Goal: Task Accomplishment & Management: Manage account settings

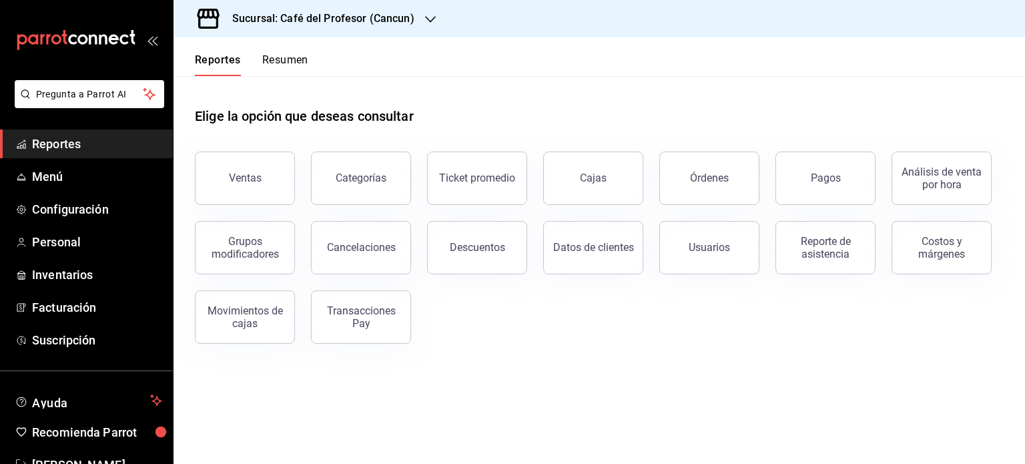
click at [278, 57] on button "Resumen" at bounding box center [285, 64] width 46 height 23
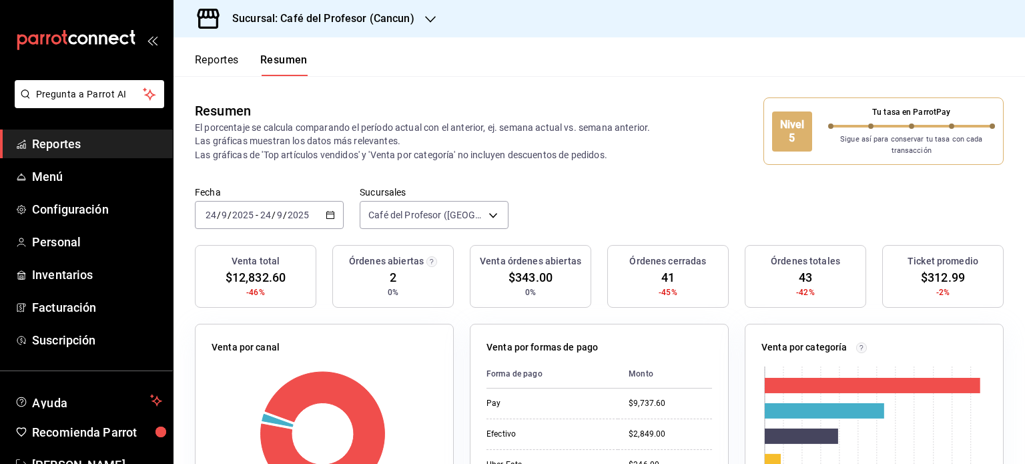
click at [425, 18] on icon "button" at bounding box center [430, 19] width 11 height 7
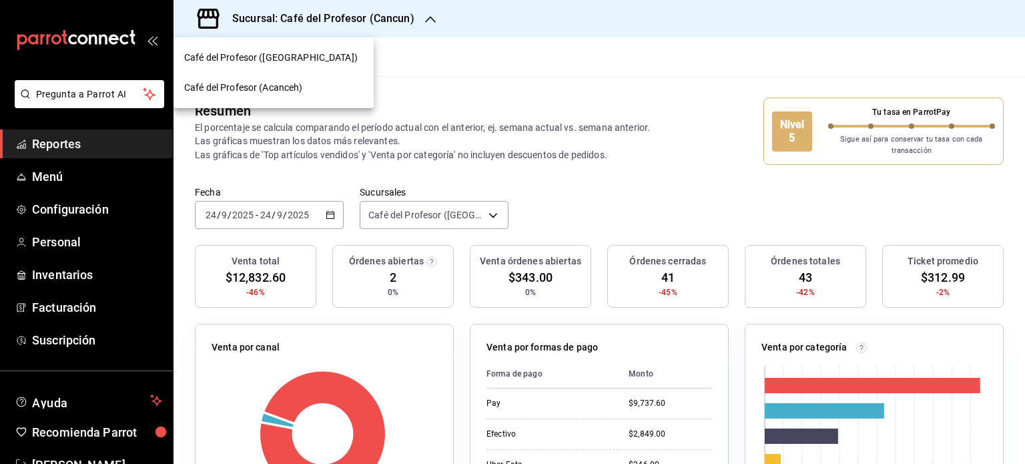
click at [299, 88] on span "Café del Profesor (Acanceh)" at bounding box center [243, 88] width 119 height 14
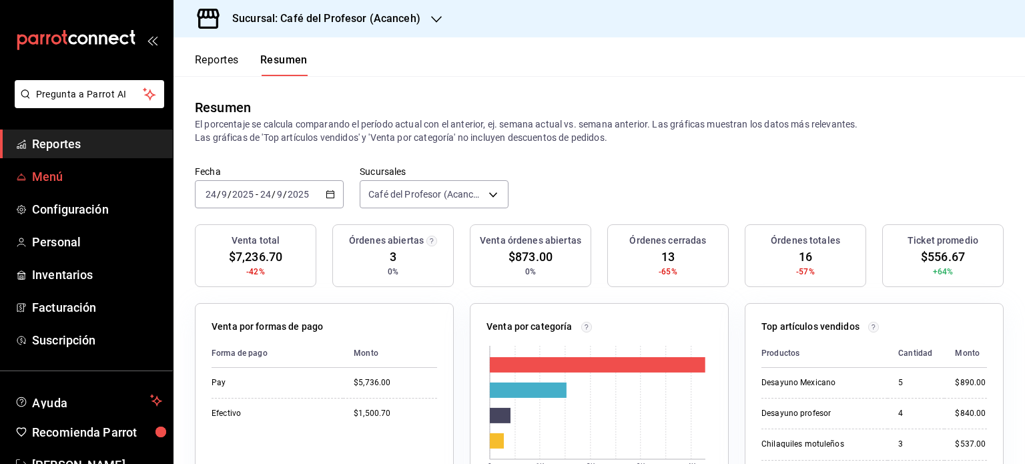
click at [71, 176] on span "Menú" at bounding box center [97, 177] width 130 height 18
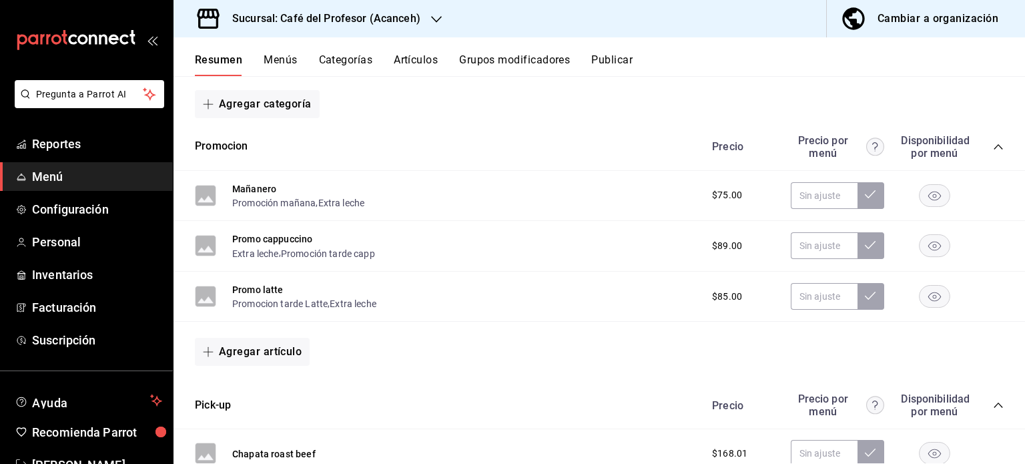
scroll to position [182, 0]
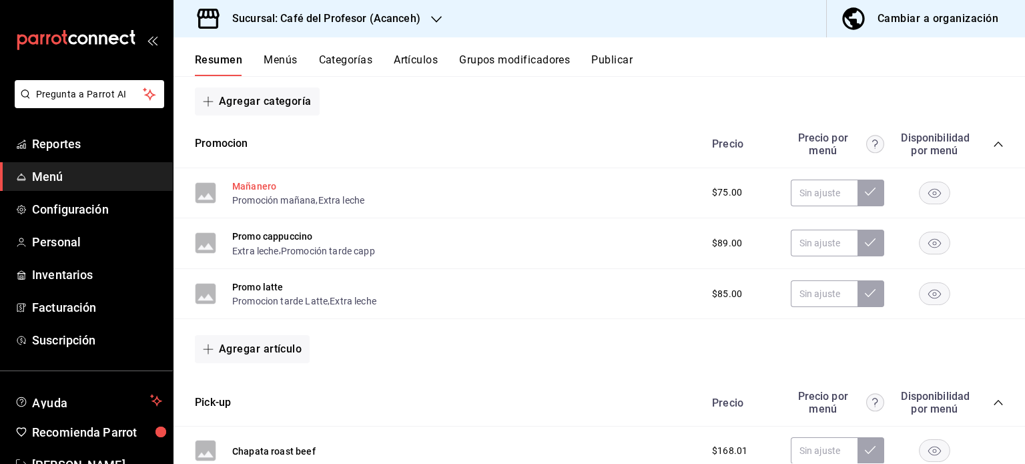
click at [243, 184] on button "Mañanero" at bounding box center [254, 186] width 44 height 13
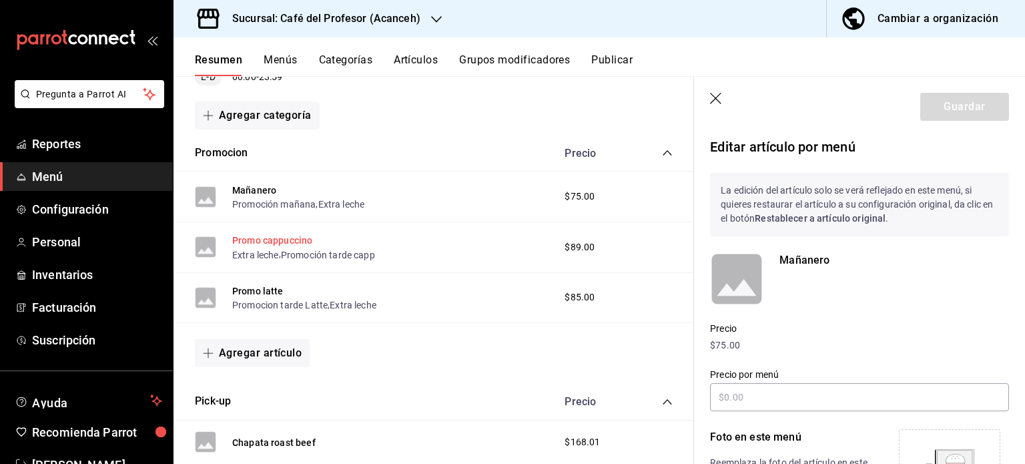
click at [267, 236] on button "Promo cappuccino" at bounding box center [272, 240] width 80 height 13
click at [268, 286] on button "Promo latte" at bounding box center [257, 290] width 51 height 13
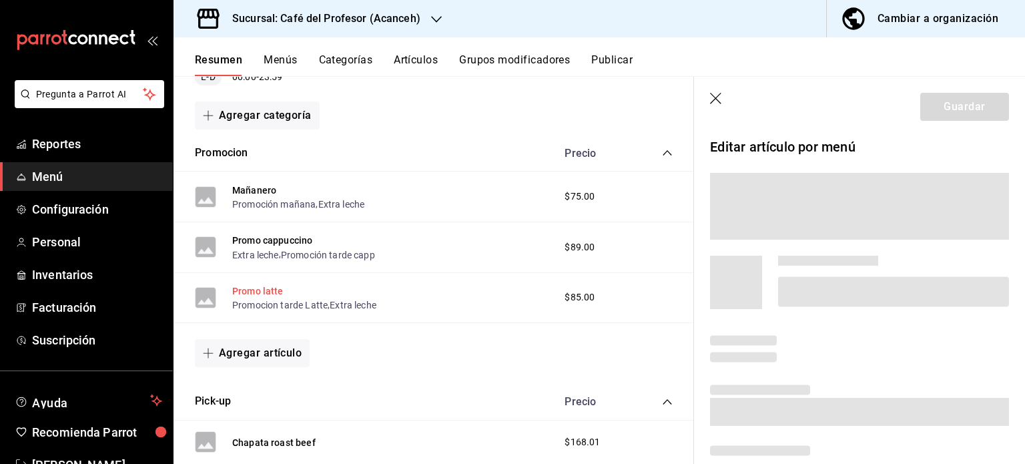
click at [268, 286] on button "Promo latte" at bounding box center [257, 290] width 51 height 13
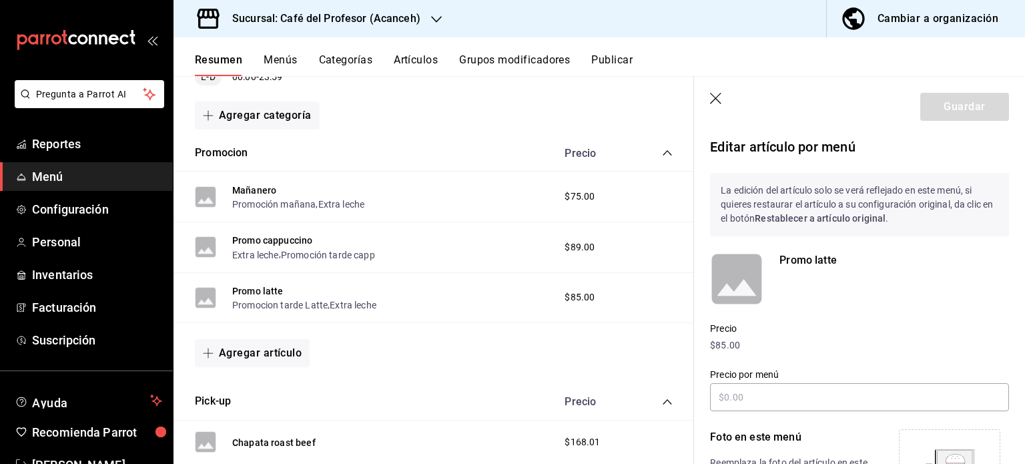
click at [716, 99] on icon "button" at bounding box center [715, 98] width 11 height 11
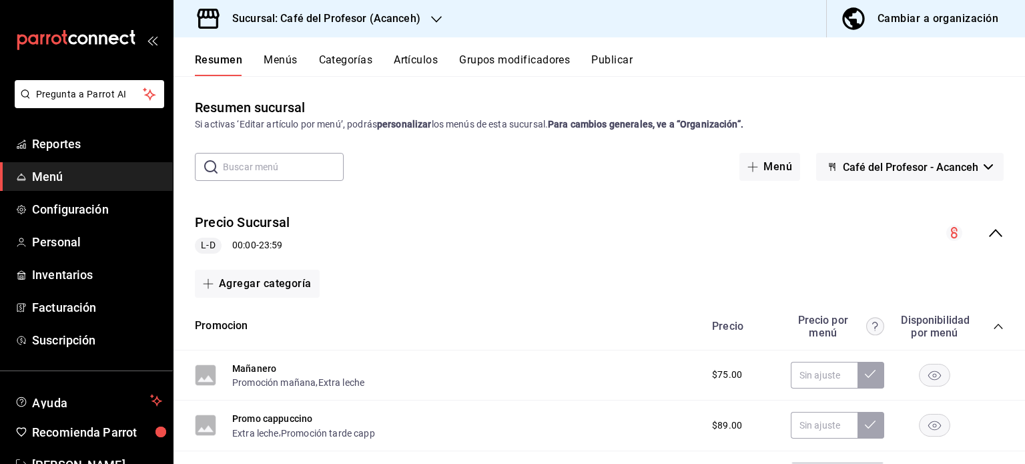
click at [439, 19] on div "Sucursal: Café del Profesor (Acanceh)" at bounding box center [315, 18] width 263 height 37
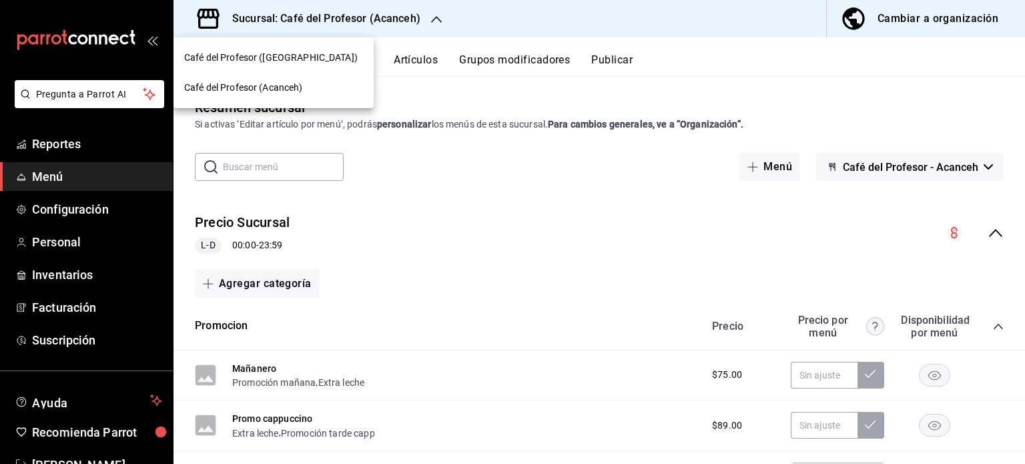
click at [326, 55] on div "Café del Profesor ([GEOGRAPHIC_DATA])" at bounding box center [273, 58] width 179 height 14
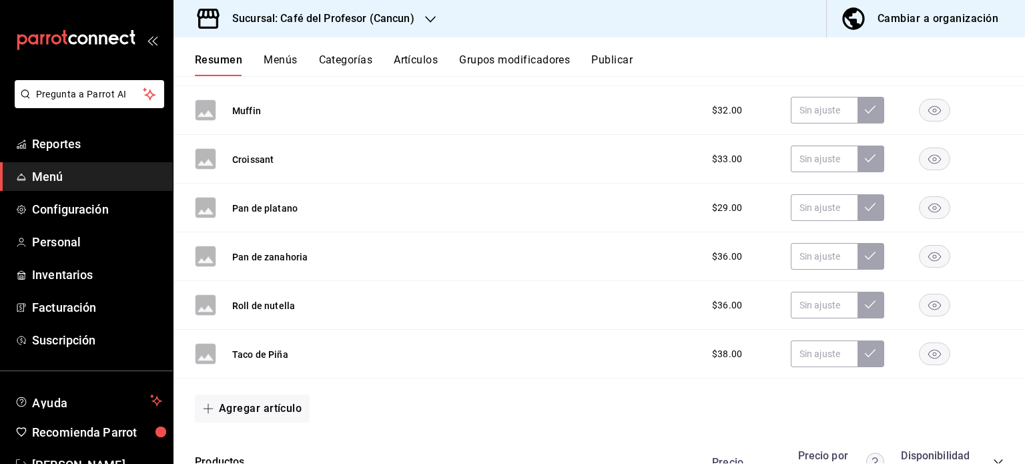
scroll to position [668, 0]
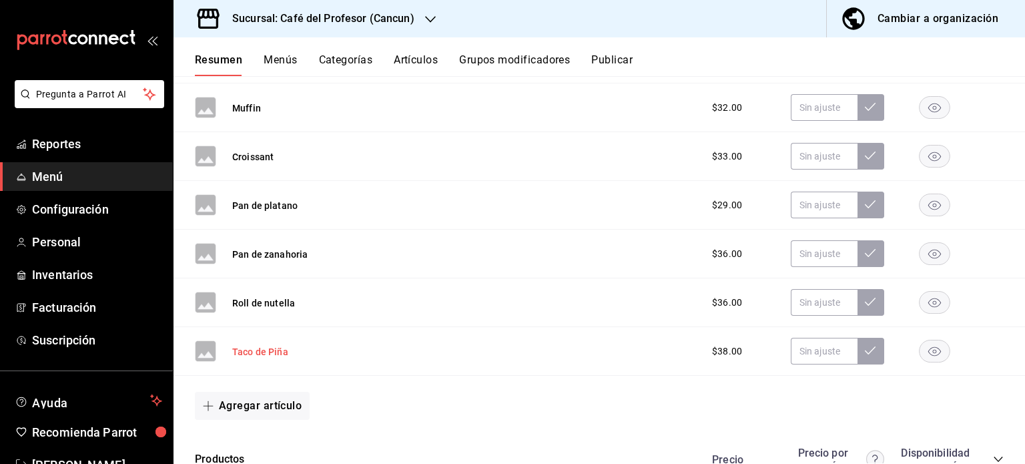
click at [260, 350] on button "Taco de Piña" at bounding box center [260, 351] width 56 height 13
click at [260, 376] on div "Agregar artículo" at bounding box center [600, 406] width 852 height 60
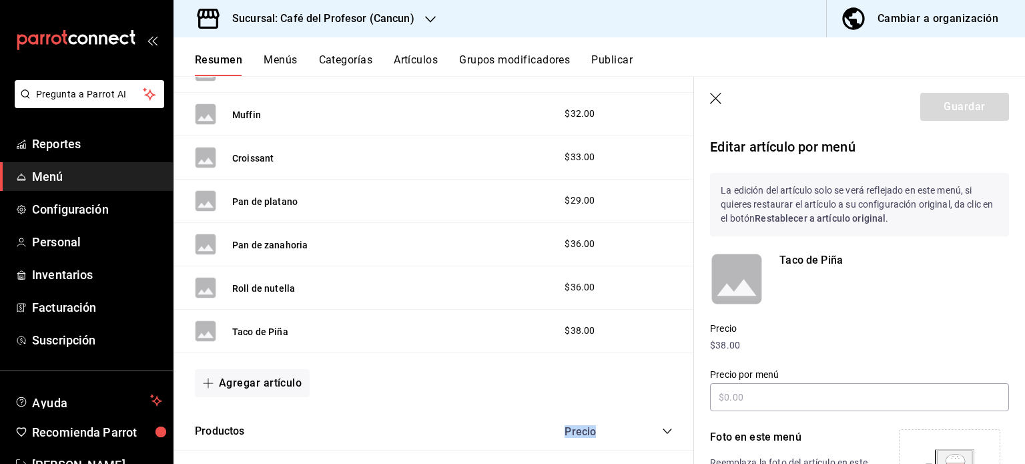
click at [716, 100] on icon "button" at bounding box center [716, 99] width 13 height 13
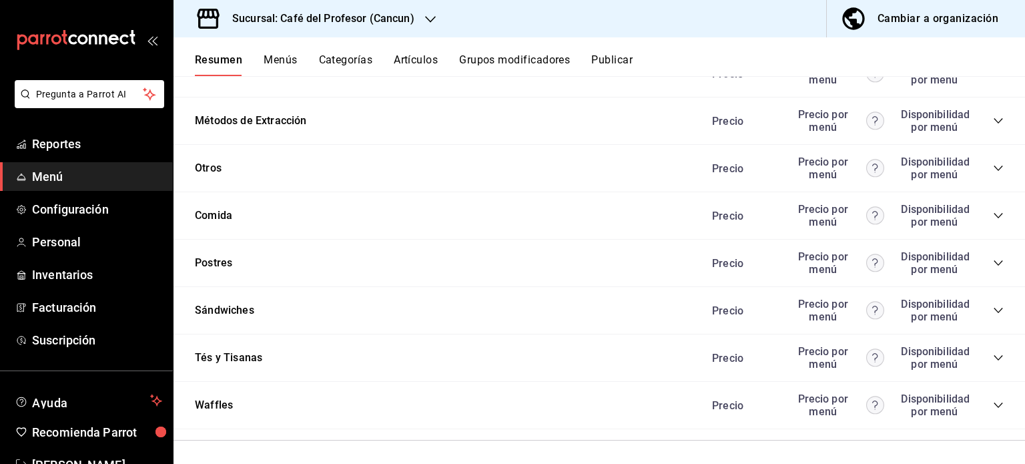
scroll to position [1312, 0]
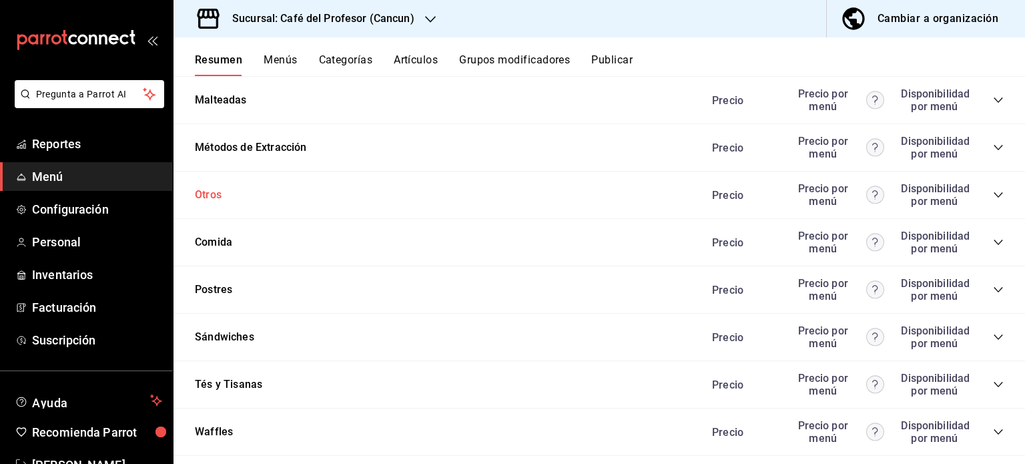
click at [208, 197] on button "Otros" at bounding box center [208, 195] width 27 height 15
click at [208, 197] on div "Otros Precio Precio por menú Disponibilidad por menú" at bounding box center [600, 195] width 852 height 47
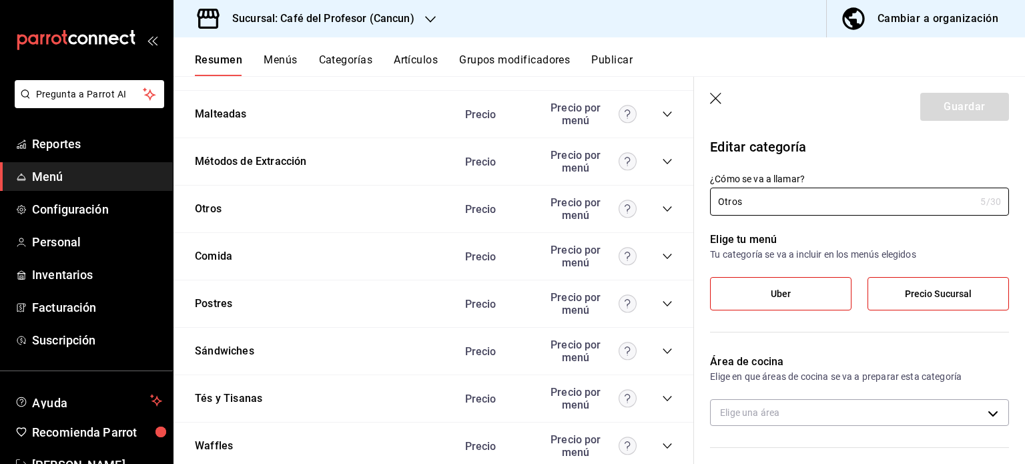
type input "c850ad96-b306-4bdb-a74c-98bd5846484c"
click at [721, 99] on icon "button" at bounding box center [716, 99] width 13 height 13
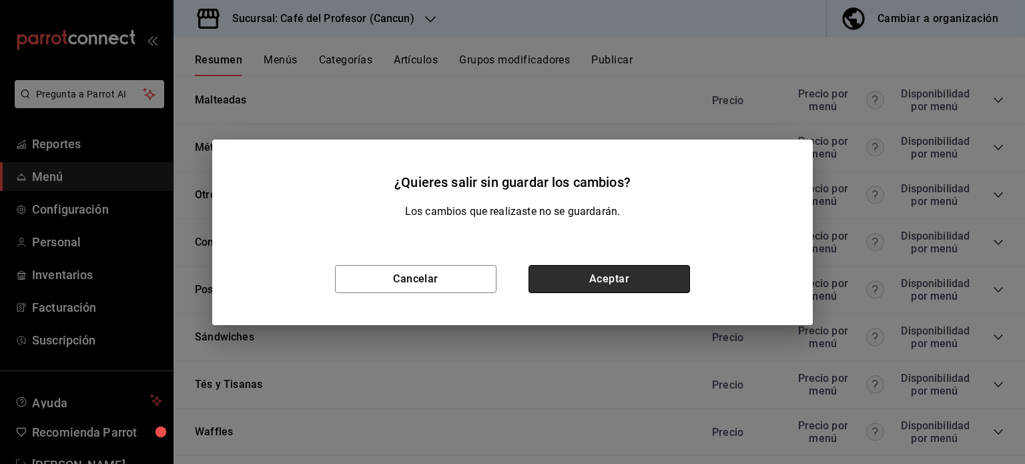
click at [575, 291] on button "Aceptar" at bounding box center [610, 279] width 162 height 28
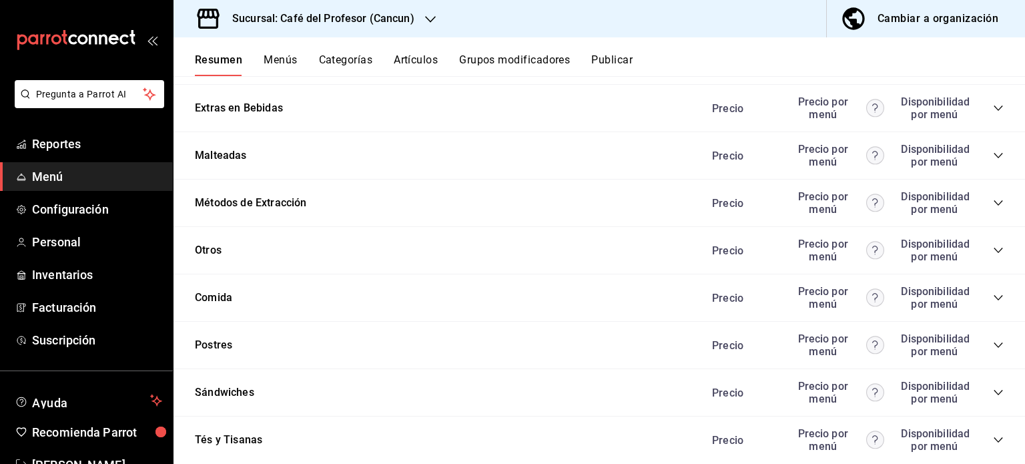
scroll to position [1249, 0]
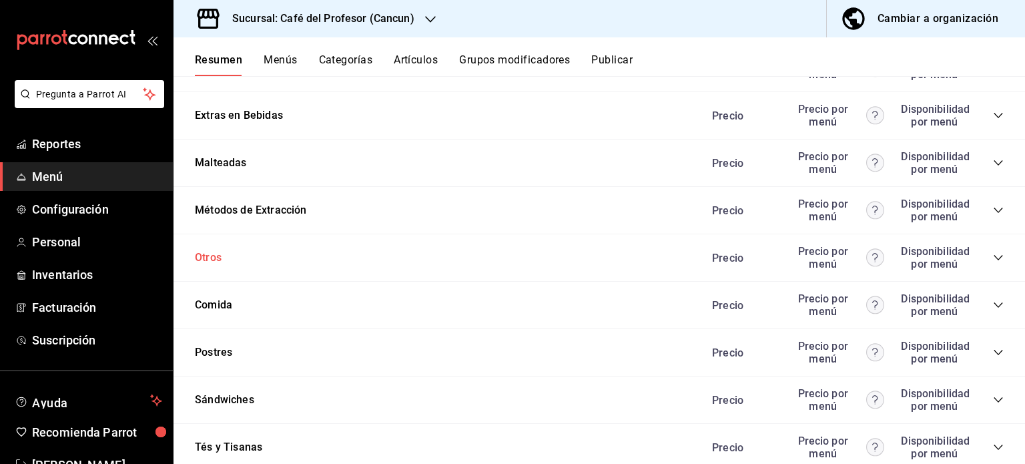
click at [203, 254] on button "Otros" at bounding box center [208, 257] width 27 height 15
click at [203, 254] on div "Otros Precio Precio por menú Disponibilidad por menú" at bounding box center [600, 257] width 852 height 47
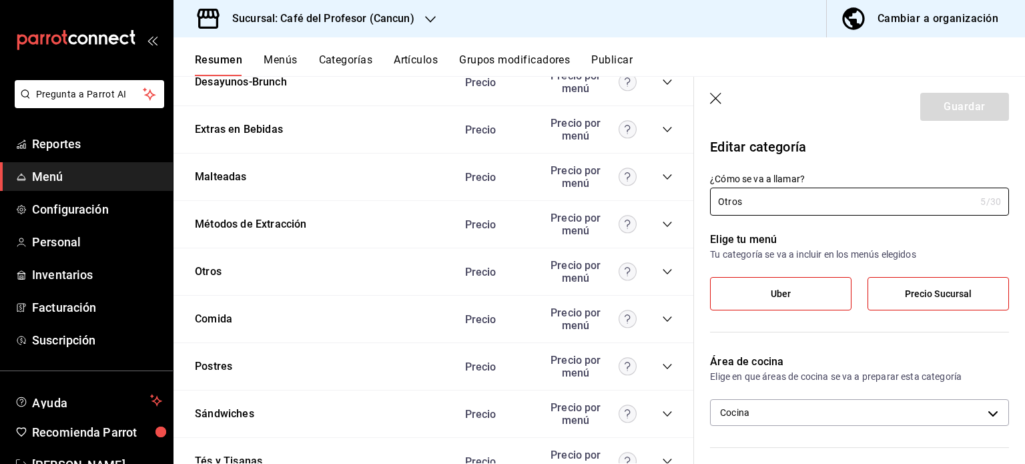
click at [272, 59] on button "Menús" at bounding box center [280, 64] width 33 height 23
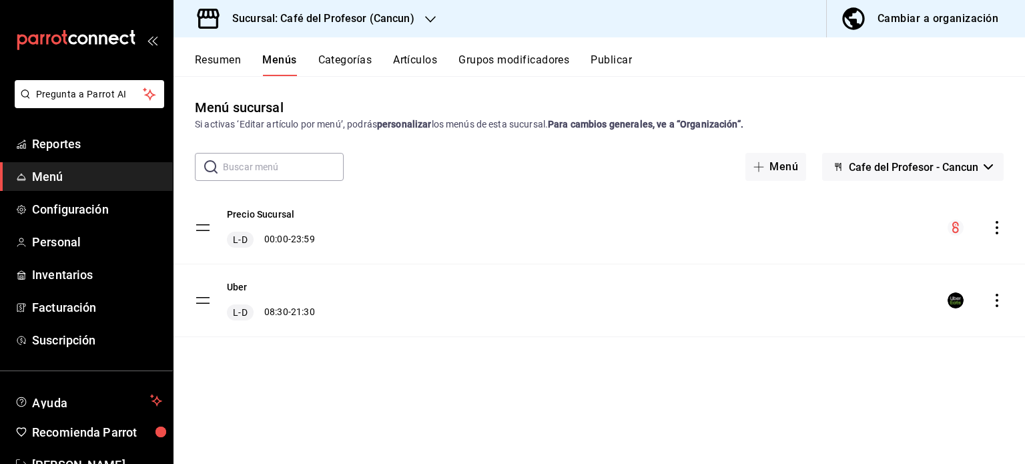
click at [912, 17] on div "Cambiar a organización" at bounding box center [938, 18] width 121 height 19
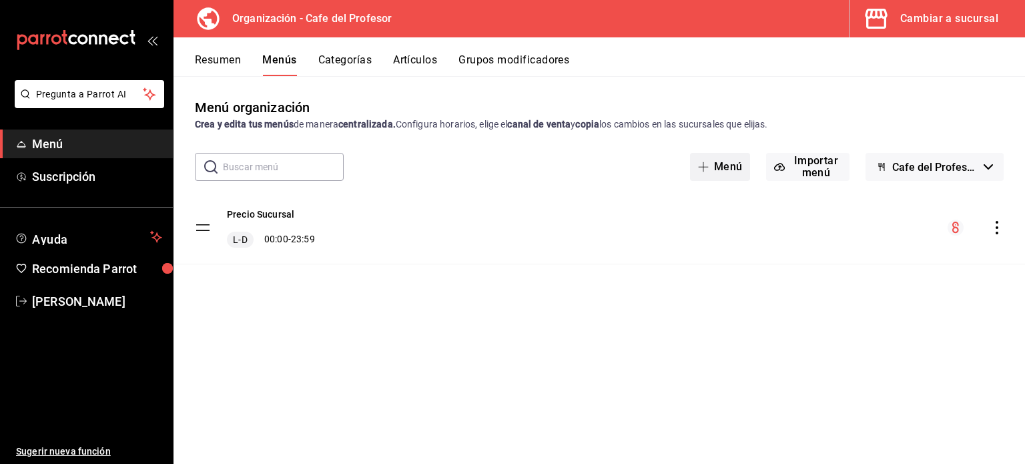
click at [725, 166] on button "Menú" at bounding box center [720, 167] width 61 height 28
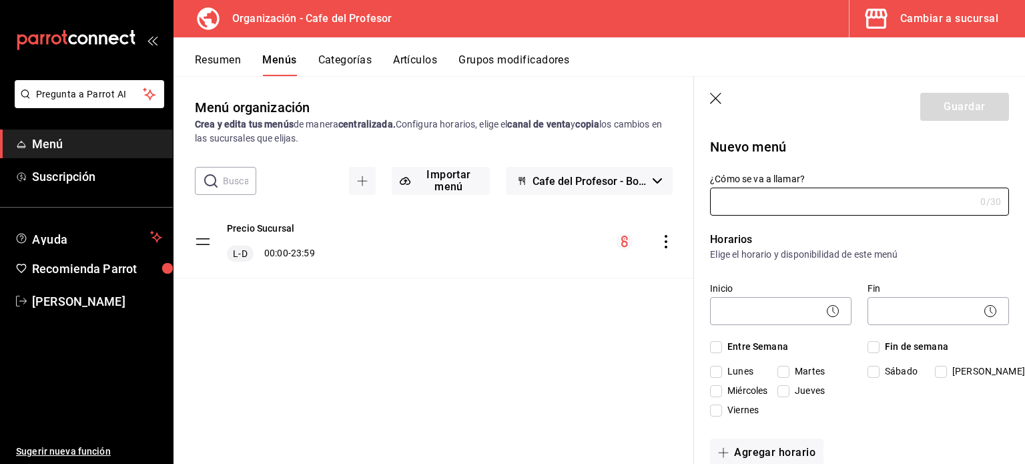
click at [707, 105] on header "Guardar" at bounding box center [859, 104] width 331 height 55
click at [714, 97] on icon "button" at bounding box center [715, 98] width 11 height 11
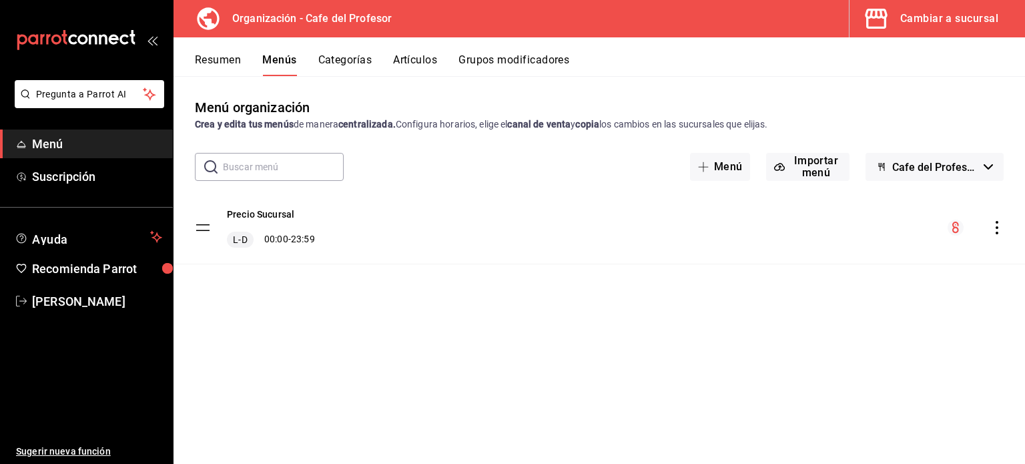
click at [57, 143] on span "Menú" at bounding box center [97, 144] width 130 height 18
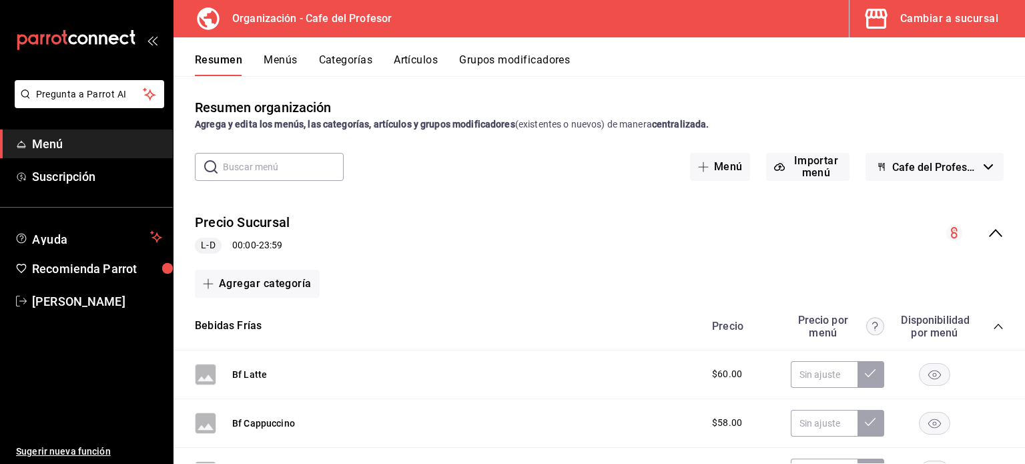
click at [282, 59] on button "Menús" at bounding box center [280, 64] width 33 height 23
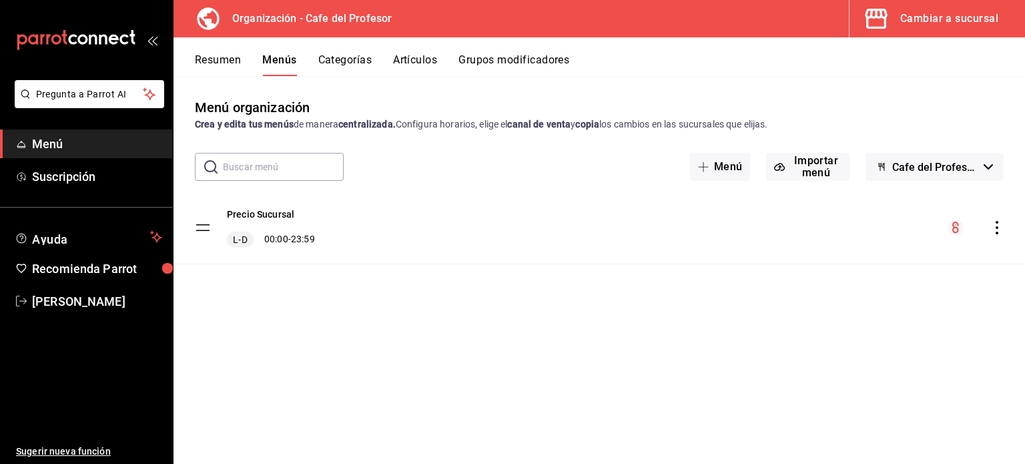
click at [356, 61] on button "Categorías" at bounding box center [345, 64] width 54 height 23
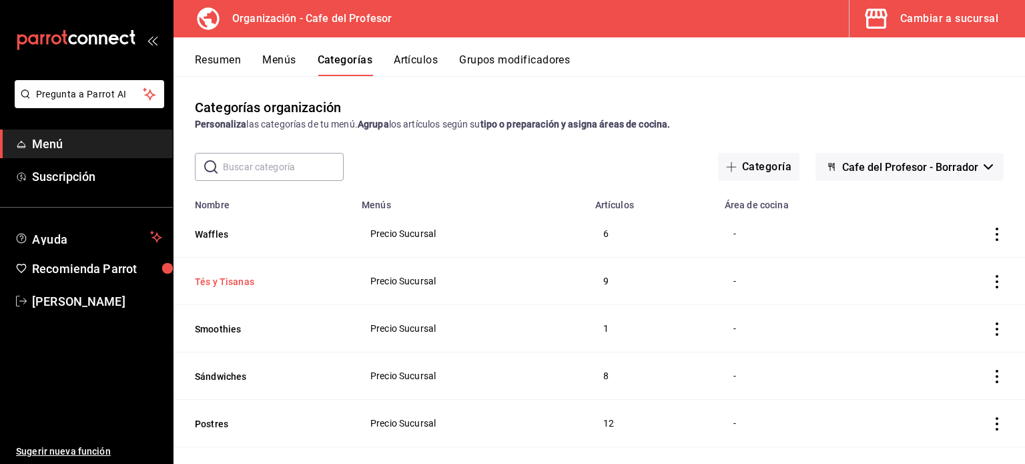
click at [252, 280] on button "Tés y Tisanas" at bounding box center [261, 281] width 133 height 13
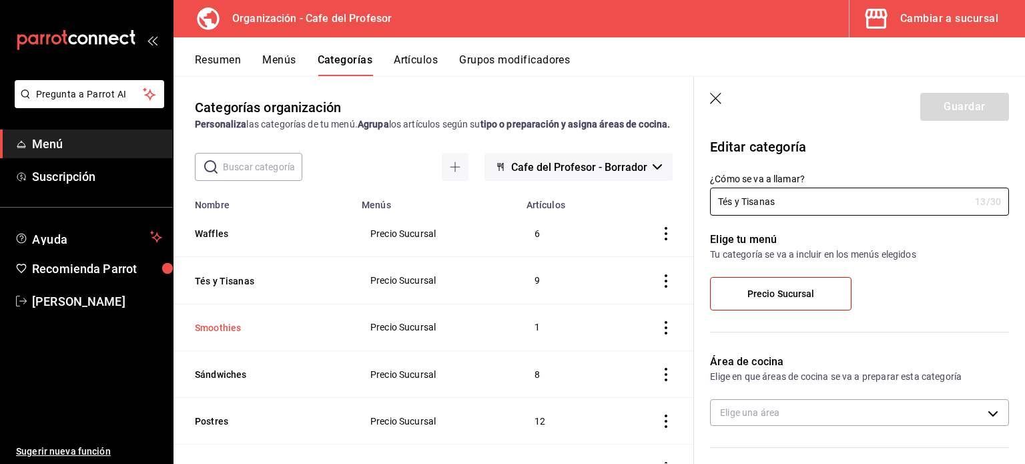
click at [229, 334] on button "Smoothies" at bounding box center [261, 327] width 133 height 13
click at [646, 181] on button "Cafe del Profesor - Borrador" at bounding box center [579, 167] width 188 height 28
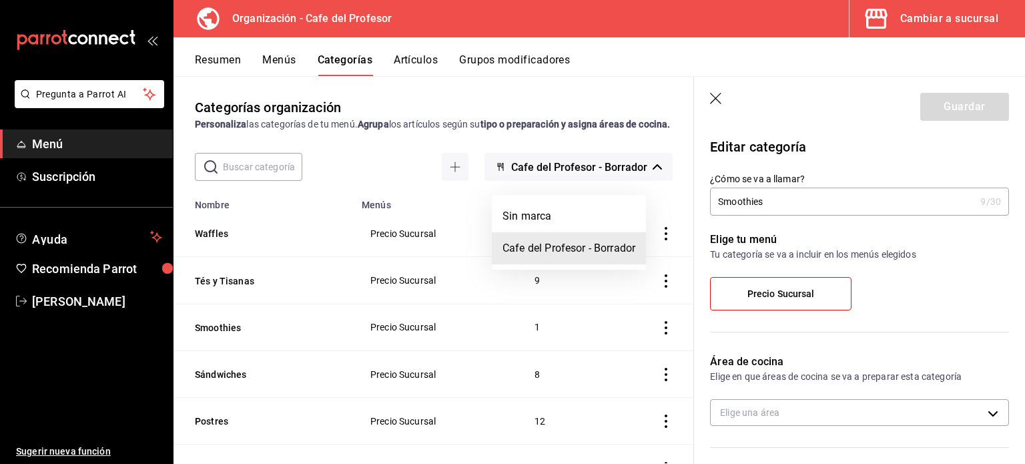
click at [644, 176] on div at bounding box center [512, 232] width 1025 height 464
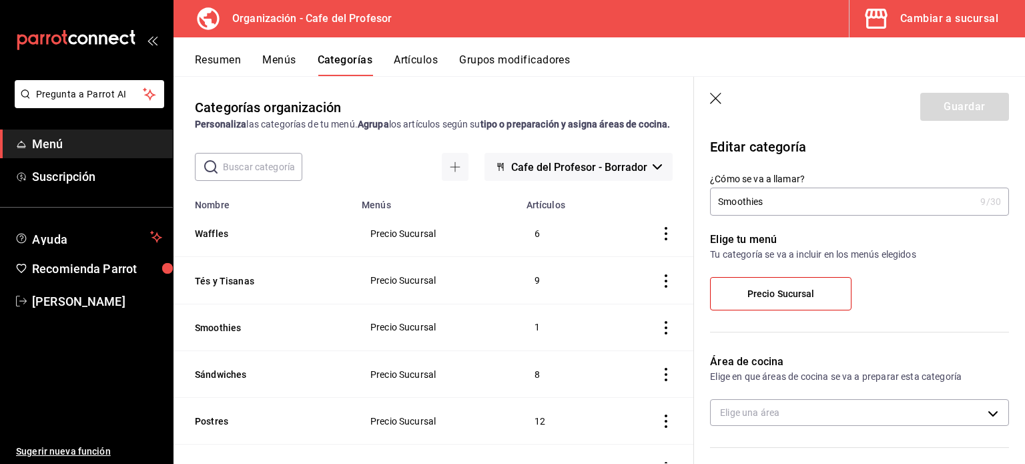
click at [719, 97] on icon "button" at bounding box center [716, 99] width 13 height 13
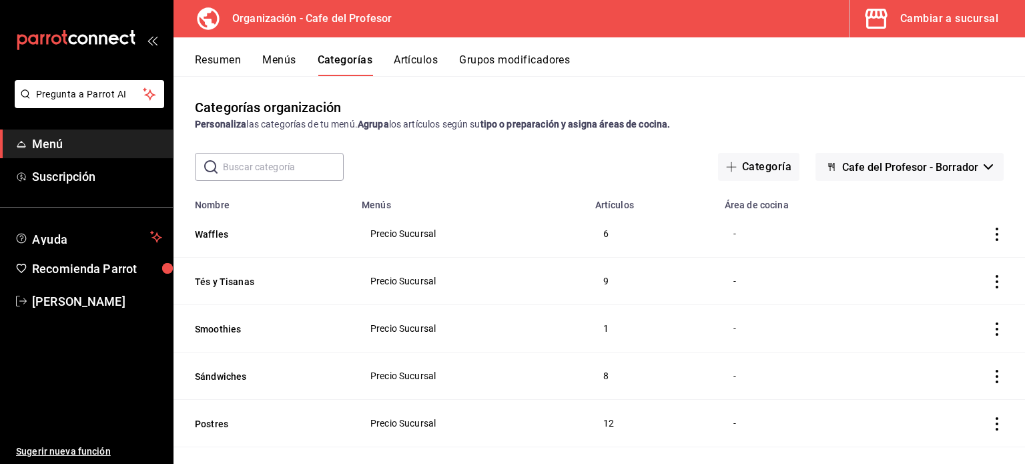
click at [976, 170] on button "Cafe del Profesor - Borrador" at bounding box center [910, 167] width 188 height 28
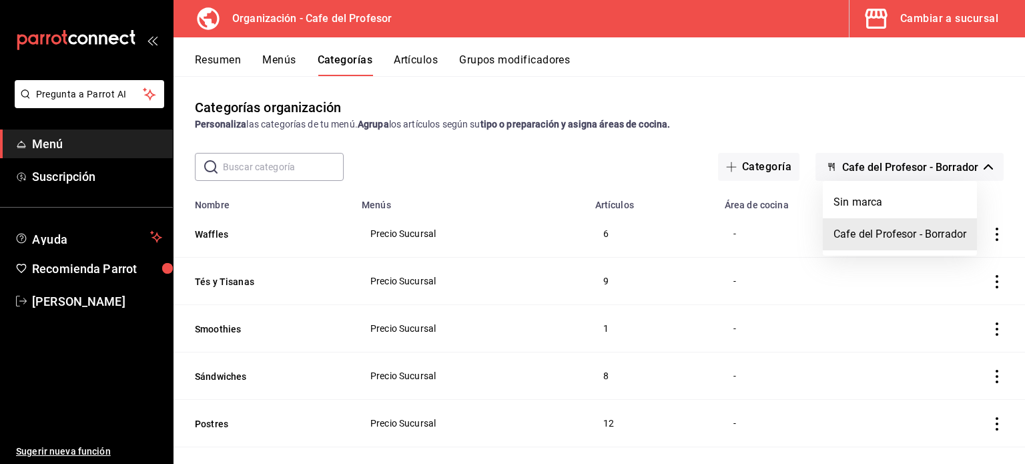
click at [959, 229] on li "Cafe del Profesor - Borrador" at bounding box center [900, 234] width 154 height 32
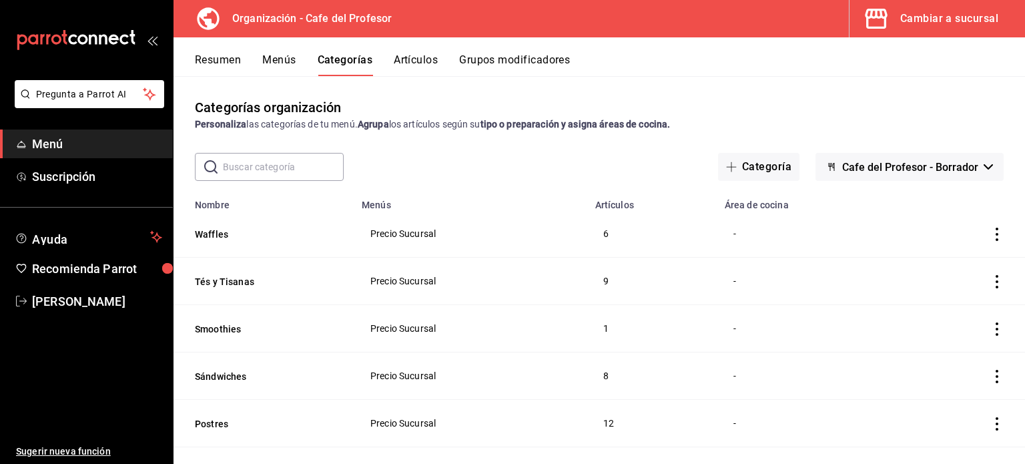
click at [916, 19] on div "Cambiar a sucursal" at bounding box center [949, 18] width 98 height 19
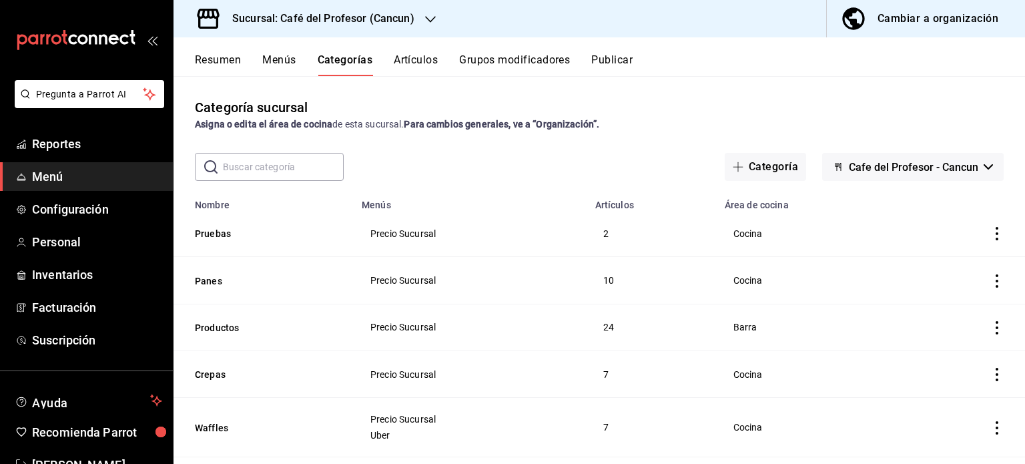
click at [406, 59] on button "Artículos" at bounding box center [416, 64] width 44 height 23
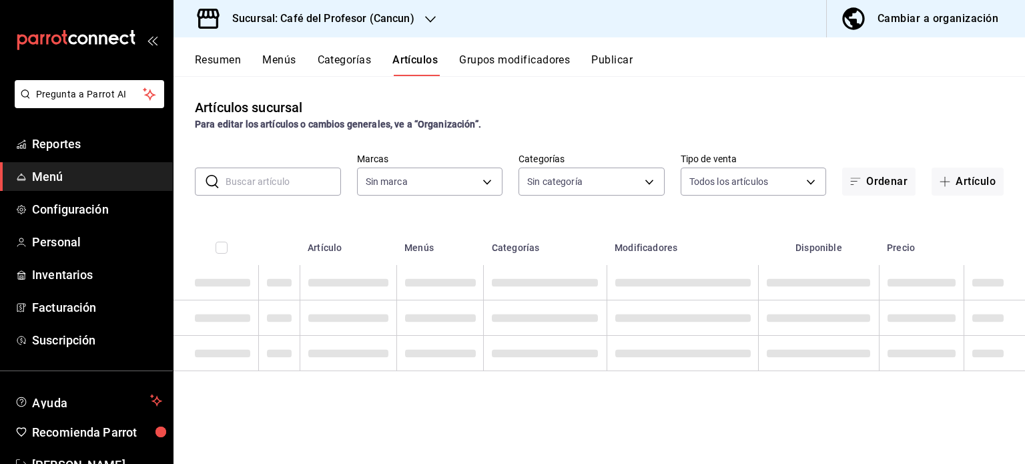
type input "c124c12d-dc0e-4a3d-911f-5b13390841f9"
click at [64, 247] on span "Personal" at bounding box center [97, 242] width 130 height 18
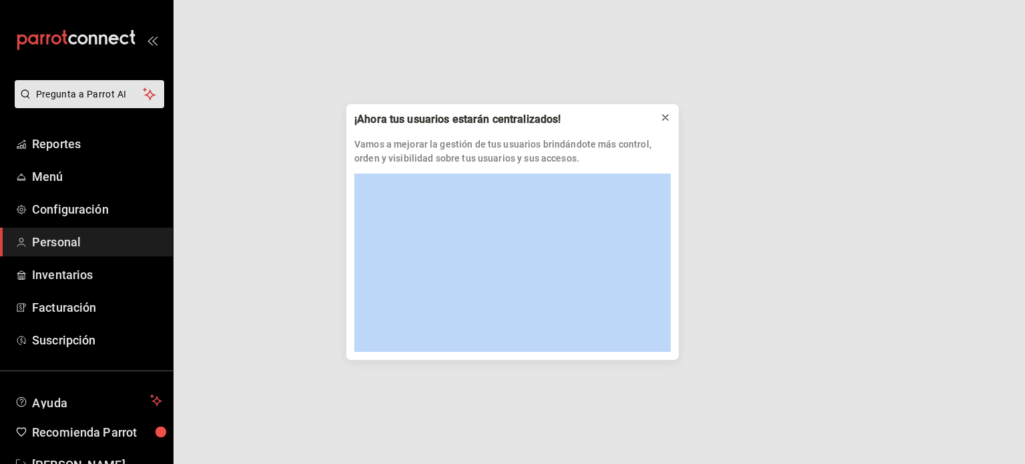
click at [668, 117] on icon at bounding box center [665, 117] width 11 height 11
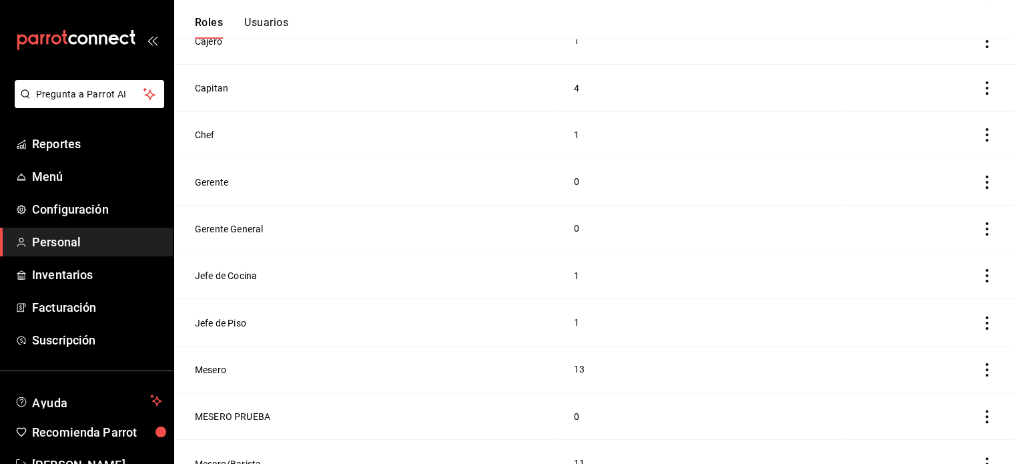
scroll to position [318, 0]
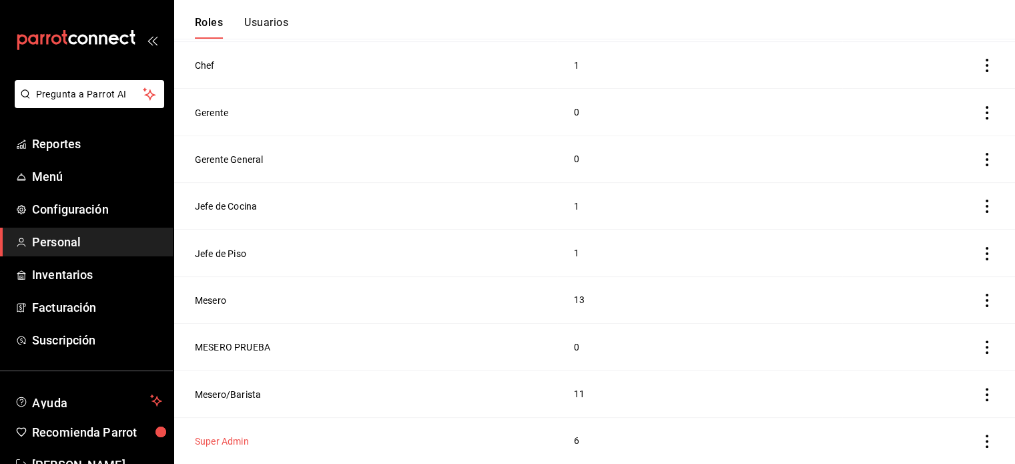
click at [239, 441] on button "Super Admin" at bounding box center [222, 441] width 54 height 13
click at [239, 441] on html "Pregunta a Parrot AI Reportes Menú Configuración Personal Inventarios Facturaci…" at bounding box center [507, 73] width 1015 height 782
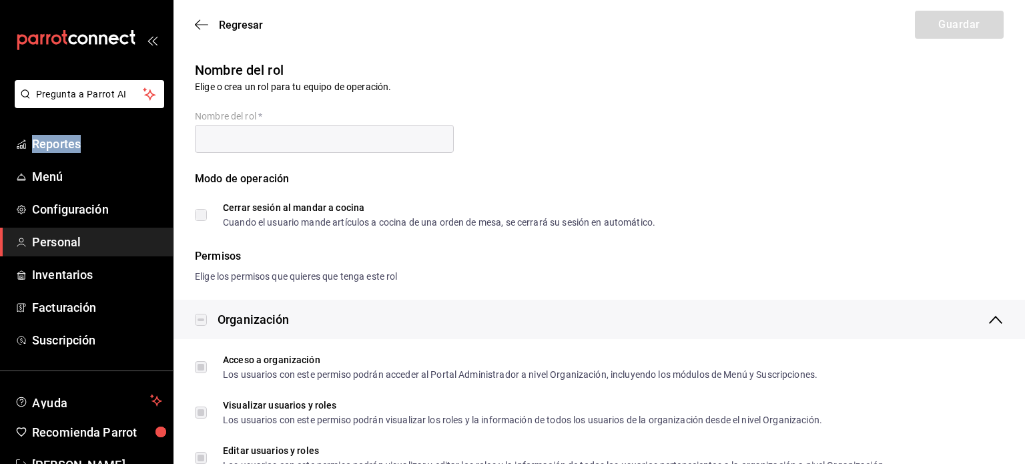
type input "Super Admin"
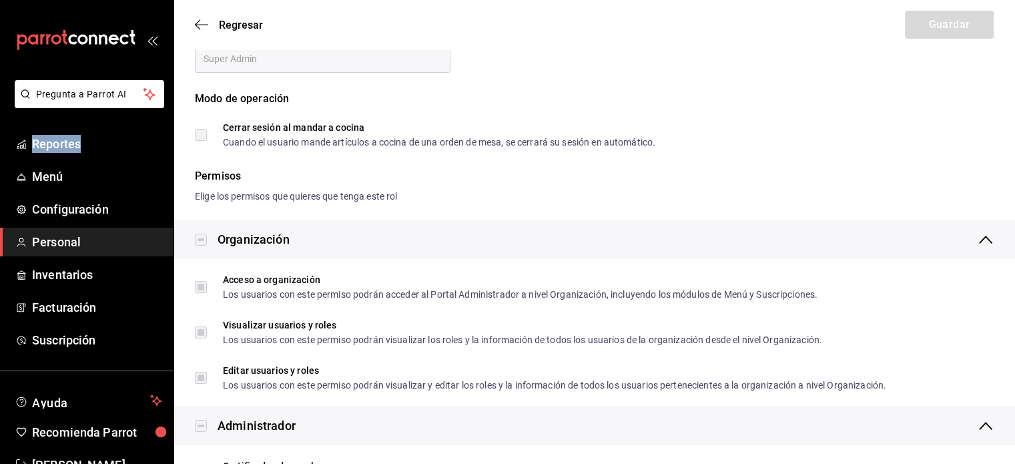
scroll to position [89, 0]
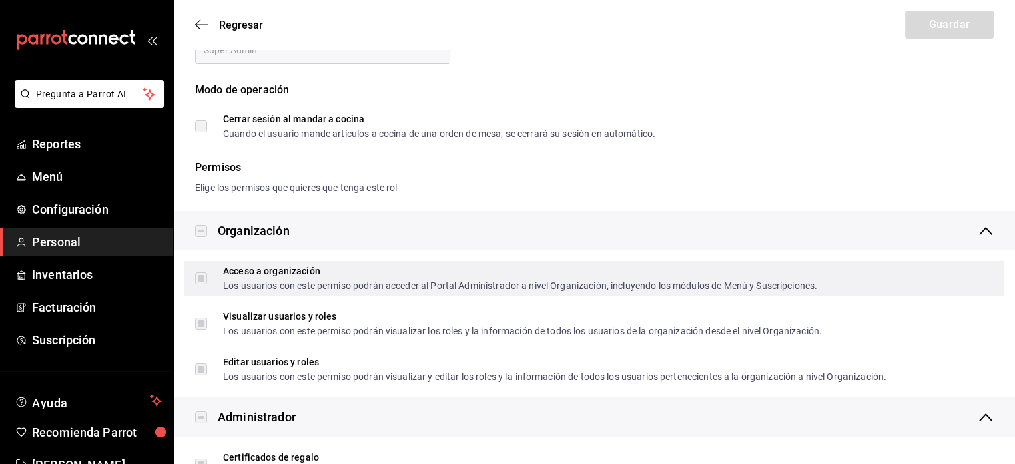
click at [202, 277] on label "Acceso a organización Los usuarios con este permiso podrán acceder al Portal Ad…" at bounding box center [506, 278] width 623 height 24
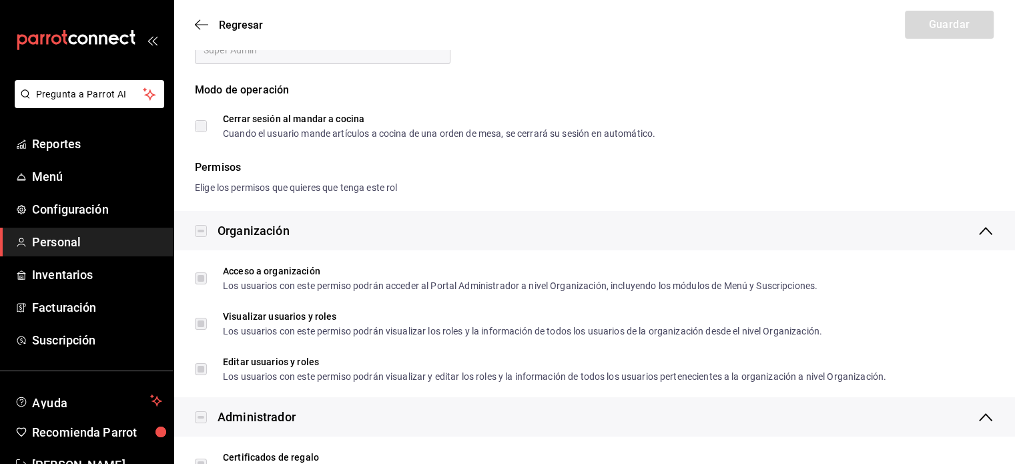
scroll to position [0, 0]
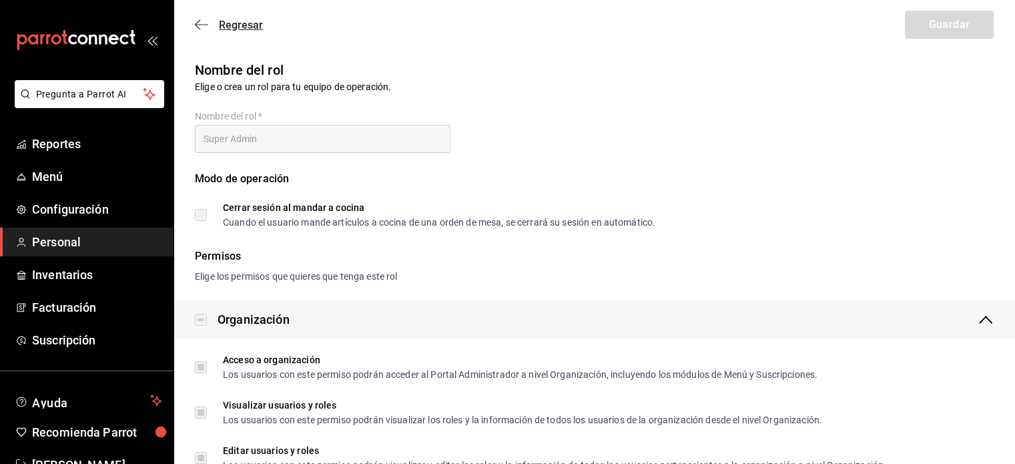
click at [199, 24] on icon "button" at bounding box center [201, 24] width 13 height 1
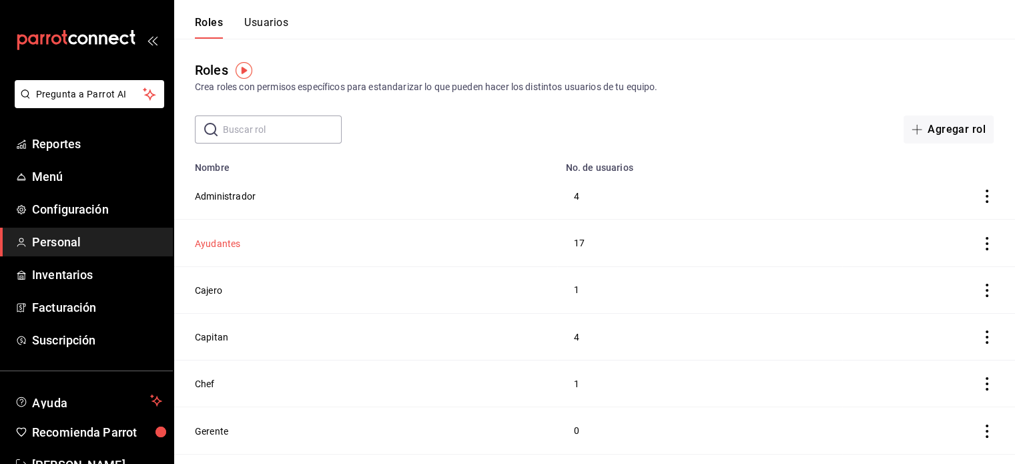
click at [214, 237] on button "Ayudantes" at bounding box center [217, 243] width 45 height 13
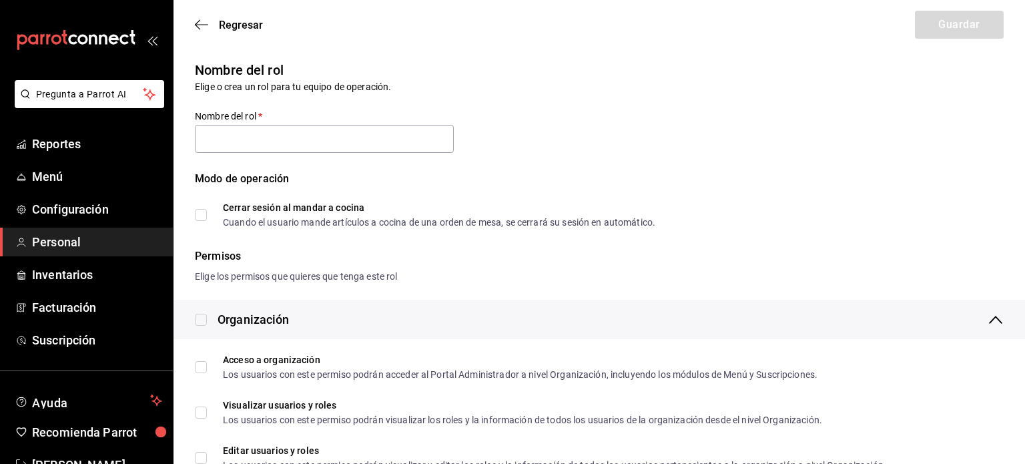
type input "Ayudantes"
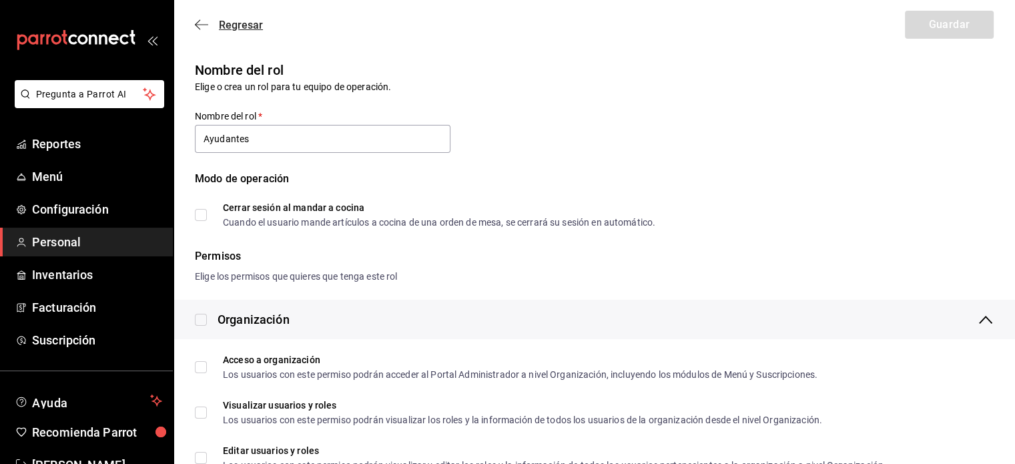
click at [198, 25] on icon "button" at bounding box center [201, 24] width 13 height 1
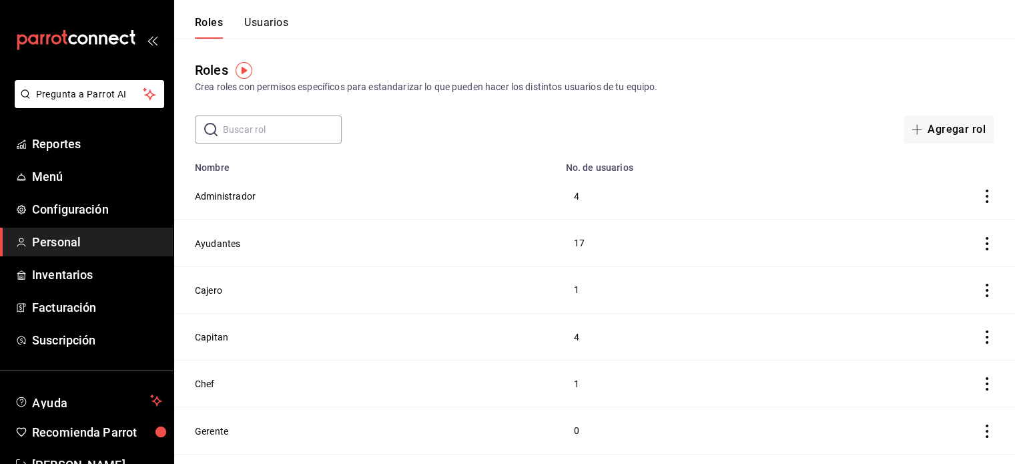
click at [262, 29] on button "Usuarios" at bounding box center [266, 27] width 44 height 23
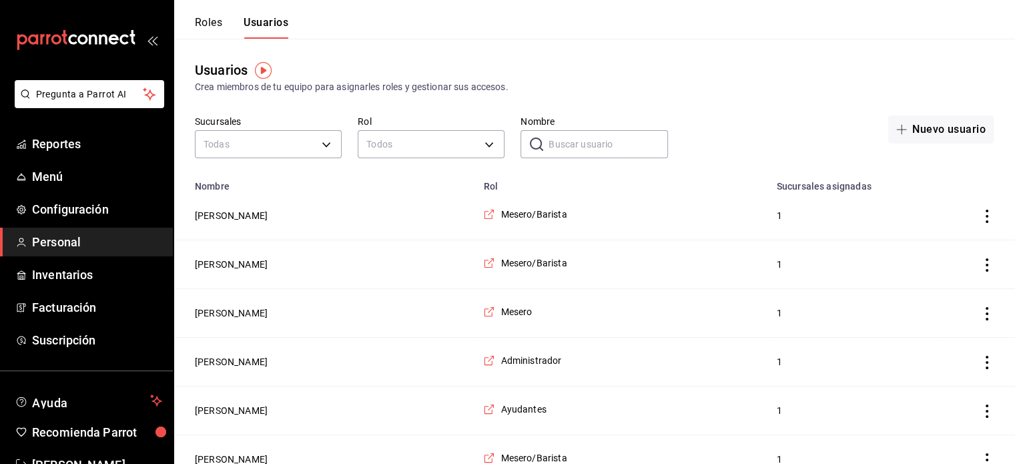
click at [609, 141] on input "Nombre" at bounding box center [608, 144] width 119 height 27
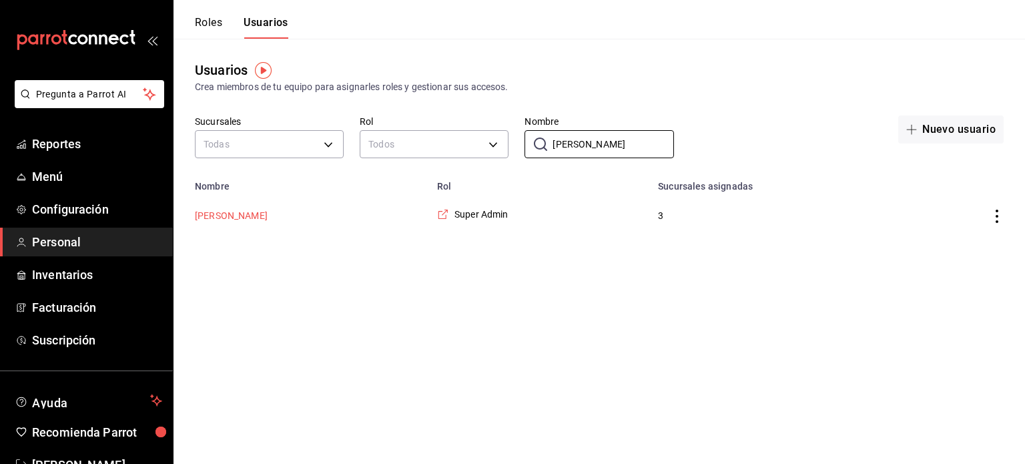
type input "marie"
click at [268, 213] on button "[PERSON_NAME]" at bounding box center [231, 215] width 73 height 13
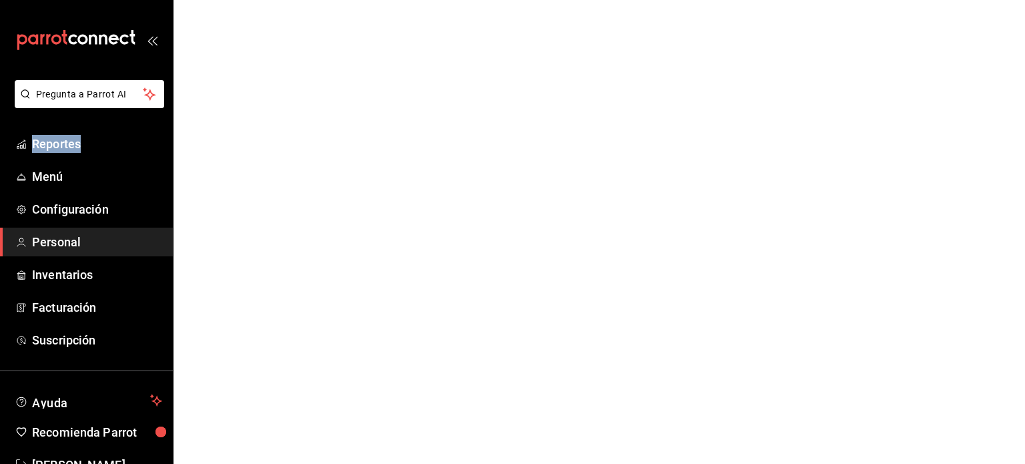
click at [286, 0] on html "Pregunta a Parrot AI Reportes Menú Configuración Personal Inventarios Facturaci…" at bounding box center [512, 0] width 1025 height 0
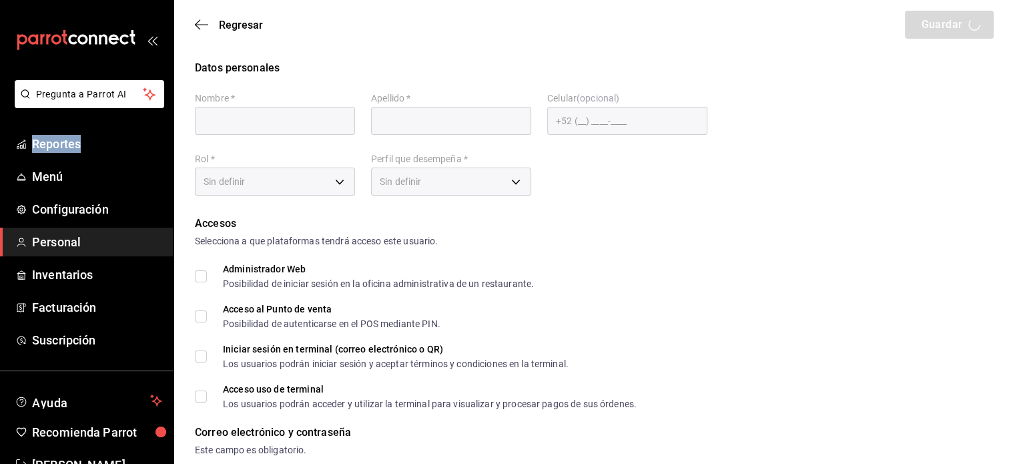
type input "[PERSON_NAME]"
checkbox input "true"
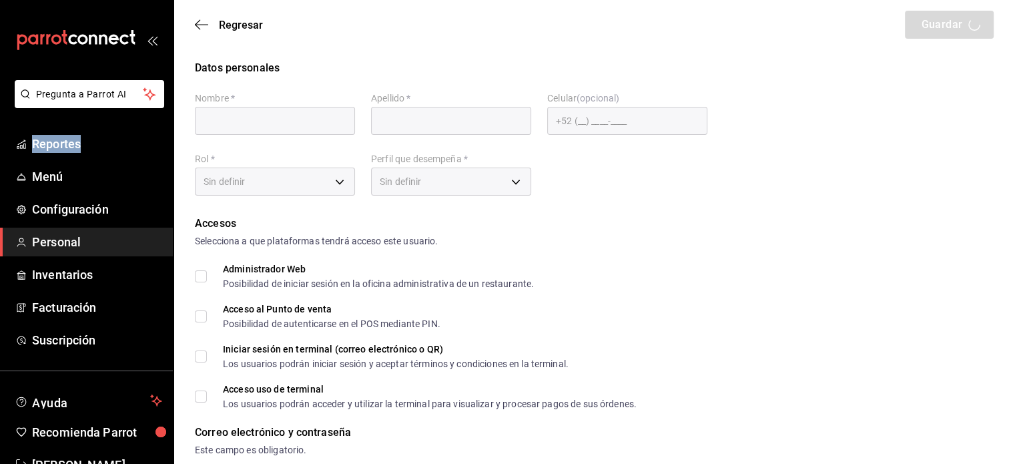
checkbox input "true"
type input "[EMAIL_ADDRESS][DOMAIN_NAME]"
type input "2025"
checkbox input "true"
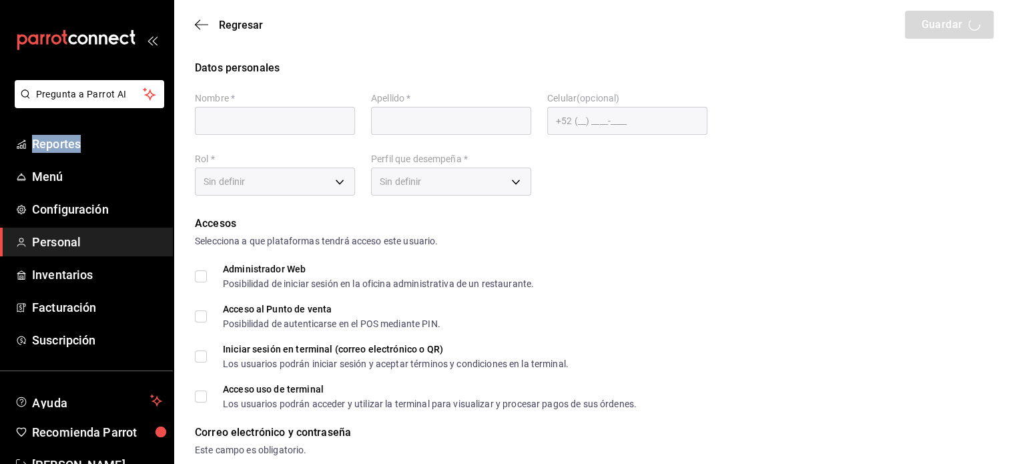
checkbox input "true"
type input "2aa0bebf-de37-4608-80c0-efc88eae4c1e"
type input "MANAGER"
checkbox input "true"
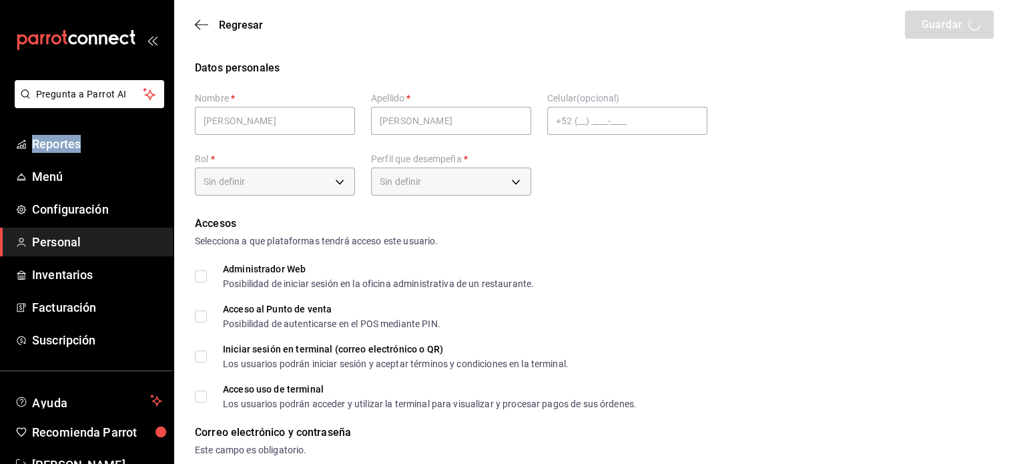
checkbox input "true"
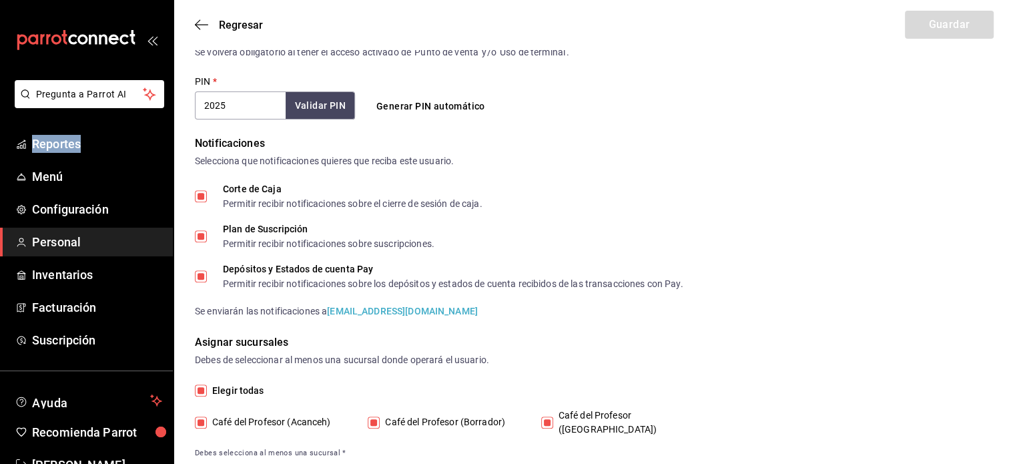
scroll to position [526, 0]
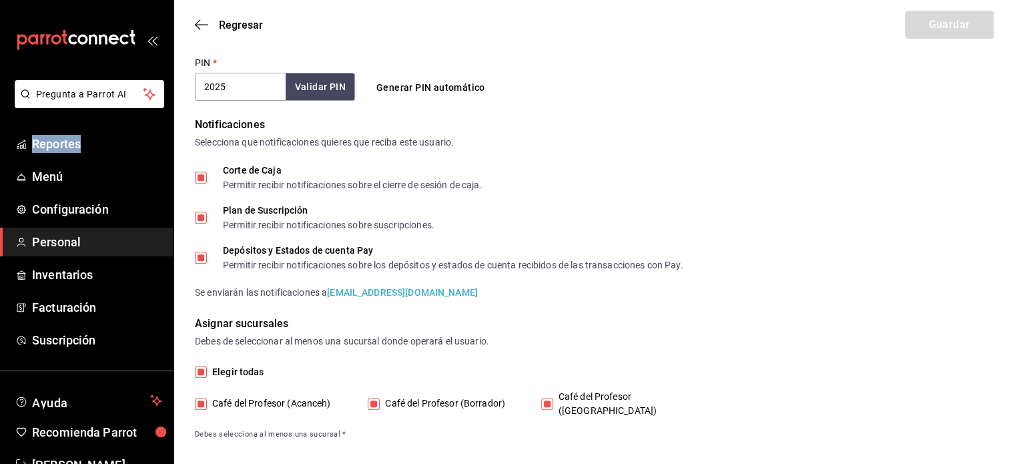
click at [372, 402] on input "Café del Profesor (Borrador)" at bounding box center [374, 404] width 12 height 12
checkbox input "false"
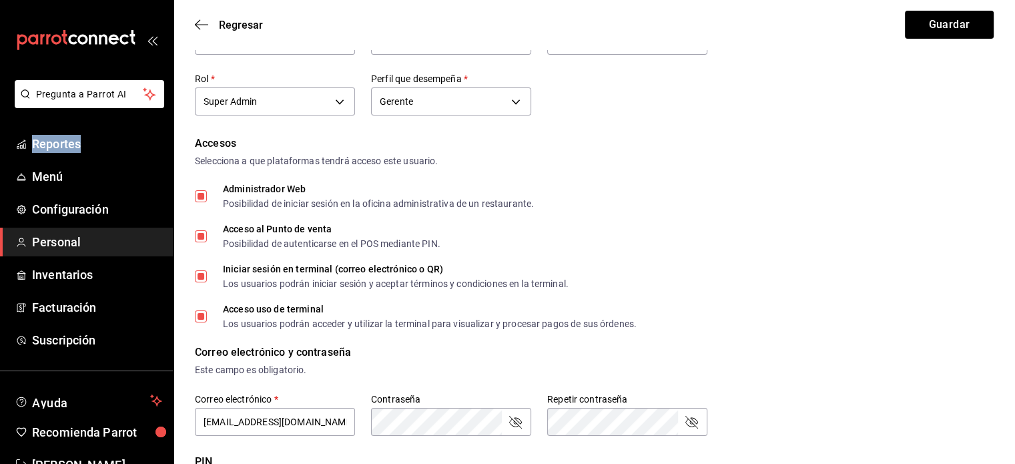
scroll to position [0, 0]
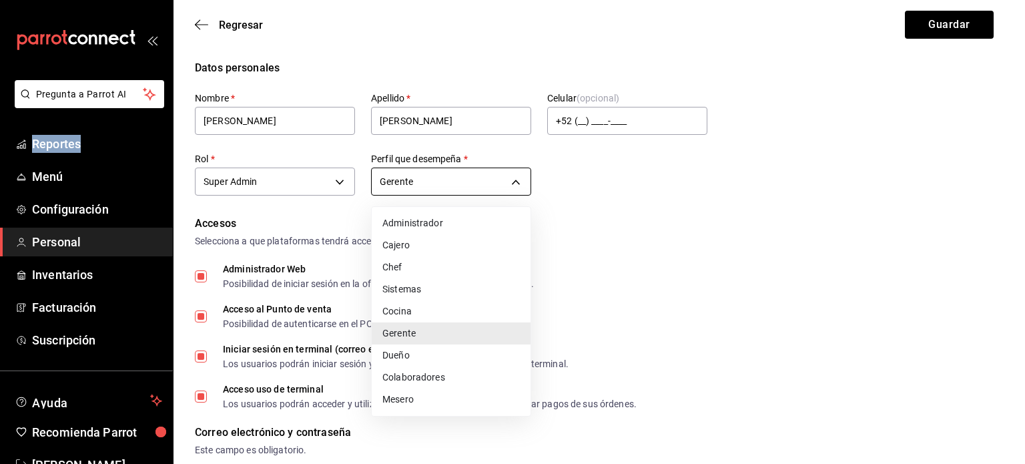
click at [493, 328] on li "Gerente" at bounding box center [451, 333] width 159 height 22
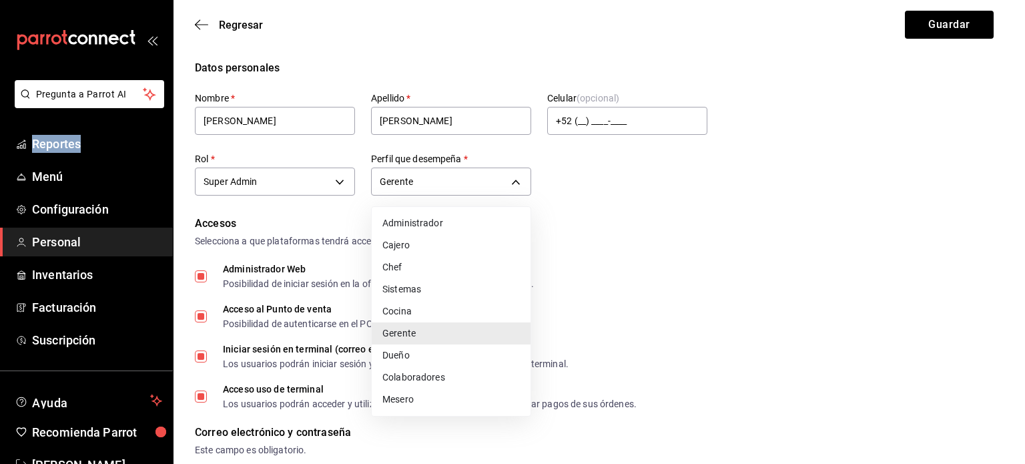
click at [479, 220] on li "Administrador" at bounding box center [451, 223] width 159 height 22
type input "ADMIN"
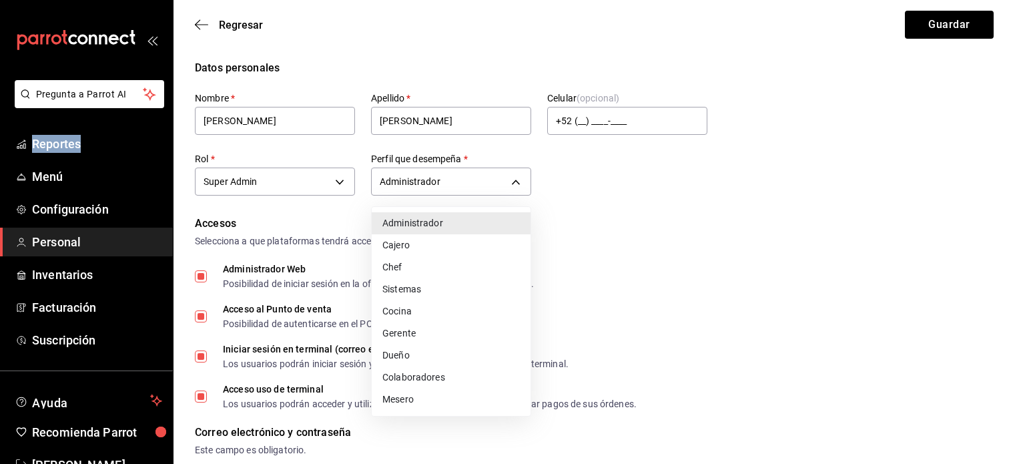
click at [497, 221] on li "Administrador" at bounding box center [451, 223] width 159 height 22
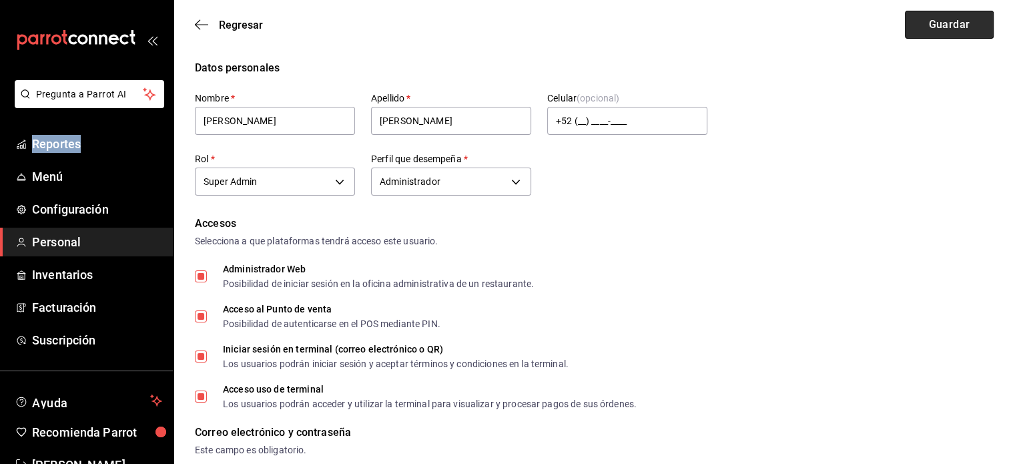
click at [952, 32] on button "Guardar" at bounding box center [949, 25] width 89 height 28
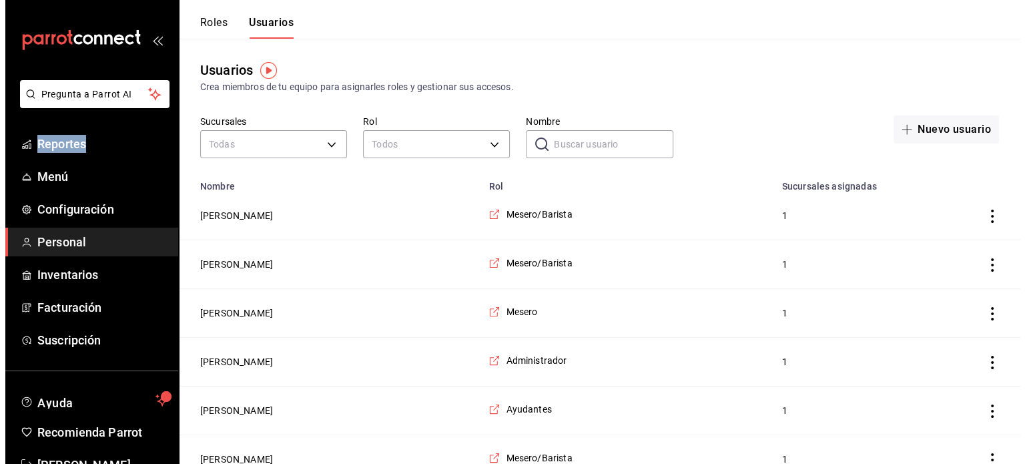
scroll to position [39, 0]
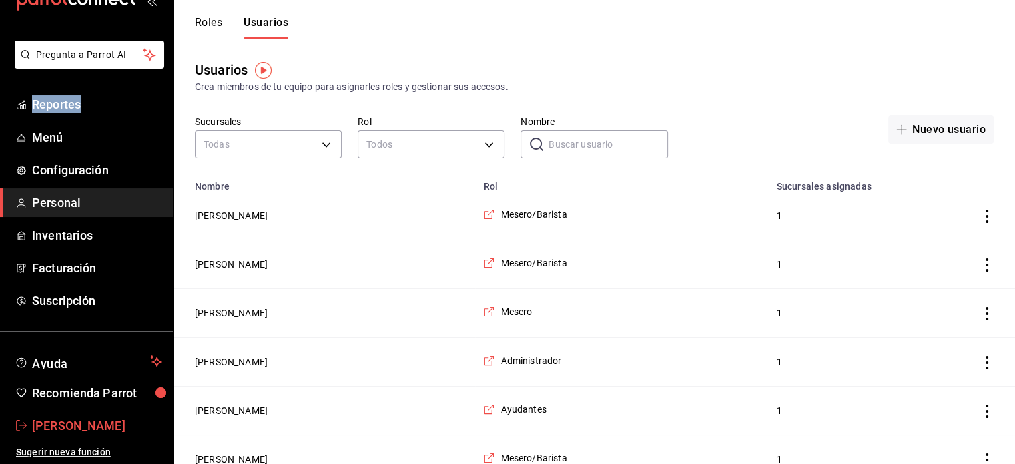
click at [81, 428] on span "[PERSON_NAME]" at bounding box center [97, 426] width 130 height 18
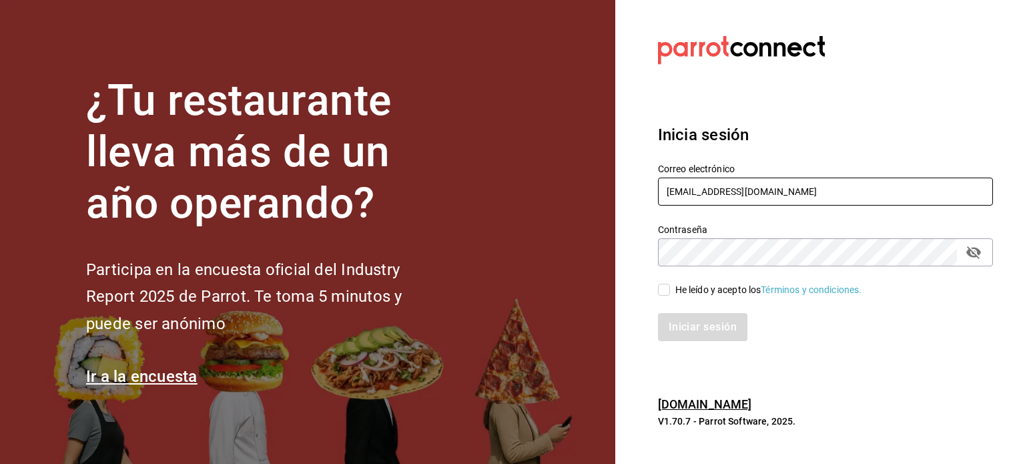
click at [790, 179] on input "[EMAIL_ADDRESS][DOMAIN_NAME]" at bounding box center [825, 192] width 335 height 28
type input "operacioncocina@cafedelprofesor.mx"
click at [667, 290] on input "He leído y acepto los Términos y condiciones." at bounding box center [664, 290] width 12 height 12
checkbox input "true"
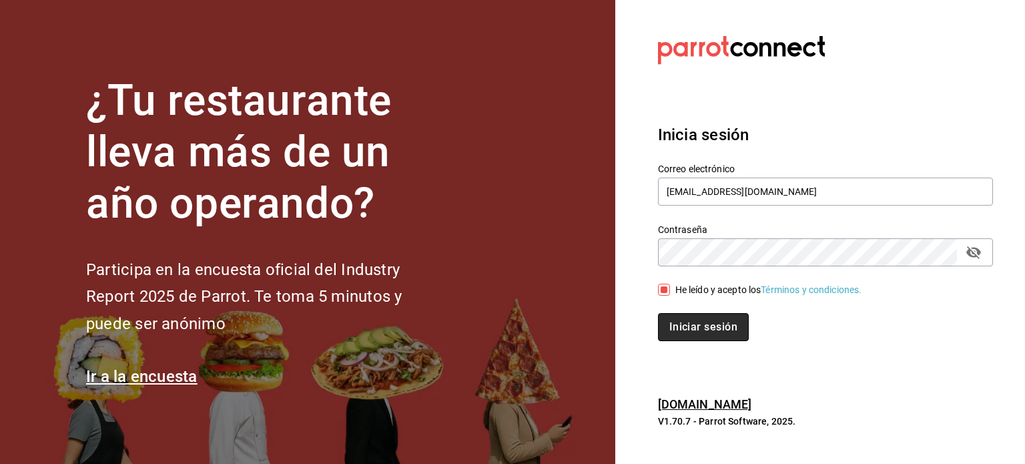
click at [681, 320] on button "Iniciar sesión" at bounding box center [703, 327] width 91 height 28
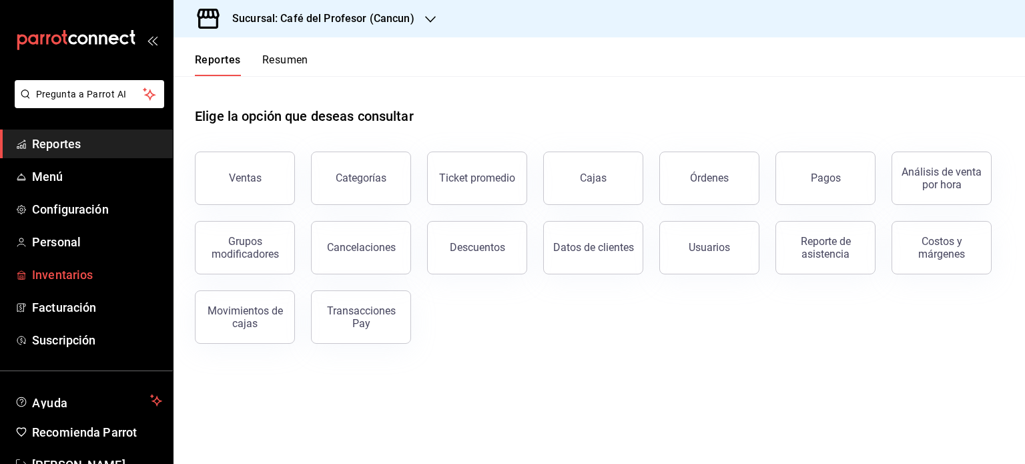
click at [81, 268] on span "Inventarios" at bounding box center [97, 275] width 130 height 18
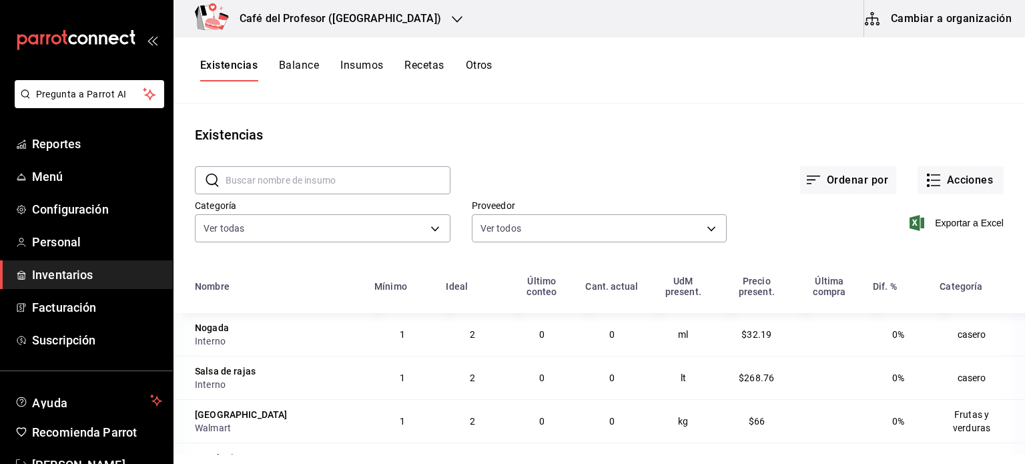
click at [950, 17] on button "Cambiar a organización" at bounding box center [939, 18] width 150 height 37
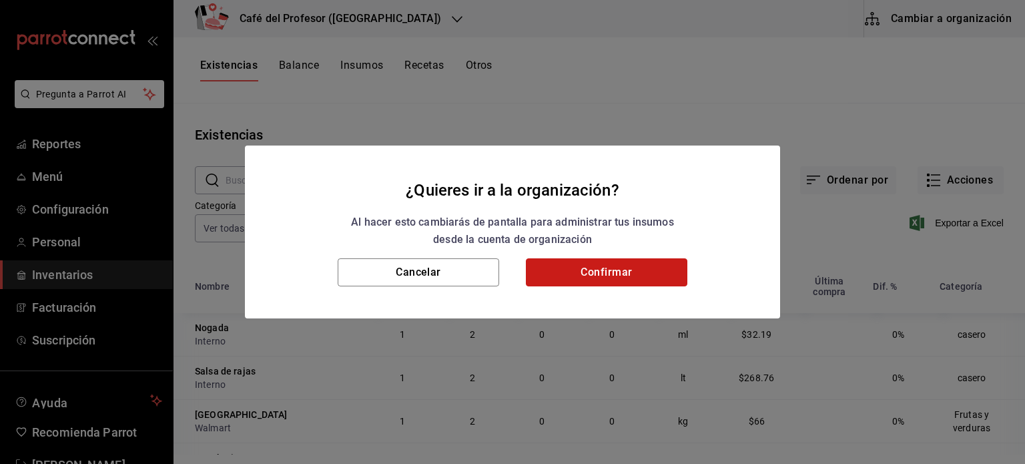
click at [619, 277] on button "Confirmar" at bounding box center [607, 272] width 162 height 28
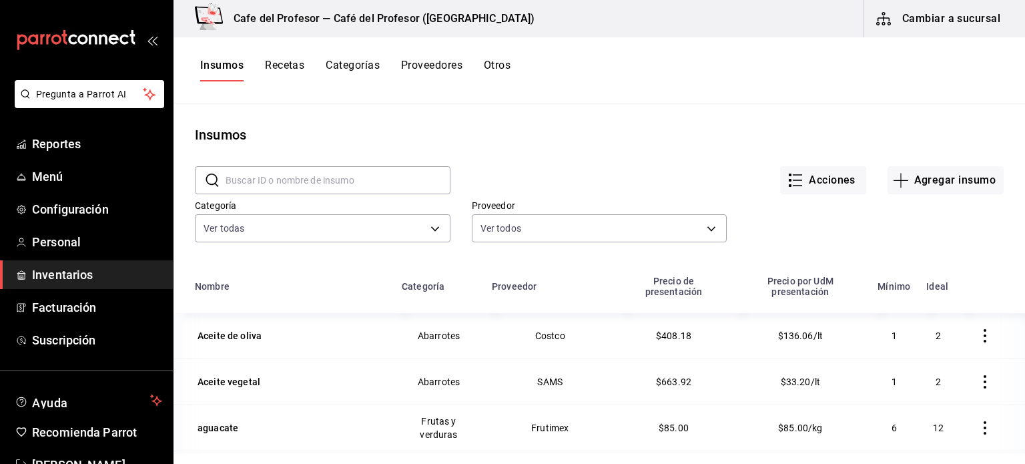
click at [290, 67] on button "Recetas" at bounding box center [284, 70] width 39 height 23
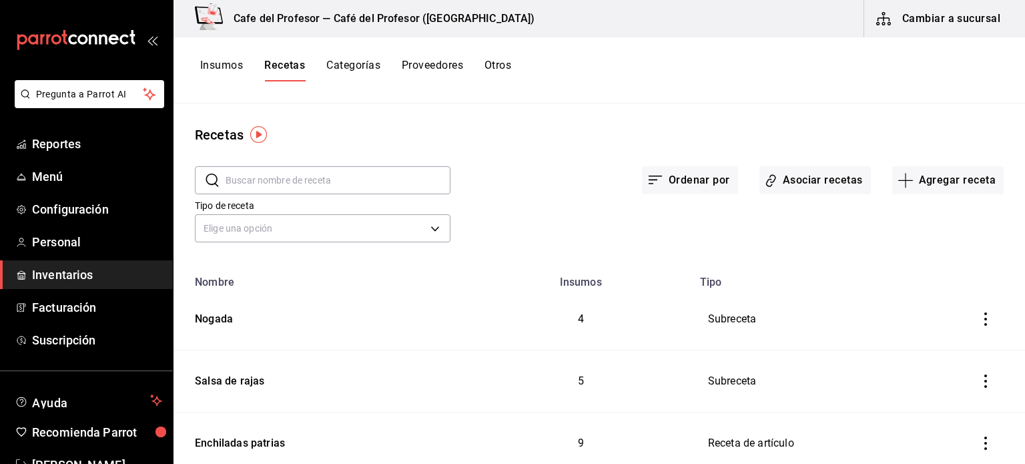
click at [958, 19] on button "Cambiar a sucursal" at bounding box center [939, 18] width 150 height 37
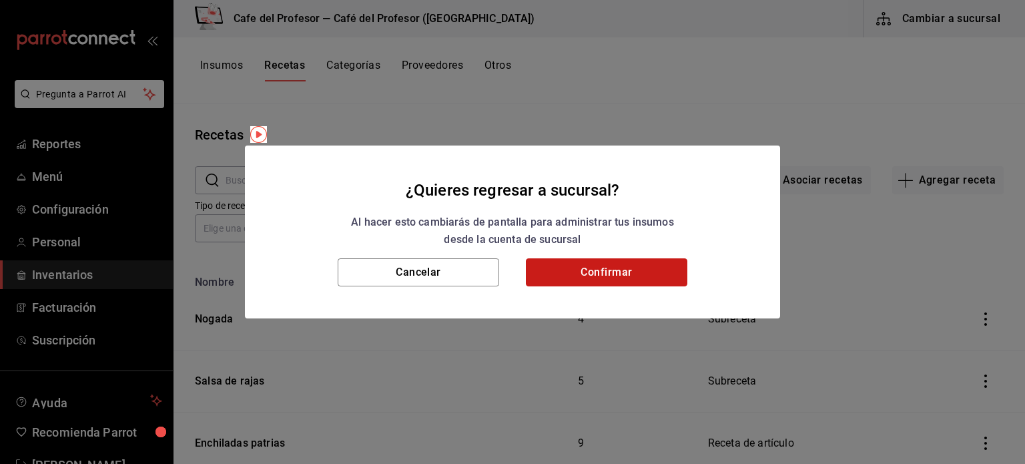
click at [606, 272] on button "Confirmar" at bounding box center [607, 272] width 162 height 28
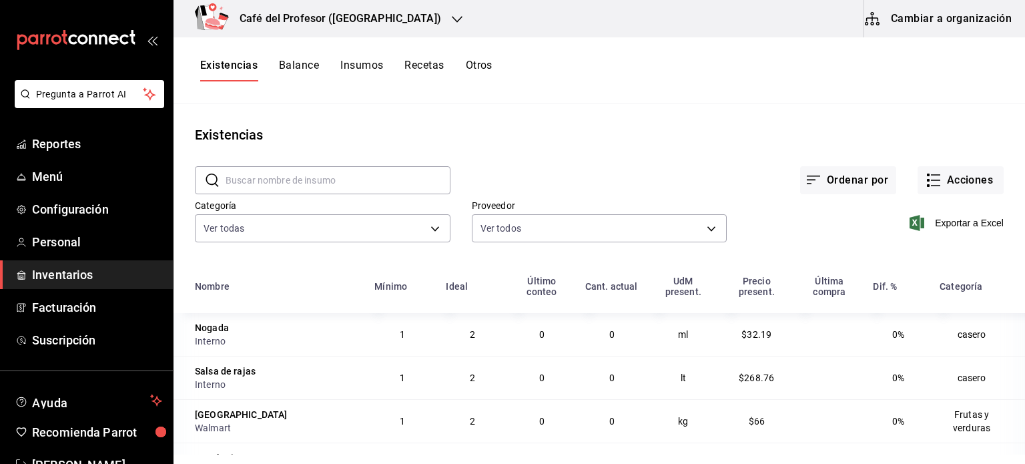
click at [452, 15] on icon "button" at bounding box center [457, 19] width 11 height 11
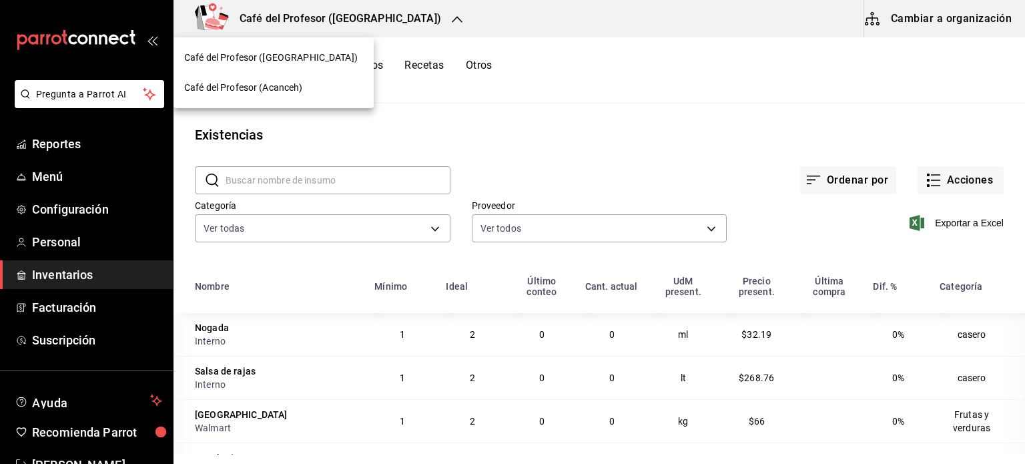
click at [328, 81] on div "Café del Profesor (Acanceh)" at bounding box center [273, 88] width 179 height 14
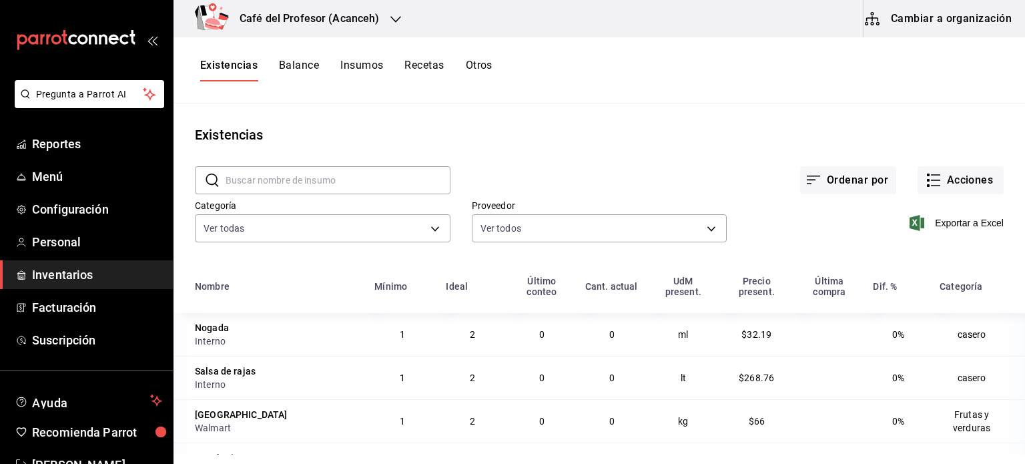
click at [391, 10] on div "Café del Profesor (Acanceh)" at bounding box center [295, 18] width 222 height 37
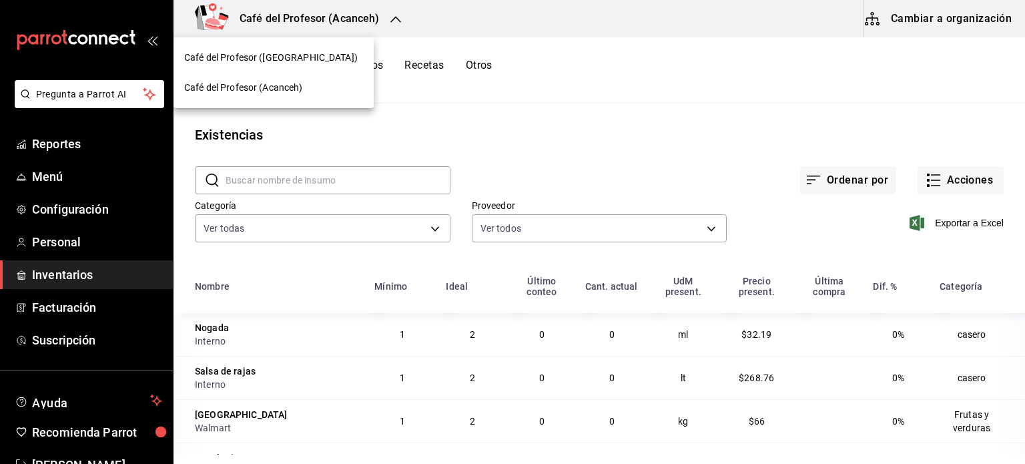
click at [328, 56] on div "Café del Profesor (Cancun)" at bounding box center [273, 58] width 179 height 14
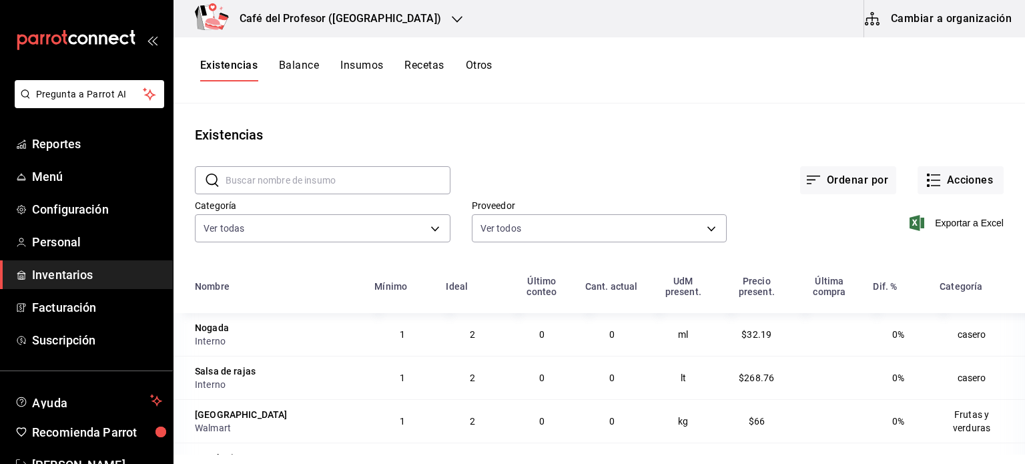
click at [421, 65] on button "Recetas" at bounding box center [423, 70] width 39 height 23
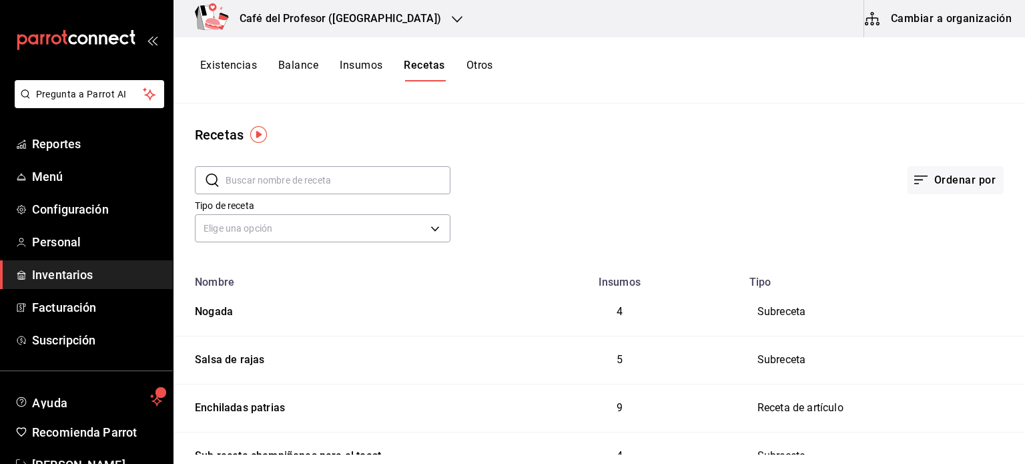
scroll to position [39, 0]
click at [59, 244] on span "Personal" at bounding box center [97, 242] width 130 height 18
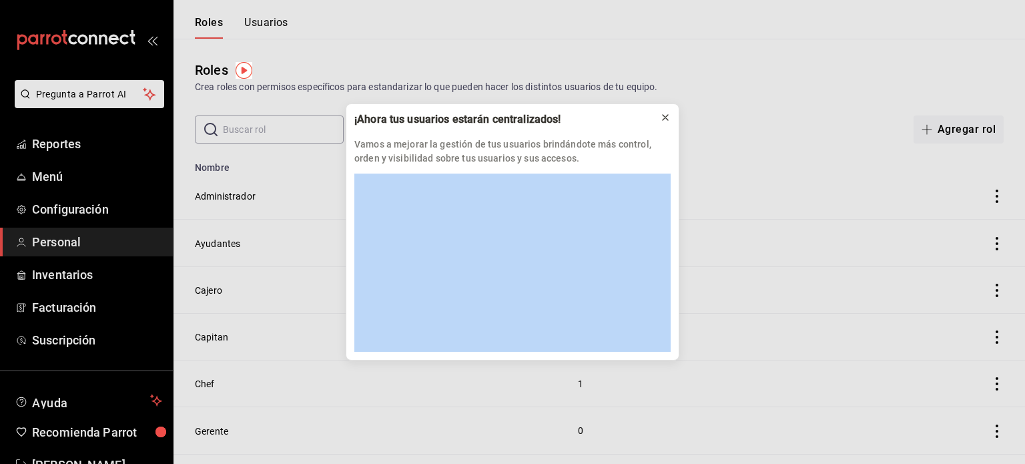
click at [656, 115] on button at bounding box center [665, 117] width 21 height 21
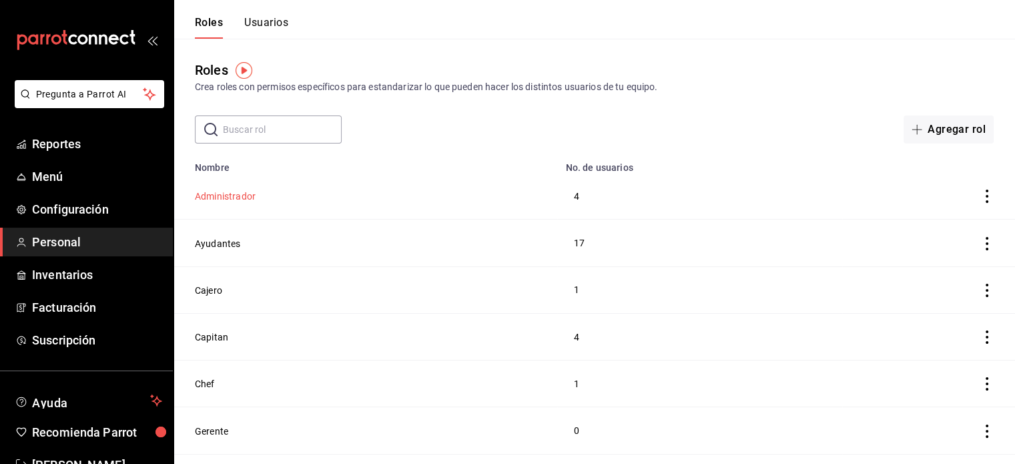
click at [249, 193] on button "Administrador" at bounding box center [225, 196] width 61 height 13
click at [249, 193] on html "Pregunta a Parrot AI Reportes Menú Configuración Personal Inventarios Facturaci…" at bounding box center [507, 391] width 1015 height 782
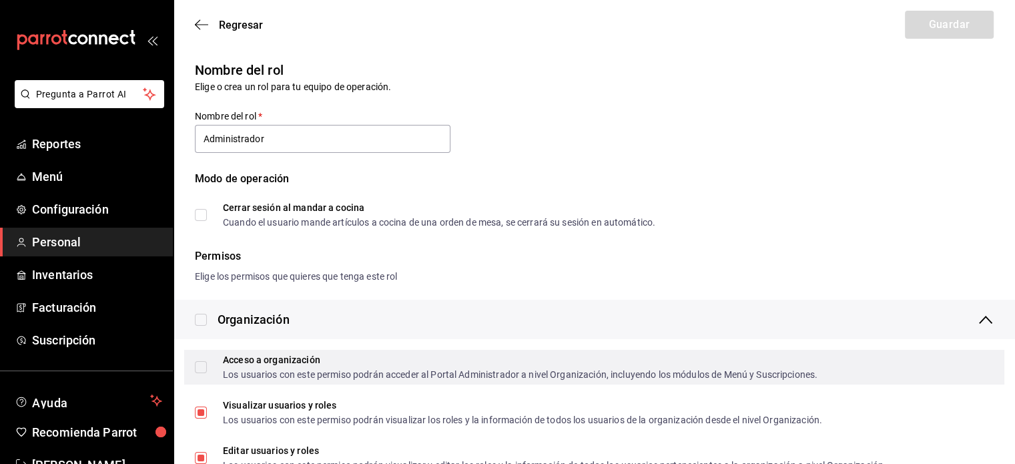
click at [206, 365] on input "Acceso a organización Los usuarios con este permiso podrán acceder al Portal Ad…" at bounding box center [201, 367] width 12 height 12
checkbox input "true"
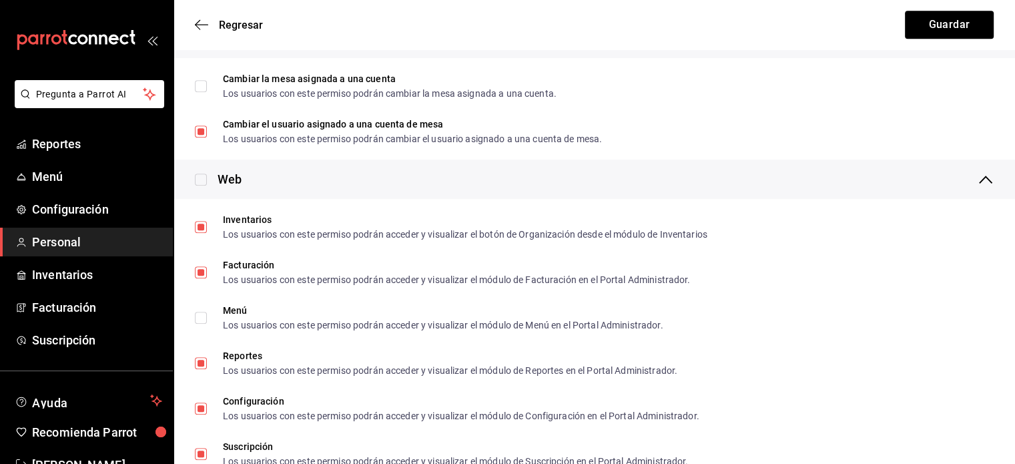
scroll to position [696, 0]
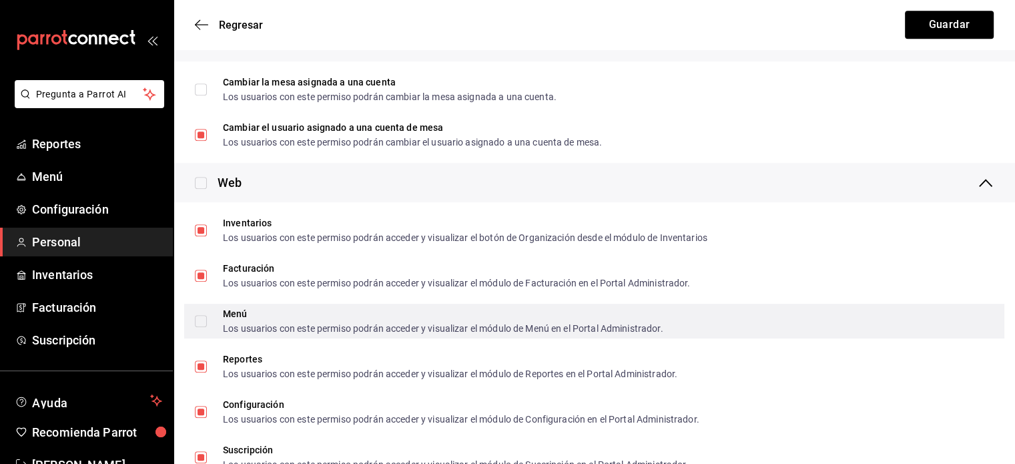
click at [202, 317] on input "Menú Los usuarios con este permiso podrán acceder y visualizar el módulo de Men…" at bounding box center [201, 321] width 12 height 12
checkbox input "true"
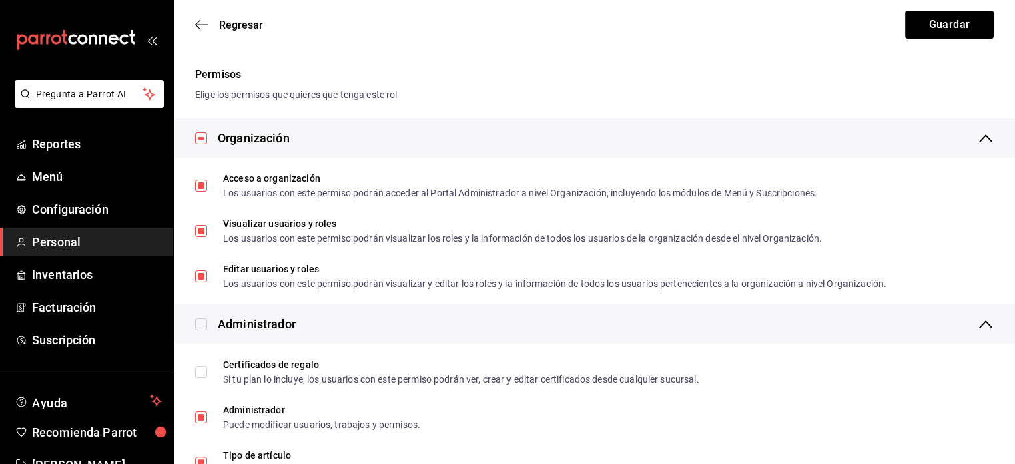
scroll to position [0, 0]
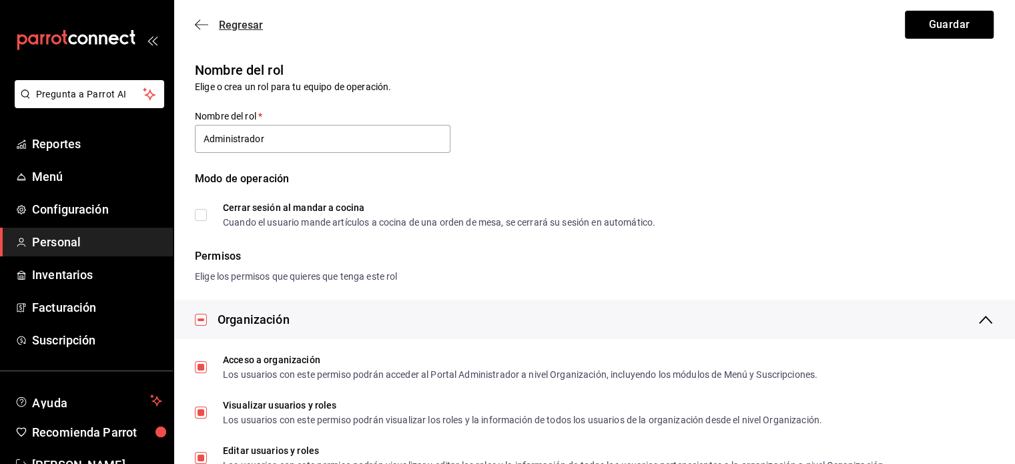
click at [206, 21] on icon "button" at bounding box center [201, 25] width 13 height 12
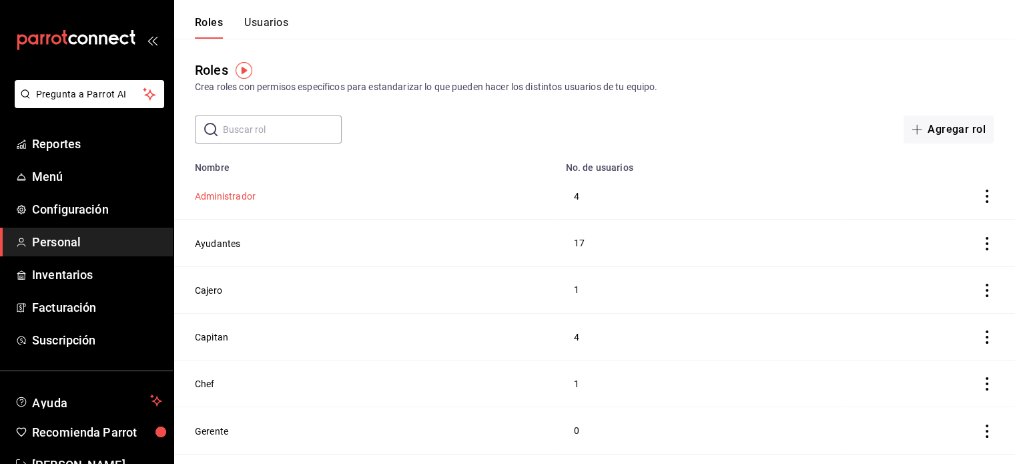
click at [228, 198] on button "Administrador" at bounding box center [225, 196] width 61 height 13
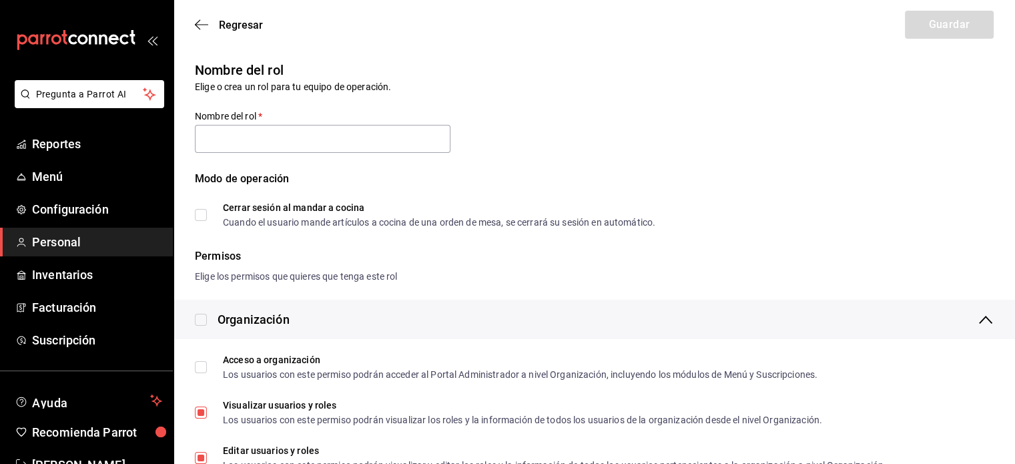
type input "Administrador"
checkbox input "true"
click at [199, 21] on icon "button" at bounding box center [197, 25] width 5 height 10
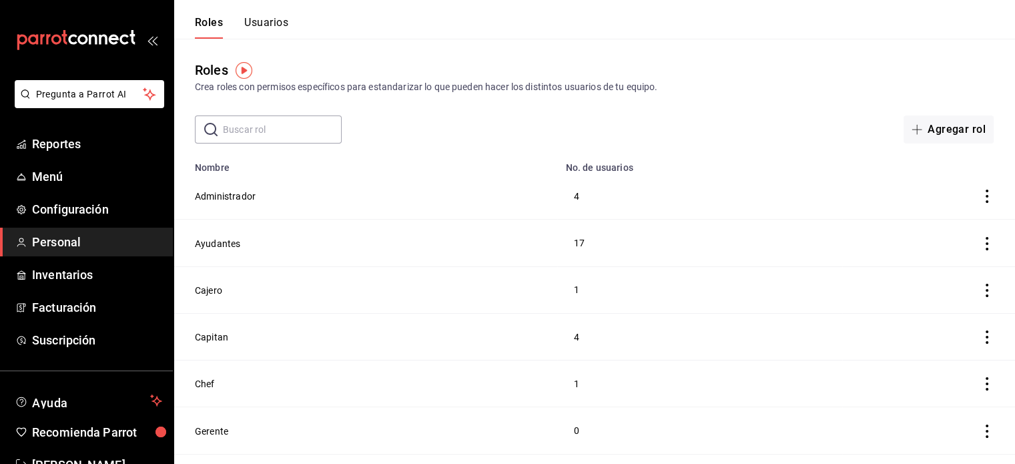
click at [255, 15] on div "Roles Usuarios" at bounding box center [231, 19] width 115 height 39
click at [256, 19] on button "Usuarios" at bounding box center [266, 27] width 44 height 23
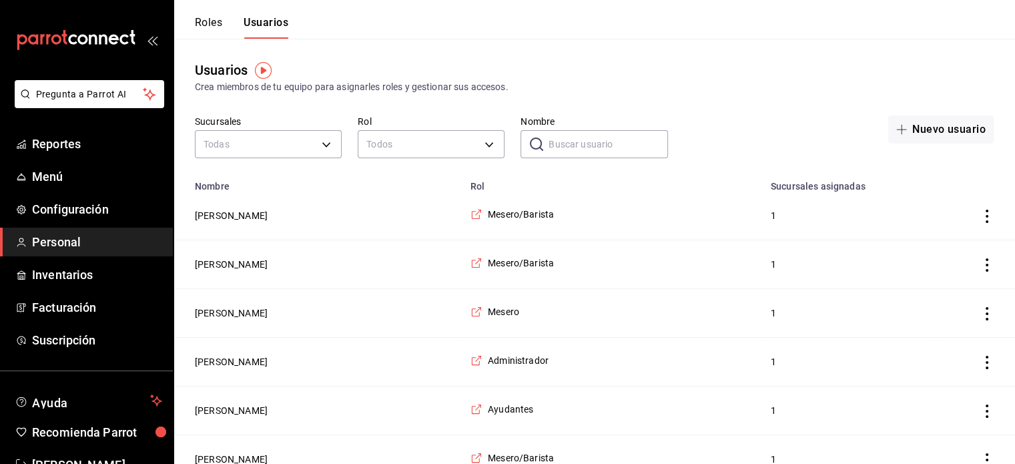
click at [574, 144] on input "Nombre" at bounding box center [608, 144] width 119 height 27
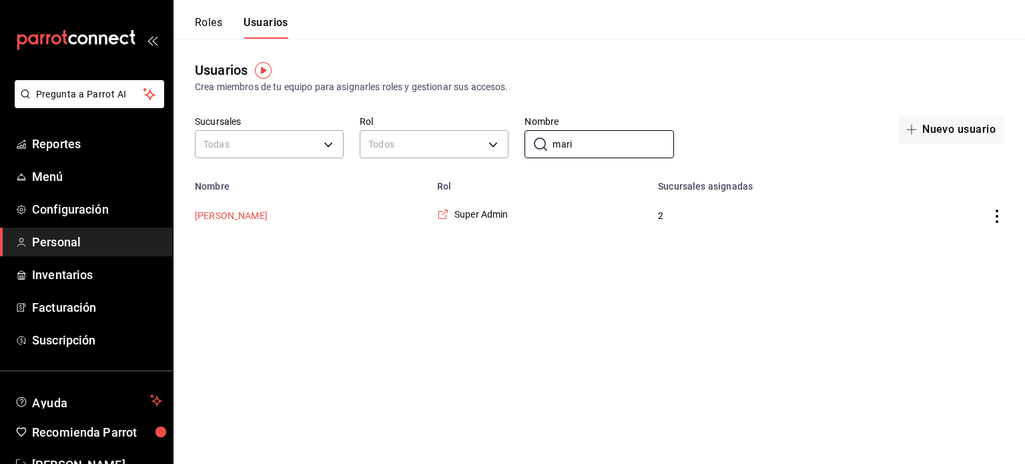
type input "mari"
click at [268, 217] on button "Mariela Gonzalez Contreras" at bounding box center [231, 215] width 73 height 13
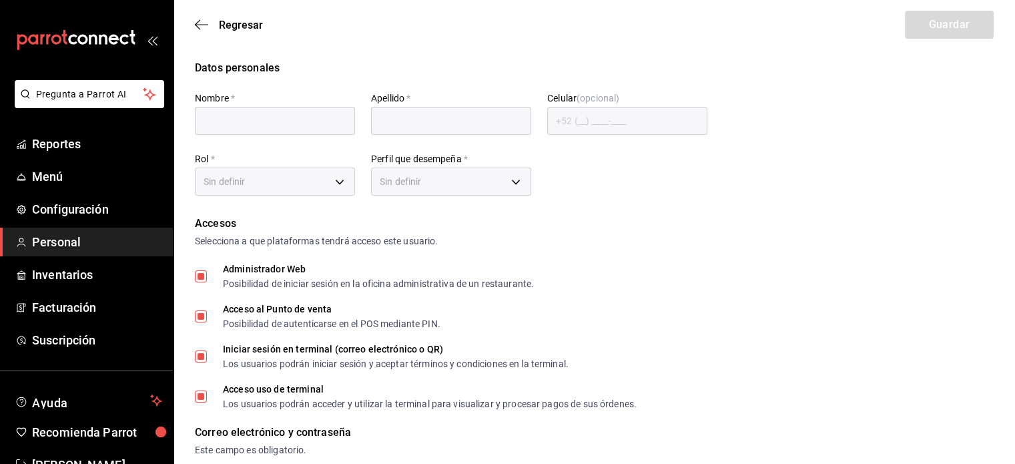
type input "Mariela"
type input "Gonzalez Contreras"
checkbox input "true"
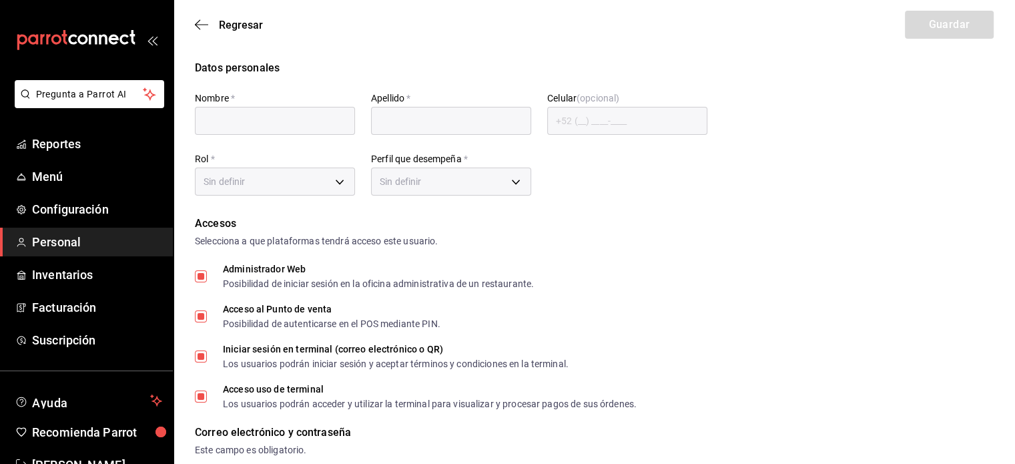
checkbox input "true"
type input "makys202@gmail.com"
type input "2025"
checkbox input "true"
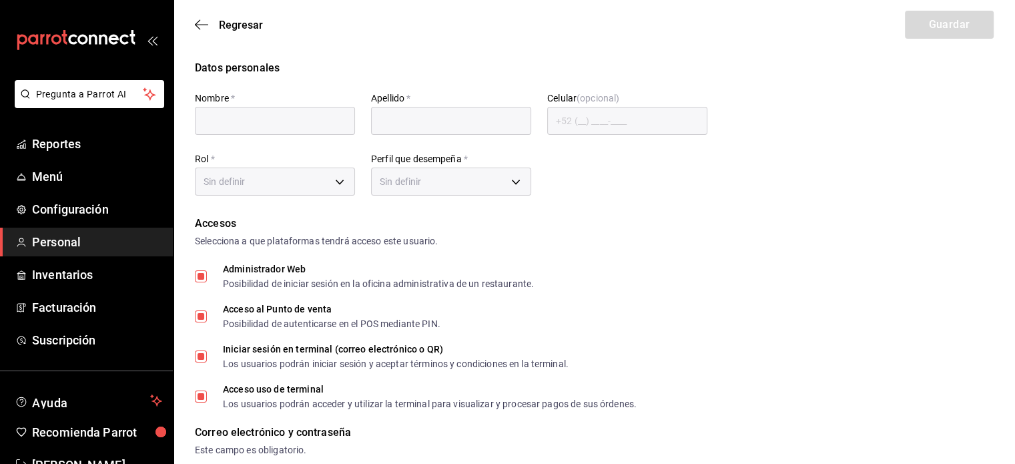
checkbox input "true"
type input "2aa0bebf-de37-4608-80c0-efc88eae4c1e"
type input "ADMIN"
checkbox input "true"
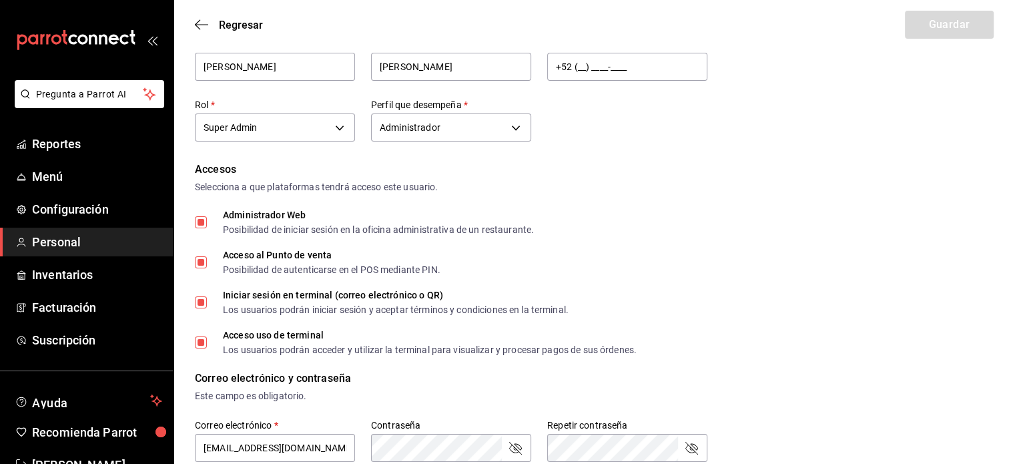
scroll to position [51, 0]
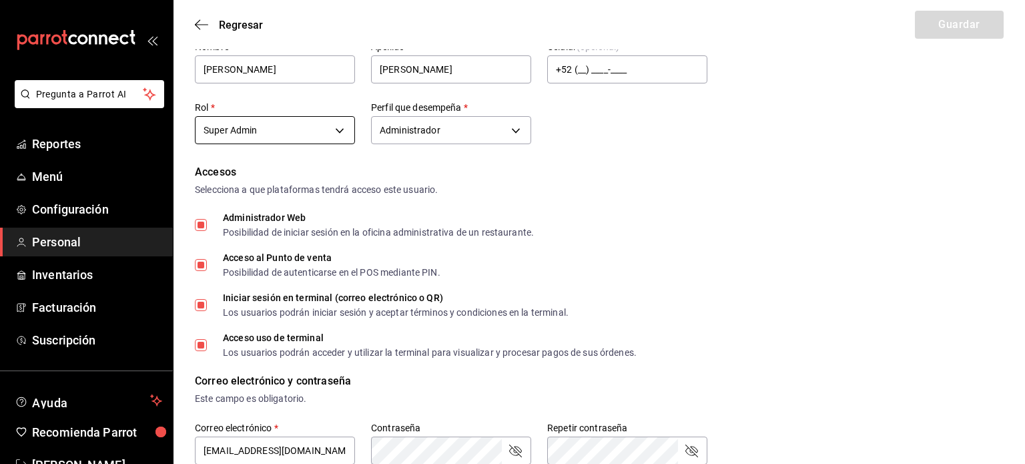
click at [345, 121] on body "Pregunta a Parrot AI Reportes Menú Configuración Personal Inventarios Facturaci…" at bounding box center [512, 451] width 1025 height 1004
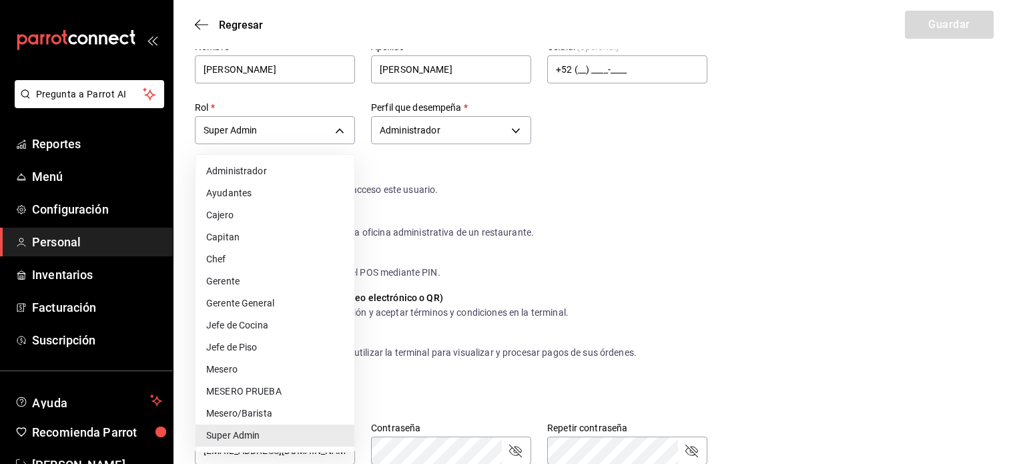
click at [259, 298] on li "Gerente General" at bounding box center [275, 303] width 159 height 22
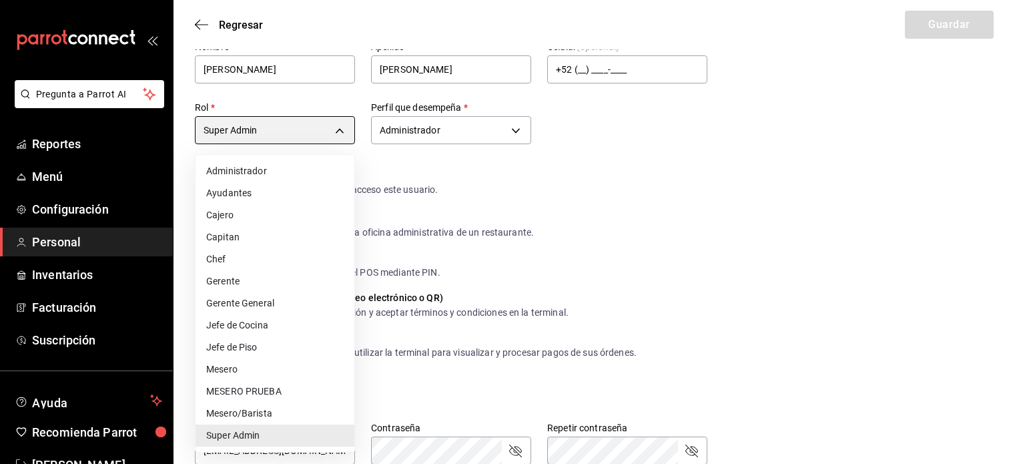
type input "505bb2e4-9c4f-4c24-a7bd-6ff9d9ca3c5d"
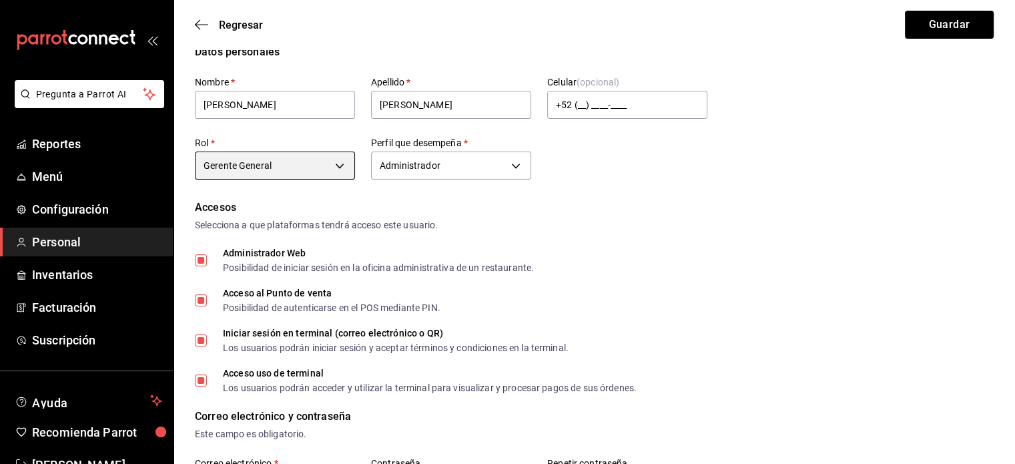
scroll to position [0, 0]
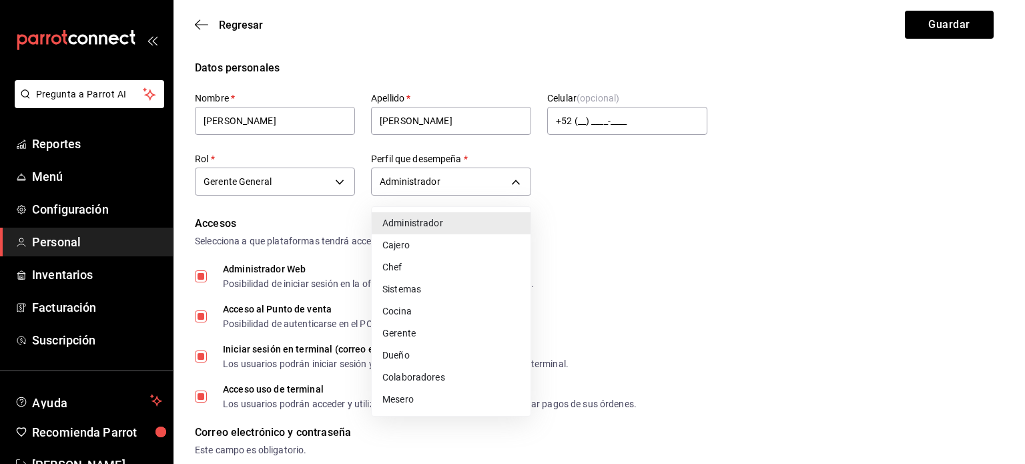
click at [441, 336] on li "Gerente" at bounding box center [451, 333] width 159 height 22
type input "MANAGER"
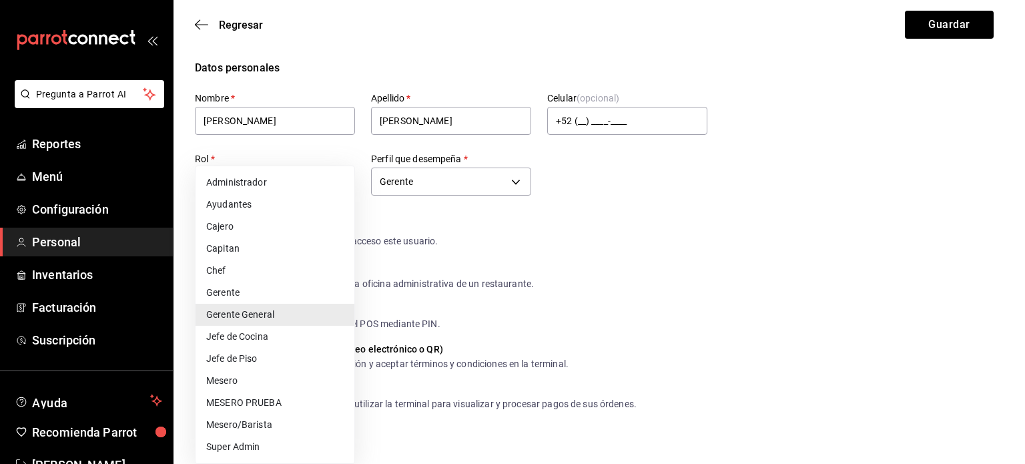
click at [272, 443] on li "Super Admin" at bounding box center [275, 447] width 159 height 22
type input "2aa0bebf-de37-4608-80c0-efc88eae4c1e"
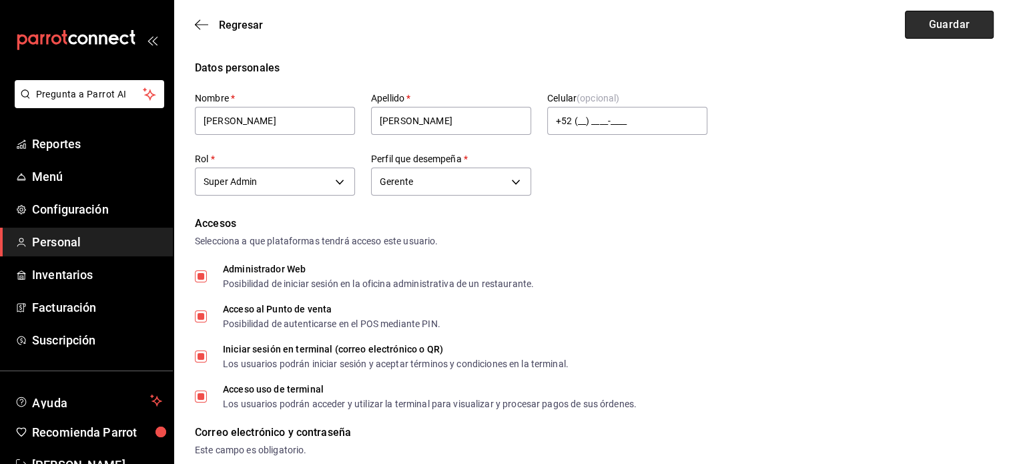
click at [950, 21] on button "Guardar" at bounding box center [949, 25] width 89 height 28
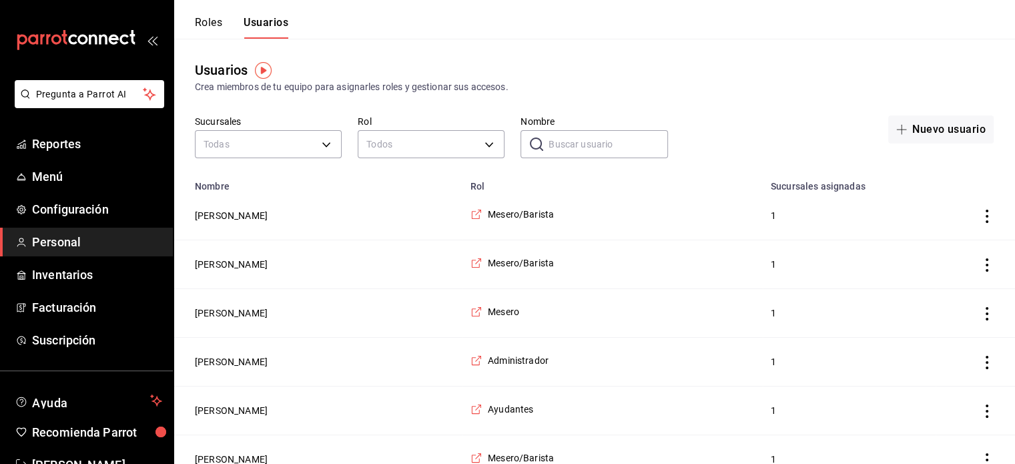
click at [612, 137] on input "Nombre" at bounding box center [608, 144] width 119 height 27
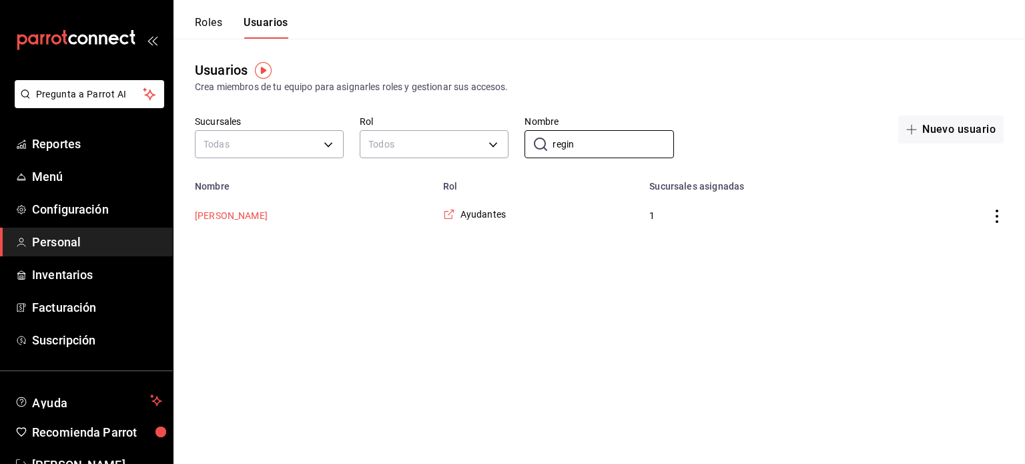
type input "regin"
click at [254, 218] on button "Regina Martinez" at bounding box center [231, 215] width 73 height 13
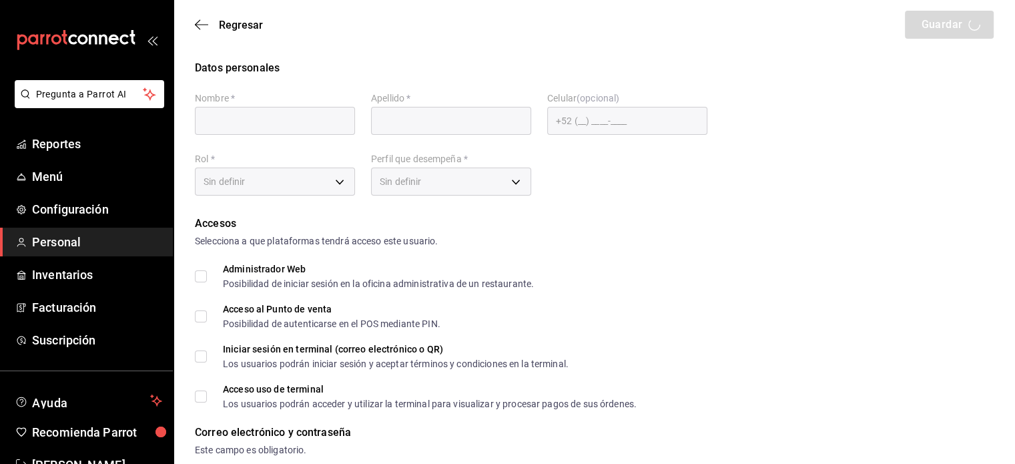
type input "Regina"
type input "Martinez"
checkbox input "true"
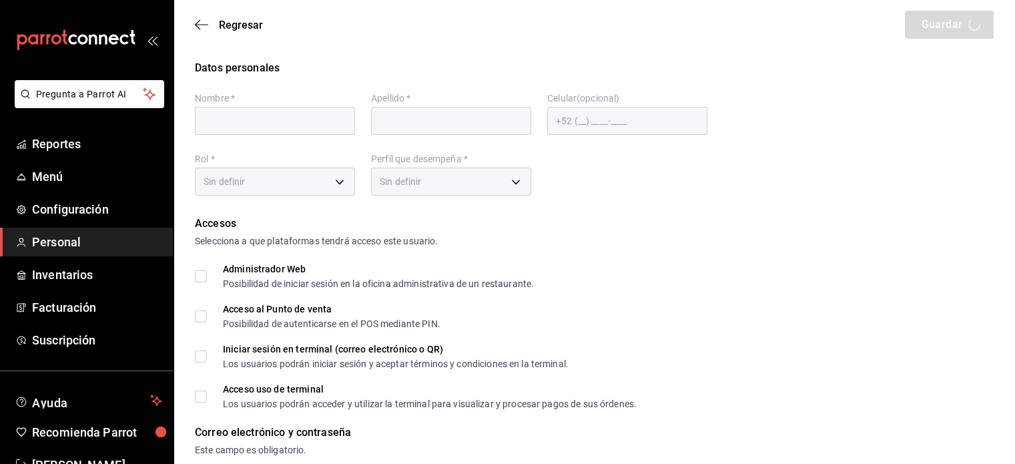
type input "reginamtz133@gmail.com"
type input "1323"
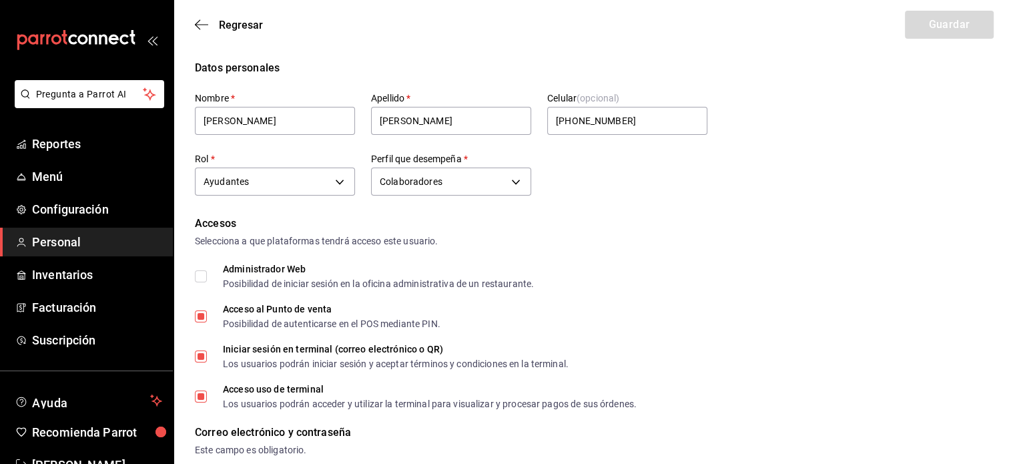
type input "+52 (52) 9981-4321"
type input "6e37dc31-a41a-4d88-8ed1-cc630e77c888"
type input "STAFF"
checkbox input "true"
click at [197, 26] on icon "button" at bounding box center [197, 25] width 5 height 10
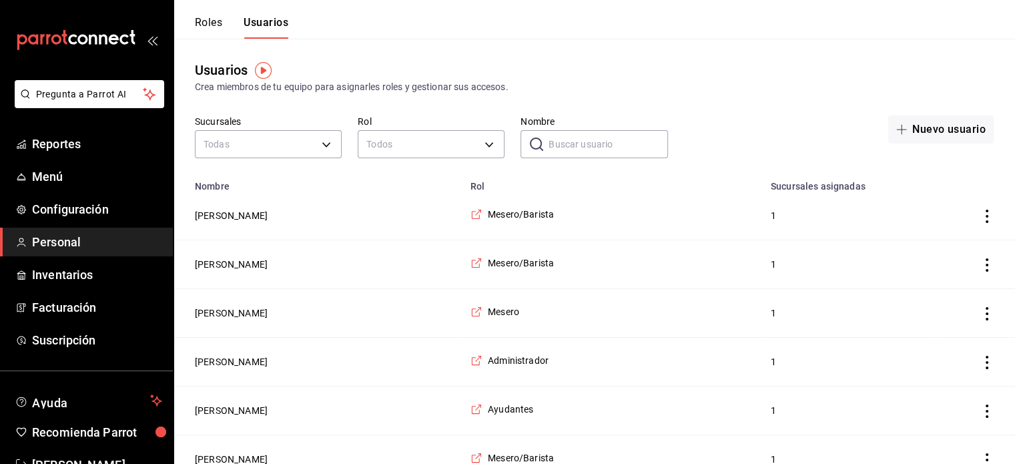
click at [211, 21] on button "Roles" at bounding box center [208, 27] width 27 height 23
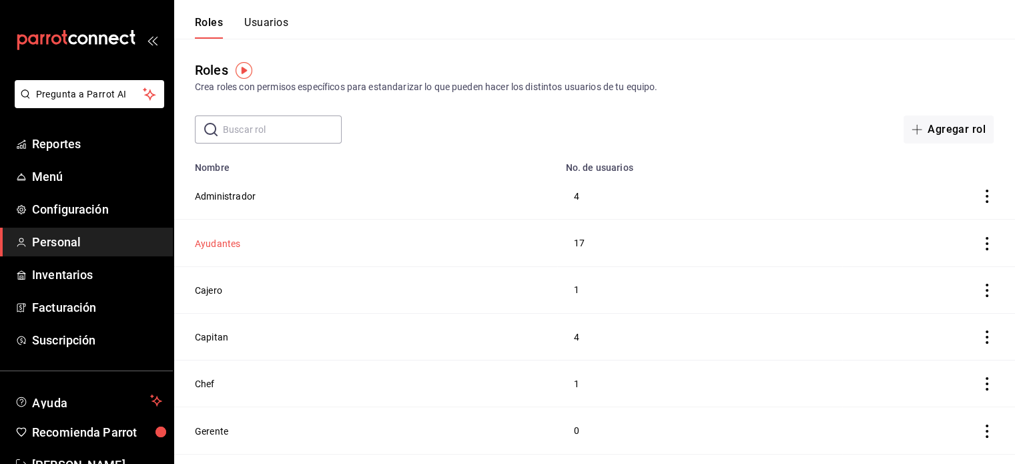
click at [226, 247] on button "Ayudantes" at bounding box center [217, 243] width 45 height 13
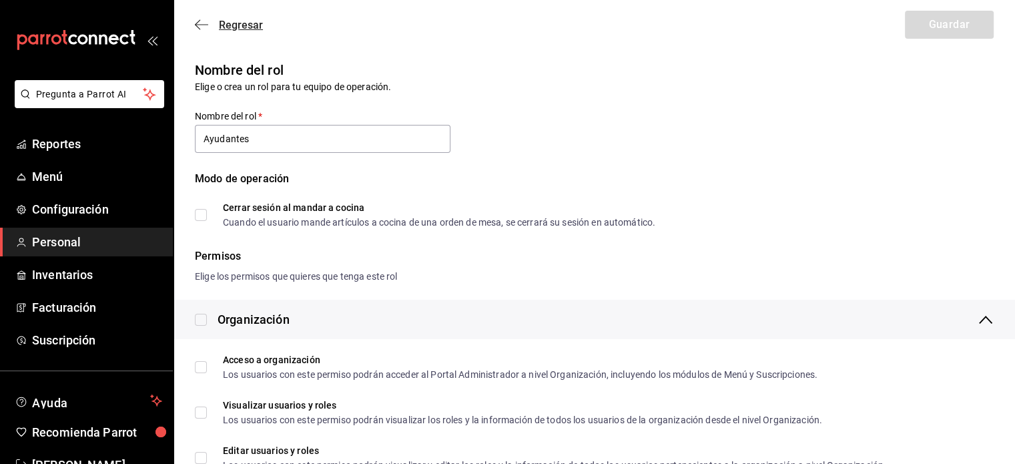
click at [200, 26] on icon "button" at bounding box center [201, 25] width 13 height 12
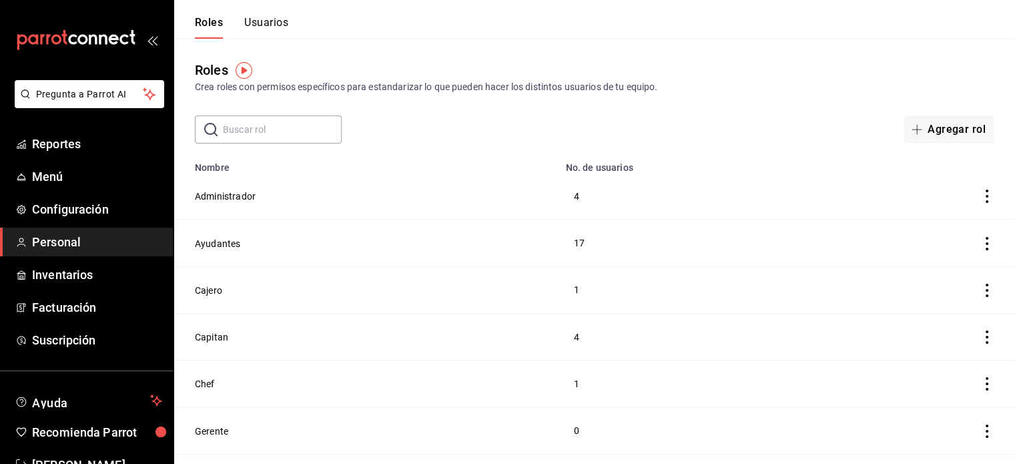
drag, startPoint x: 282, startPoint y: 18, endPoint x: 271, endPoint y: 21, distance: 11.0
click at [271, 21] on button "Usuarios" at bounding box center [266, 27] width 44 height 23
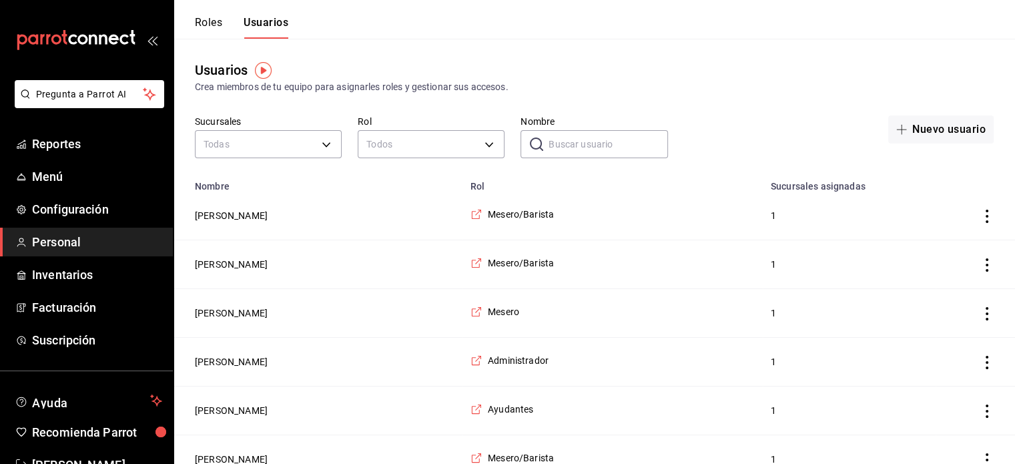
scroll to position [39, 0]
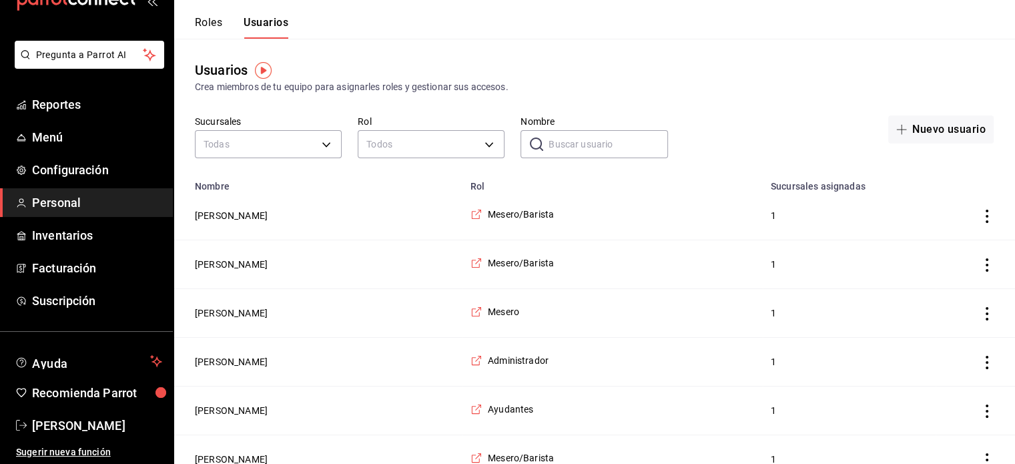
click at [585, 140] on input "Nombre" at bounding box center [608, 144] width 119 height 27
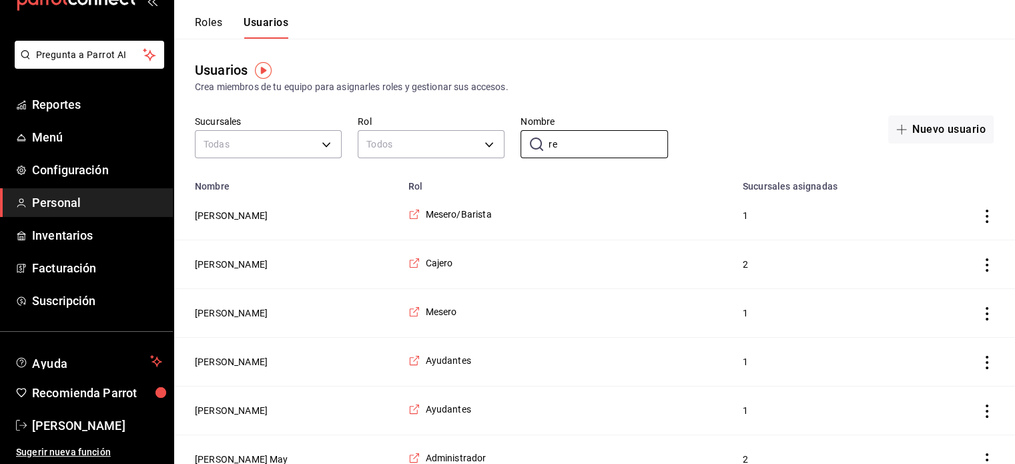
type input "r"
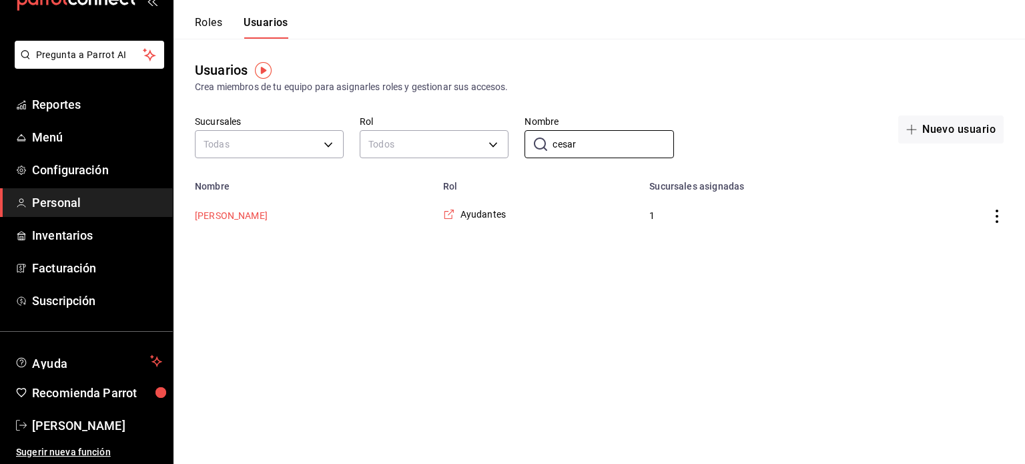
type input "cesar"
click at [249, 216] on button "[PERSON_NAME]" at bounding box center [231, 215] width 73 height 13
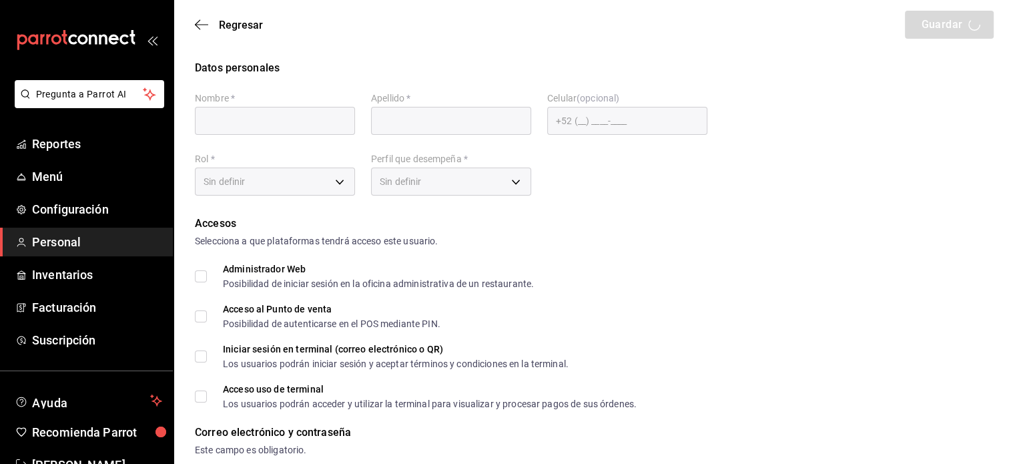
type input "[PERSON_NAME]"
checkbox input "true"
type input "[EMAIL_ADDRESS][DOMAIN_NAME]"
type input "1912"
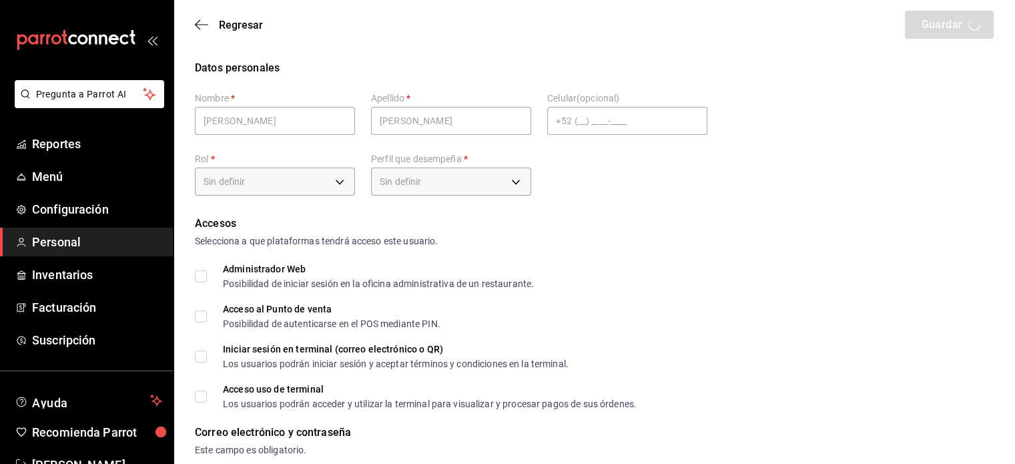
type input "[PHONE_NUMBER]"
type input "6e37dc31-a41a-4d88-8ed1-cc630e77c888"
type input "KITCHEN"
checkbox input "true"
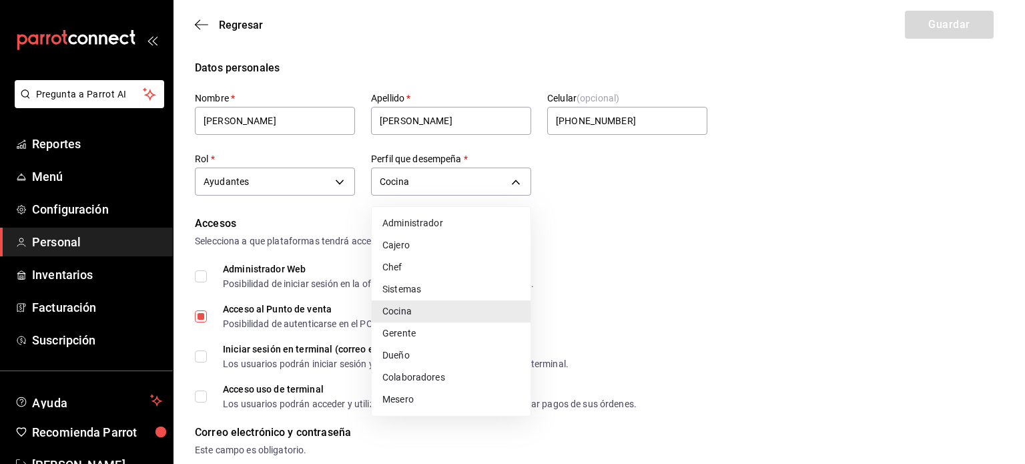
click at [441, 314] on li "Cocina" at bounding box center [451, 311] width 159 height 22
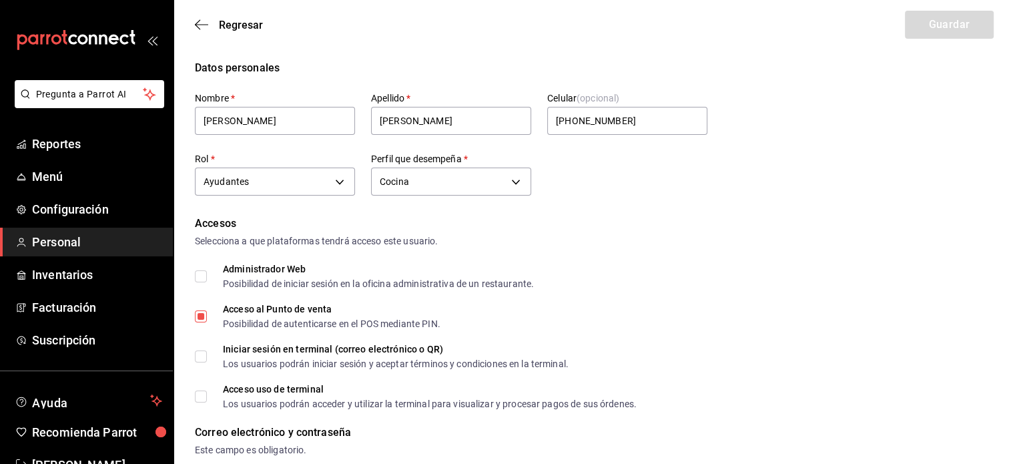
click at [200, 17] on div "Regresar Guardar" at bounding box center [595, 24] width 842 height 49
click at [199, 21] on icon "button" at bounding box center [197, 25] width 5 height 10
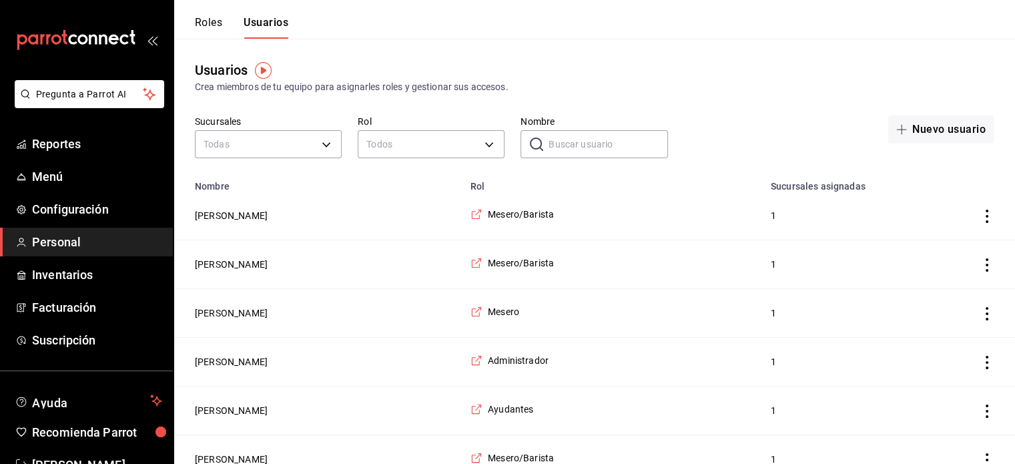
click at [583, 144] on input "Nombre" at bounding box center [608, 144] width 119 height 27
type input "[PERSON_NAME]"
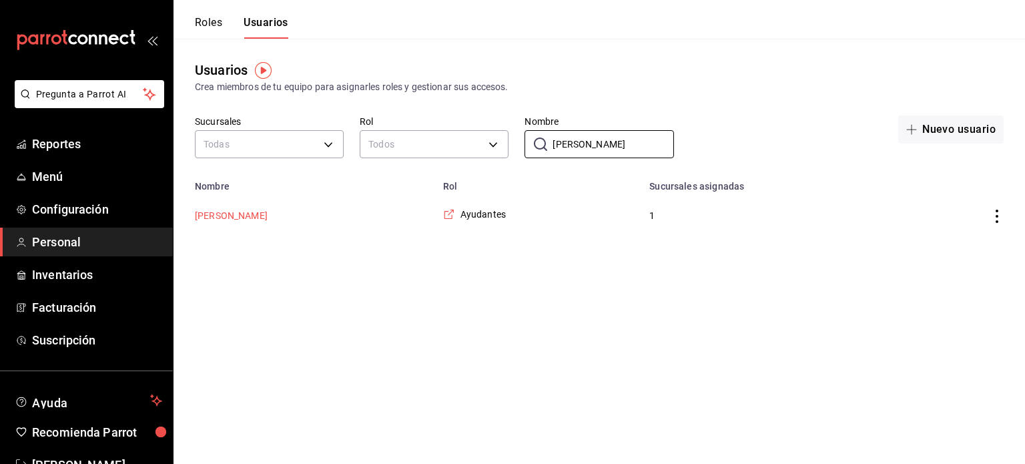
click at [254, 216] on button "[PERSON_NAME]" at bounding box center [231, 215] width 73 height 13
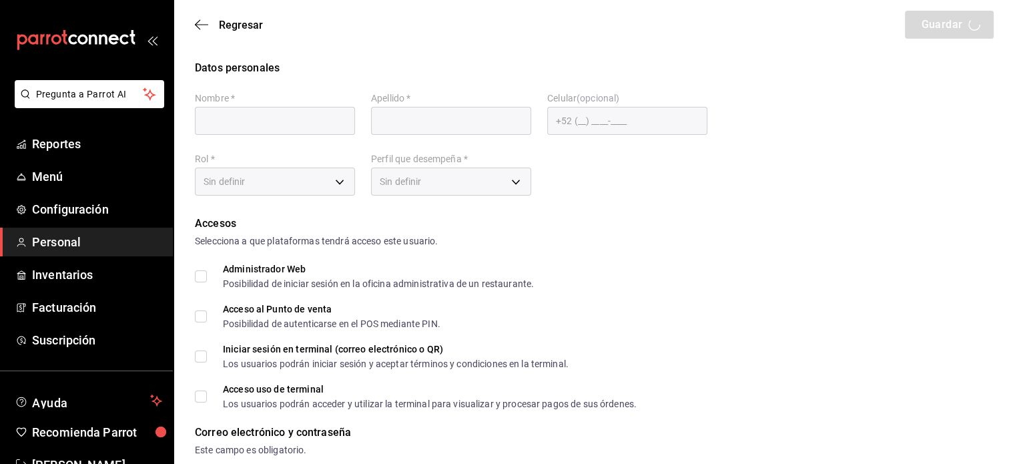
type input "[PERSON_NAME]"
checkbox input "true"
type input "[EMAIL_ADDRESS][DOMAIN_NAME]"
type input "1509"
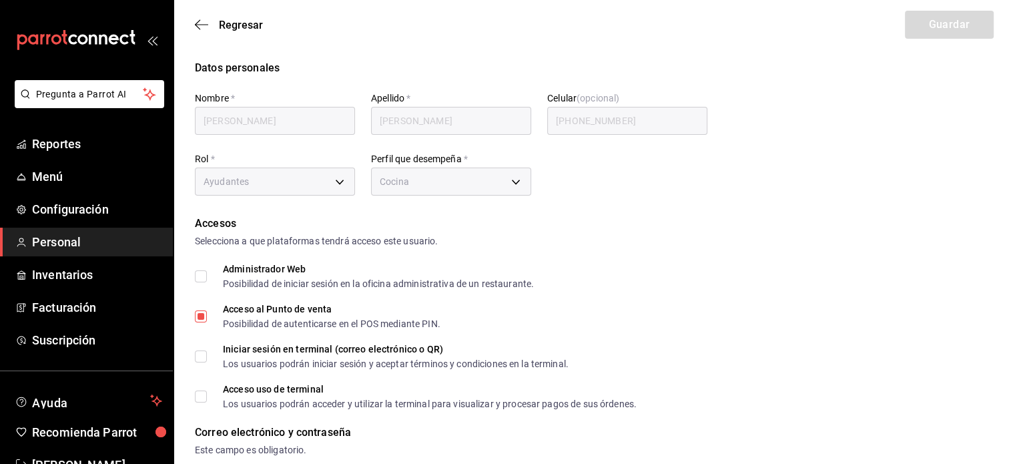
type input "[PHONE_NUMBER]"
type input "6e37dc31-a41a-4d88-8ed1-cc630e77c888"
type input "KITCHEN"
checkbox input "true"
click at [196, 21] on icon "button" at bounding box center [201, 25] width 13 height 12
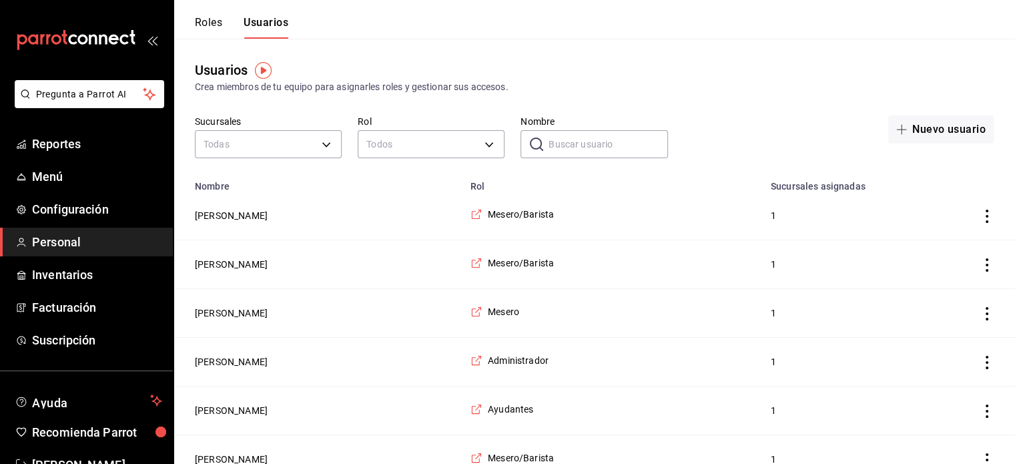
click at [214, 26] on button "Roles" at bounding box center [208, 27] width 27 height 23
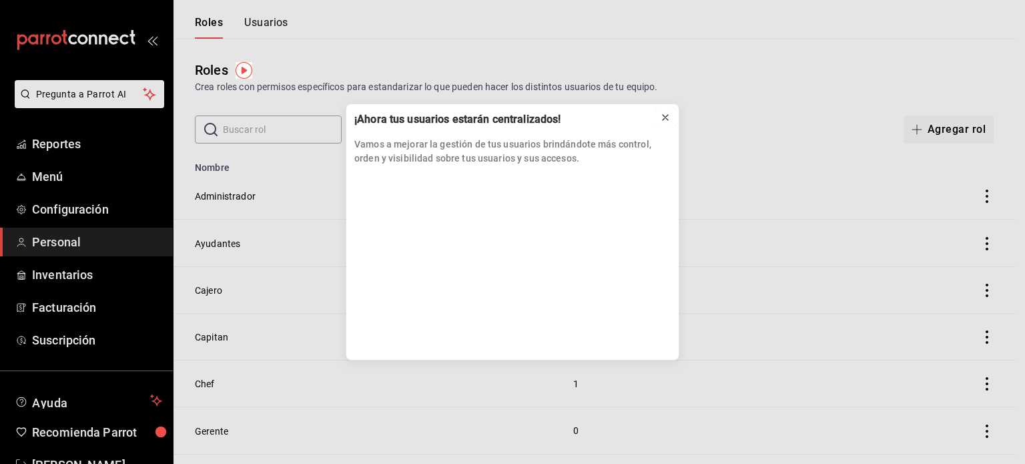
click at [665, 116] on icon at bounding box center [665, 117] width 11 height 11
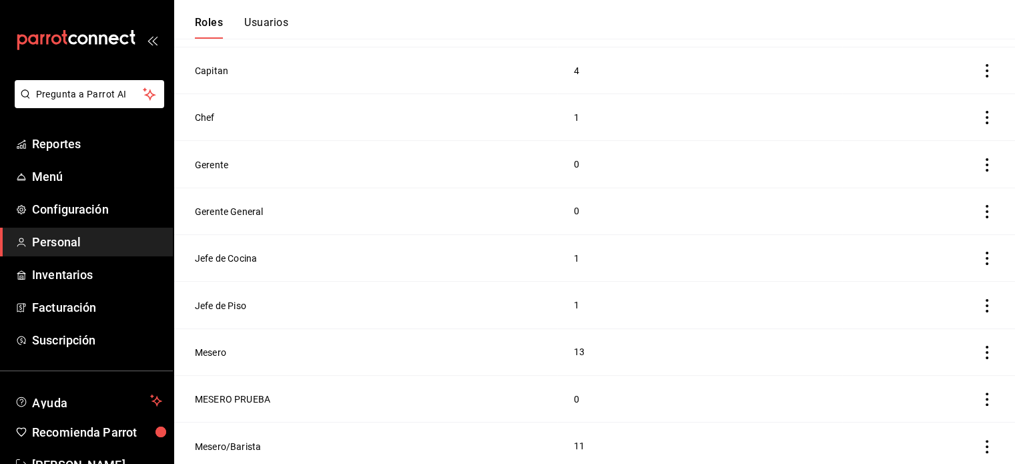
scroll to position [318, 0]
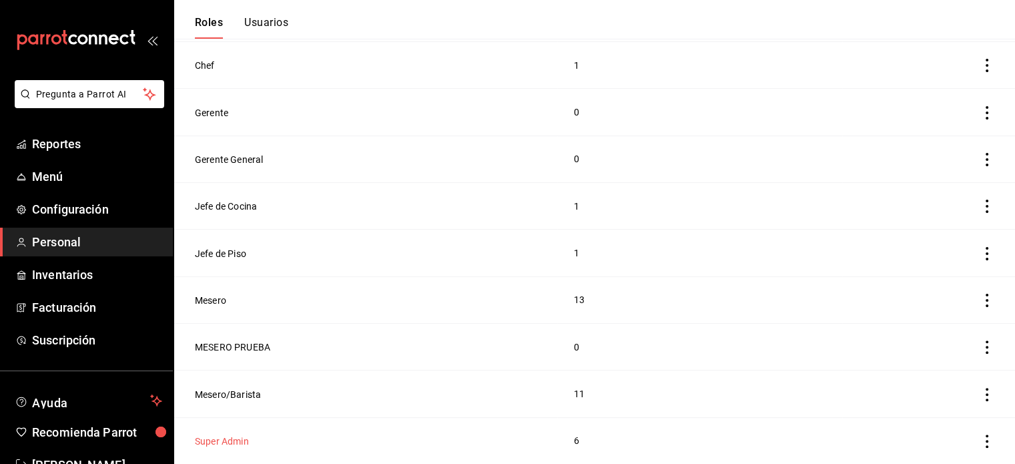
click at [224, 442] on button "Super Admin" at bounding box center [222, 441] width 54 height 13
click at [224, 442] on html "Pregunta a Parrot AI Reportes Menú Configuración Personal Inventarios Facturaci…" at bounding box center [507, 73] width 1015 height 782
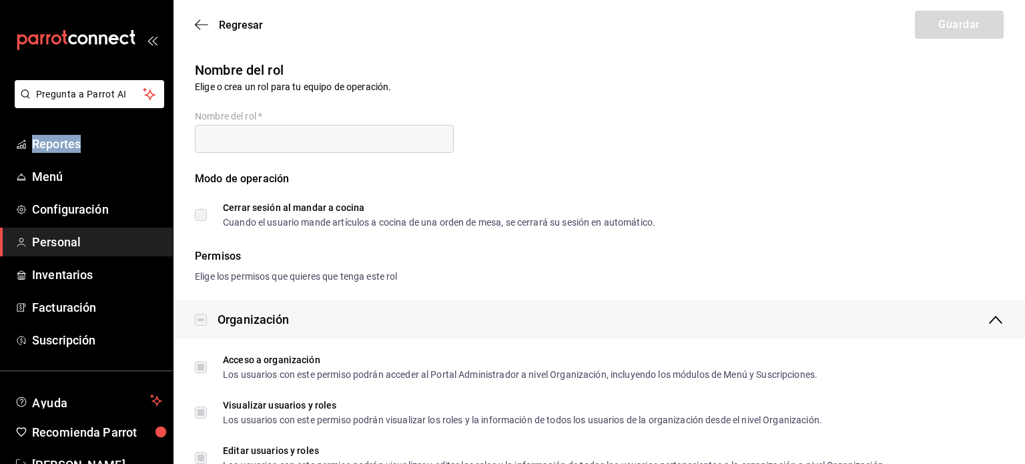
type input "Super Admin"
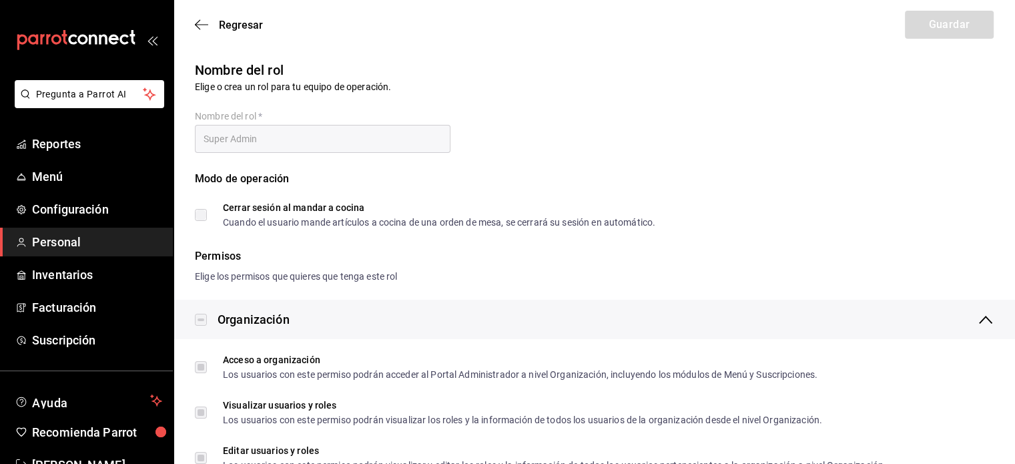
click at [794, 120] on div "Nombre del rol Elige o crea un rol para tu equipo de operación. Nombre del rol …" at bounding box center [586, 135] width 815 height 183
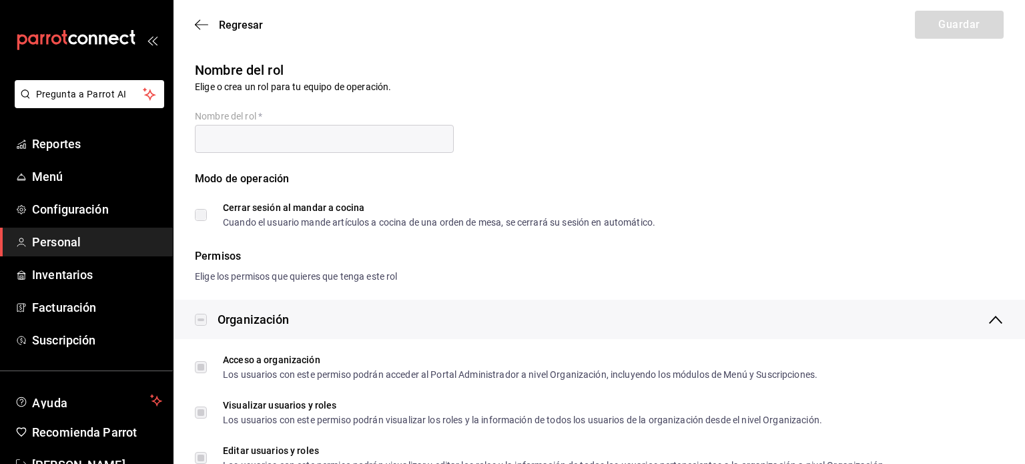
type input "Super Admin"
checkbox input "true"
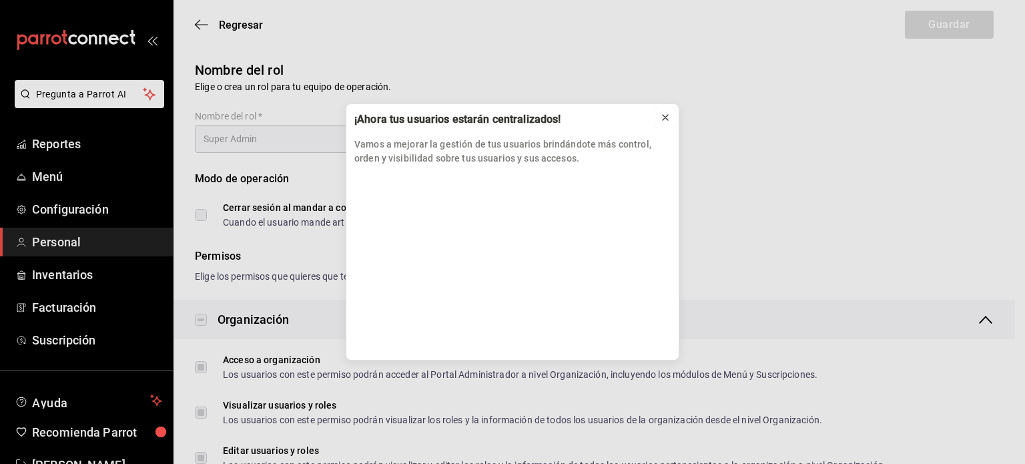
click at [663, 122] on icon at bounding box center [665, 117] width 11 height 11
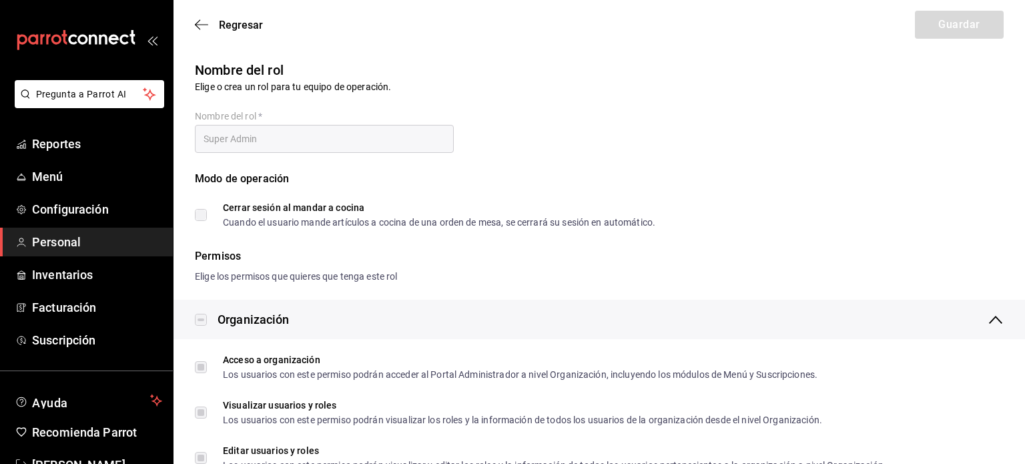
type input "Super Admin"
checkbox input "true"
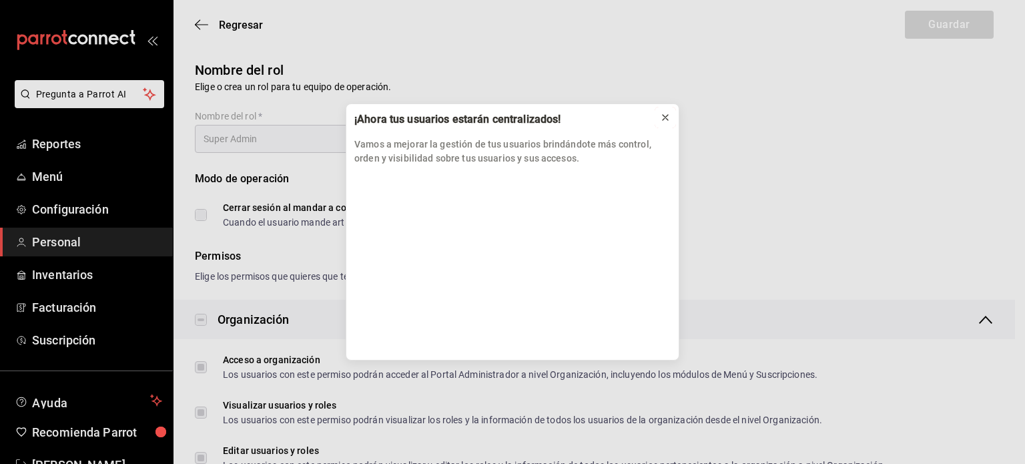
click at [667, 117] on icon at bounding box center [665, 117] width 11 height 11
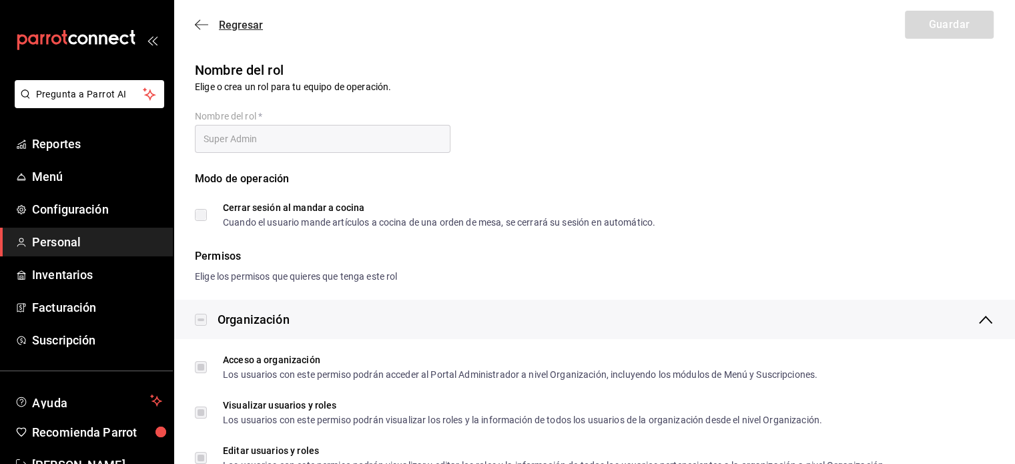
click at [195, 24] on icon "button" at bounding box center [201, 25] width 13 height 12
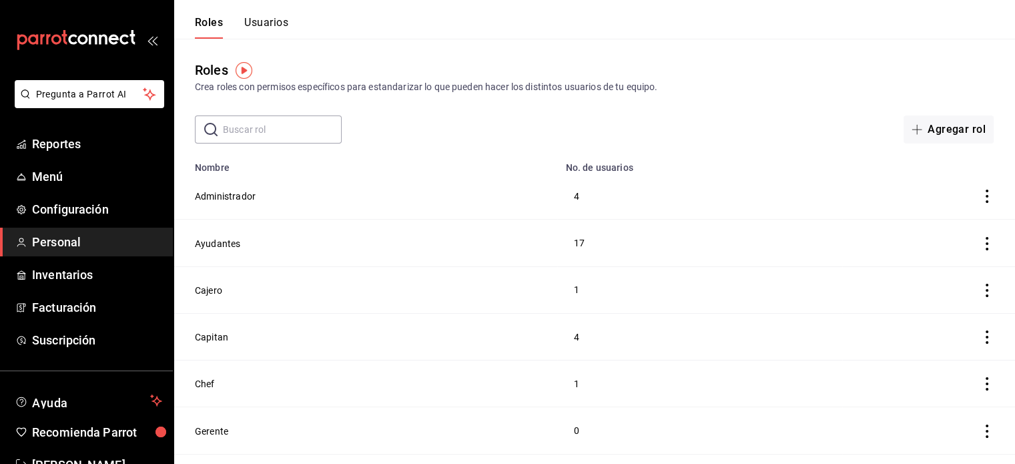
click at [262, 21] on button "Usuarios" at bounding box center [266, 27] width 44 height 23
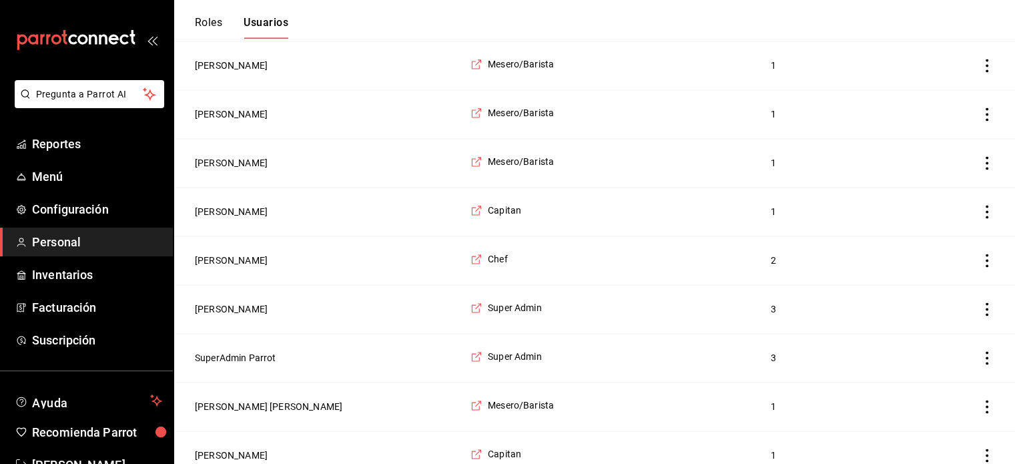
scroll to position [2029, 0]
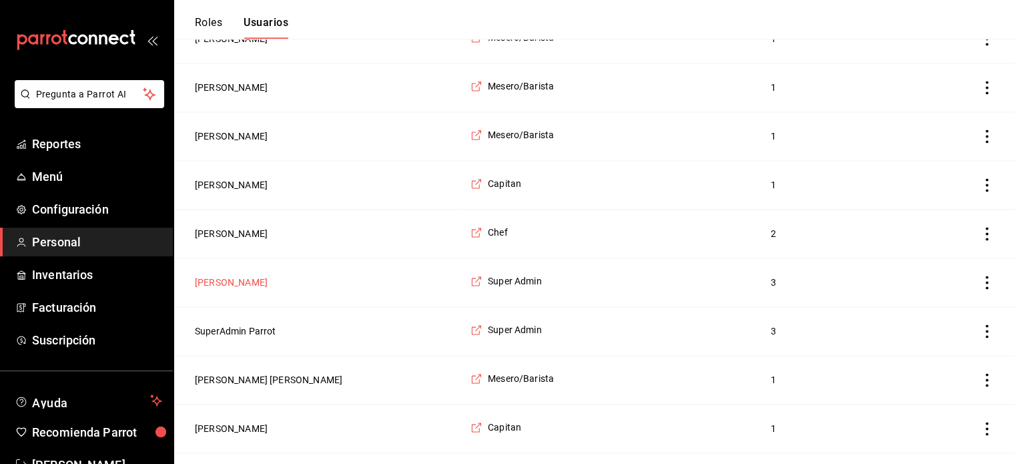
click at [246, 277] on button "[PERSON_NAME]" at bounding box center [231, 282] width 73 height 13
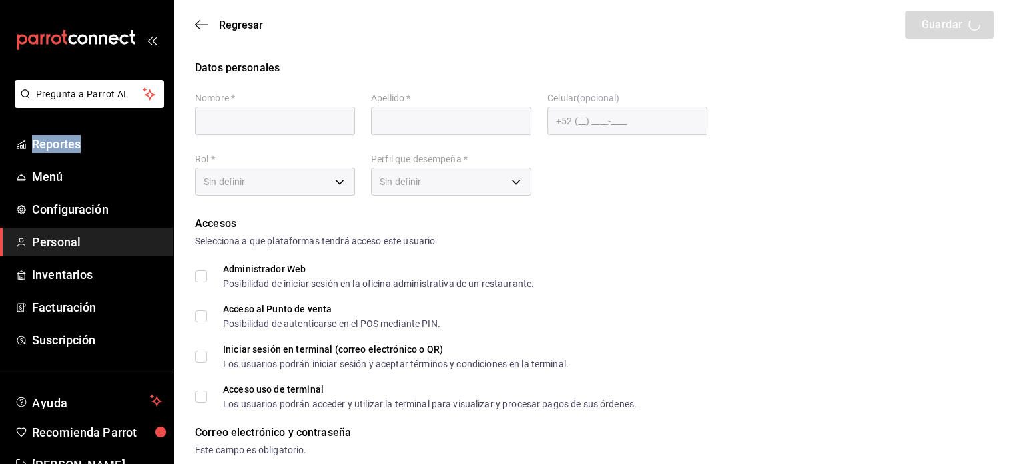
type input "[PERSON_NAME]"
checkbox input "true"
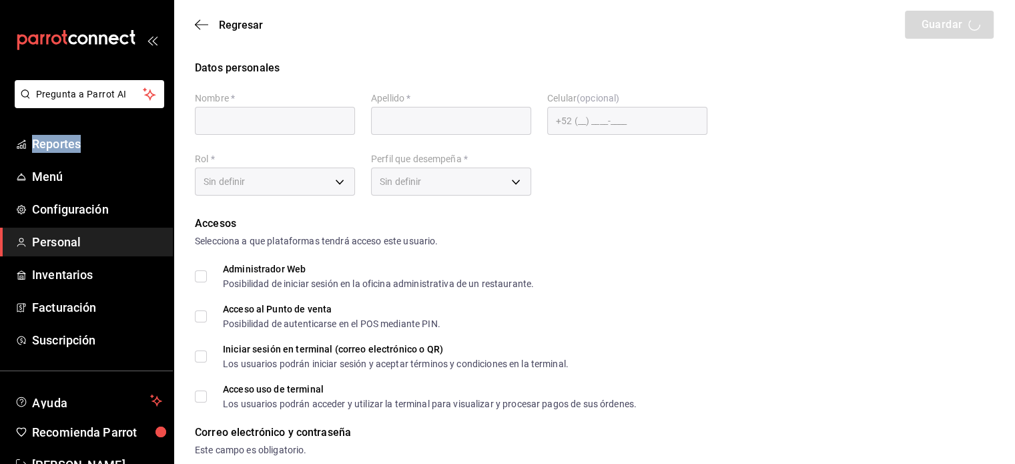
checkbox input "true"
type input "[EMAIL_ADDRESS][DOMAIN_NAME]"
type input "4352"
checkbox input "true"
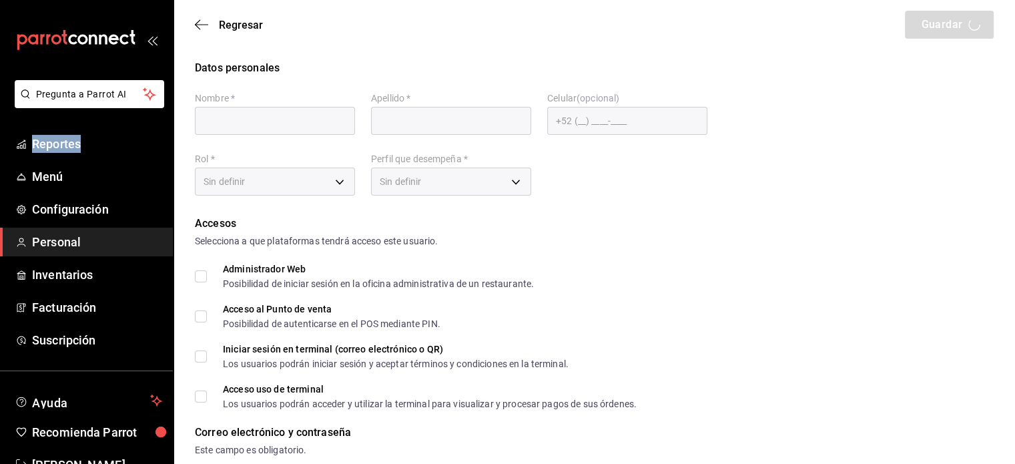
checkbox input "true"
type input "2aa0bebf-de37-4608-80c0-efc88eae4c1e"
type input "UNDEFINED"
checkbox input "true"
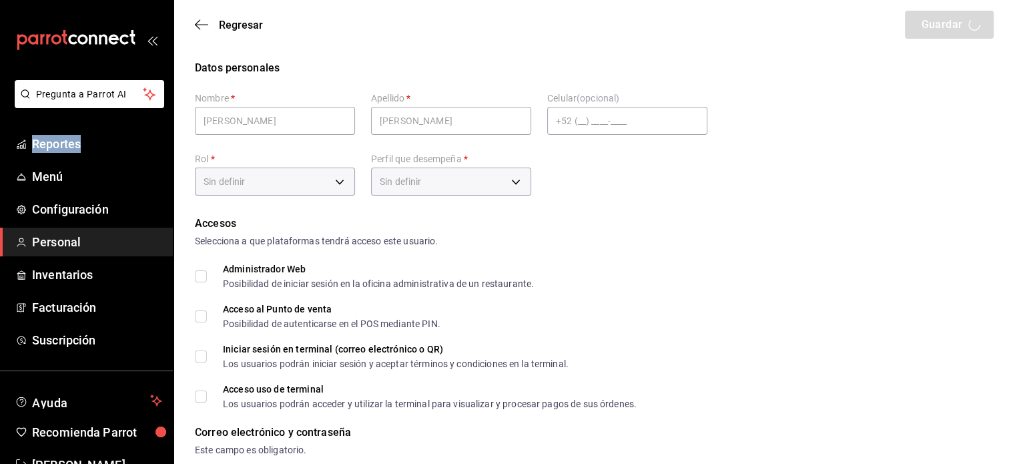
checkbox input "true"
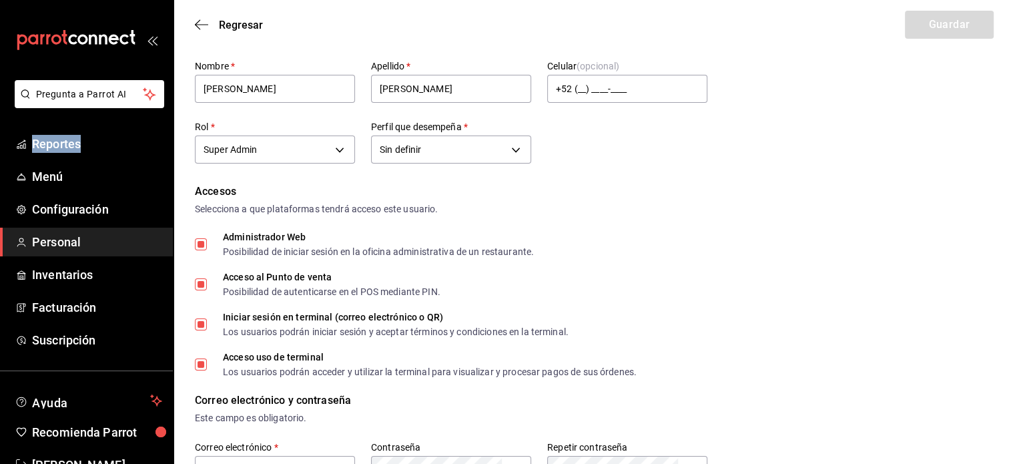
scroll to position [31, 0]
click at [200, 23] on icon "button" at bounding box center [201, 25] width 13 height 12
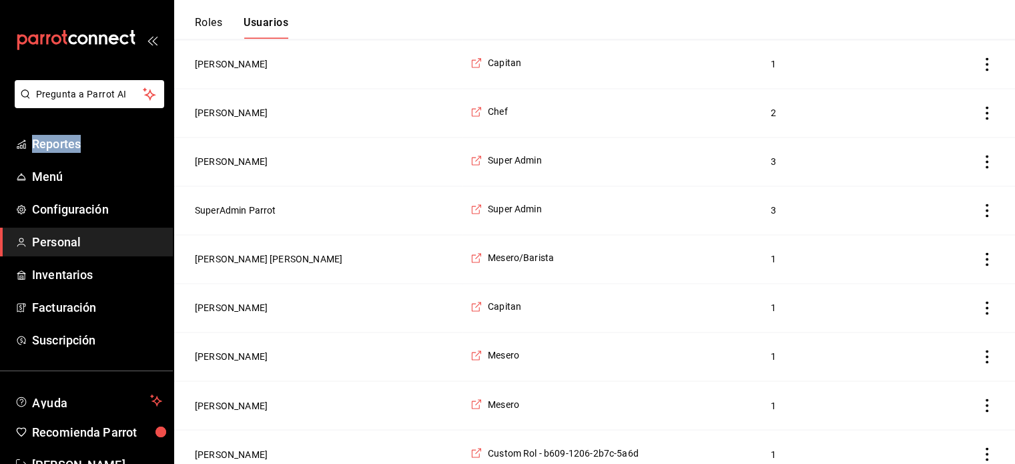
scroll to position [2151, 0]
click at [242, 398] on button "[PERSON_NAME]" at bounding box center [231, 404] width 73 height 13
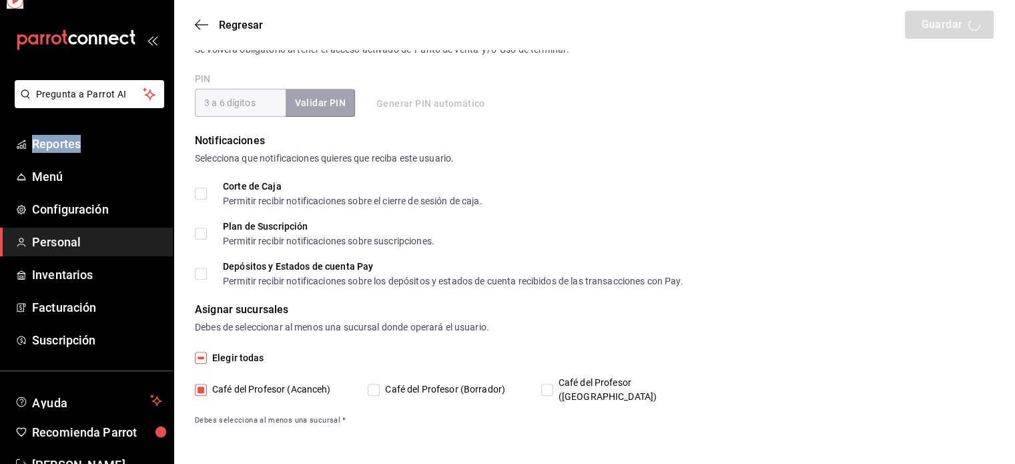
scroll to position [496, 0]
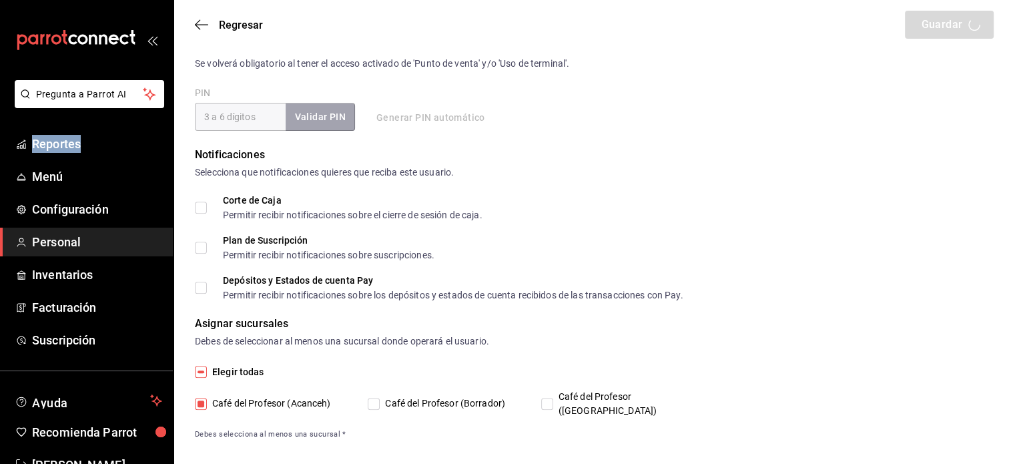
type input "[PERSON_NAME]"
checkbox input "true"
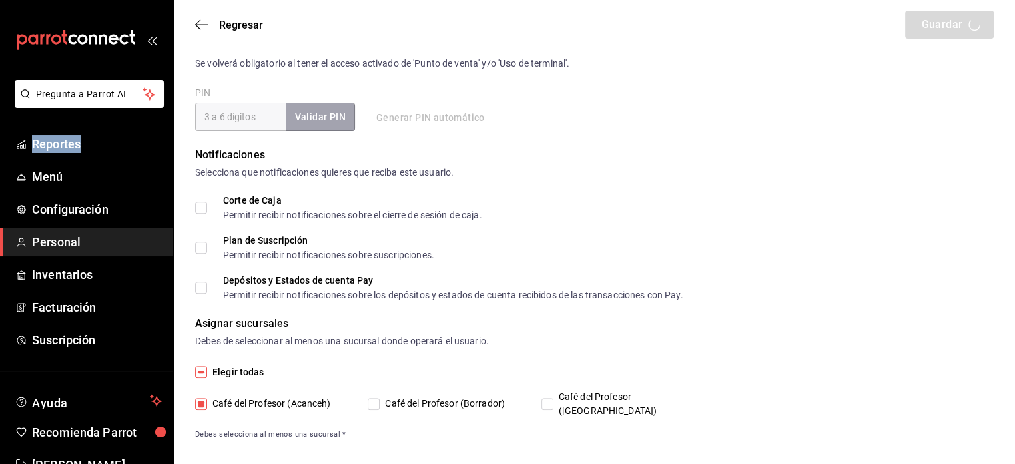
type input "[EMAIL_ADDRESS][DOMAIN_NAME]"
type input "1022"
type input "1a76cd6b-98a7-4025-b815-3a88f11c6c47"
type input "WAITER"
checkbox input "false"
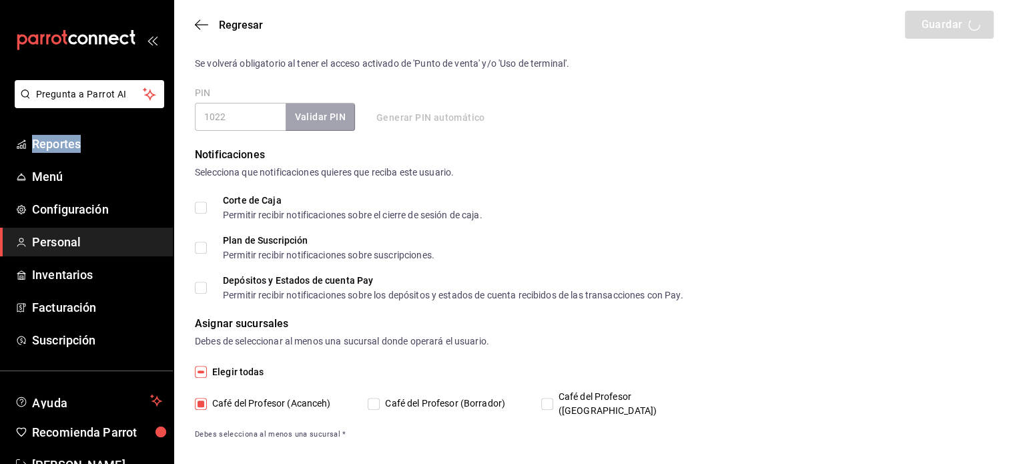
checkbox input "true"
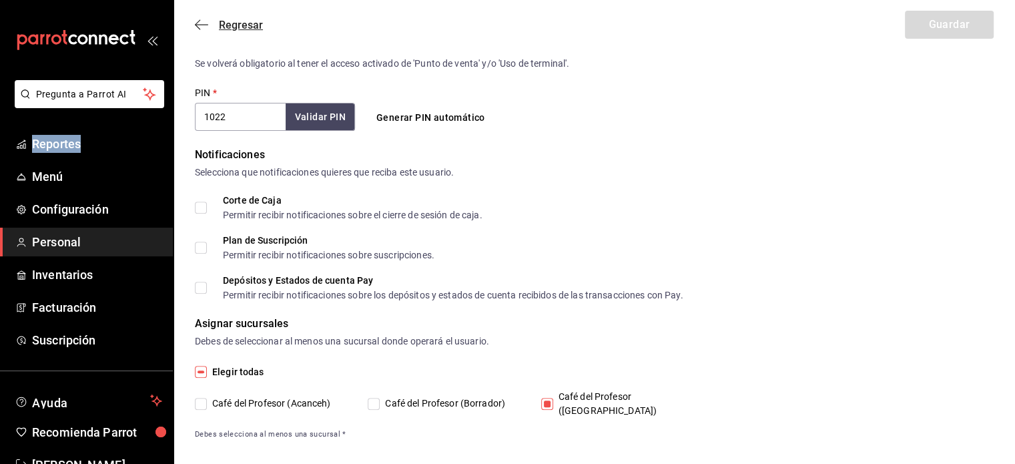
click at [204, 25] on icon "button" at bounding box center [201, 25] width 13 height 12
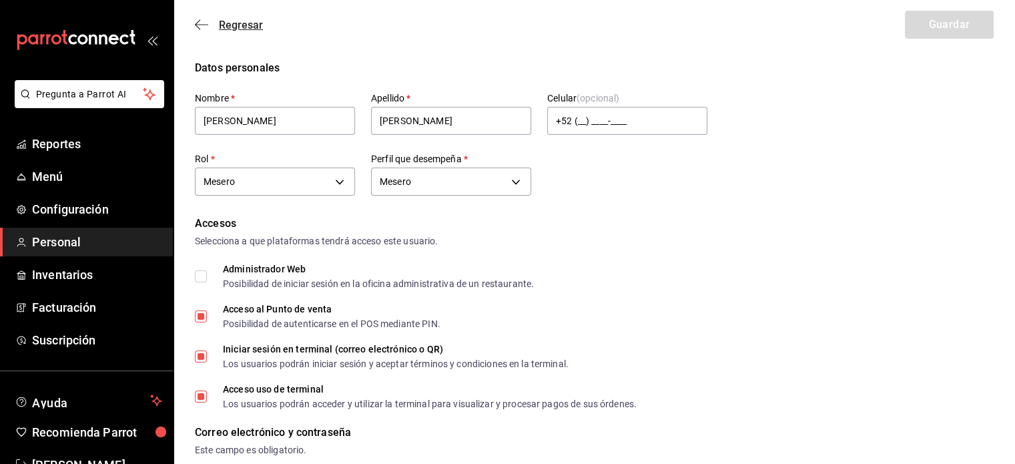
click at [199, 19] on icon "button" at bounding box center [201, 25] width 13 height 12
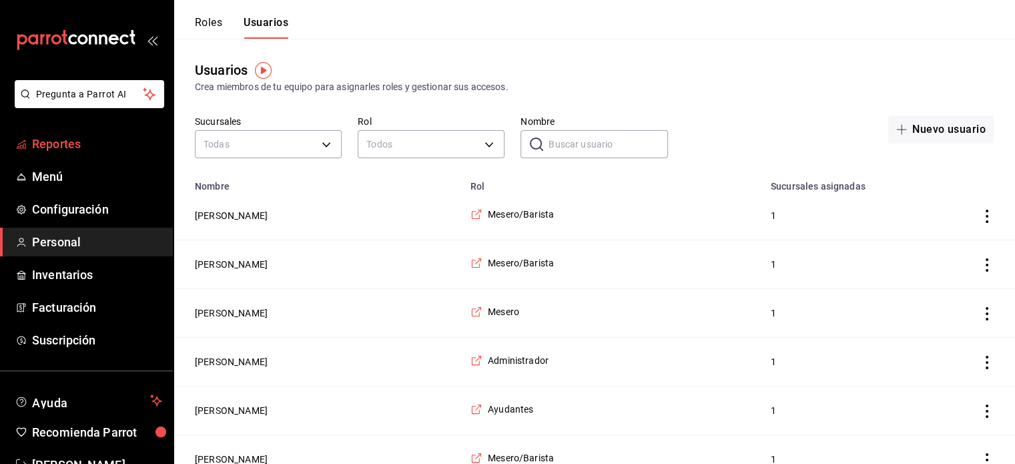
click at [69, 146] on span "Reportes" at bounding box center [97, 144] width 130 height 18
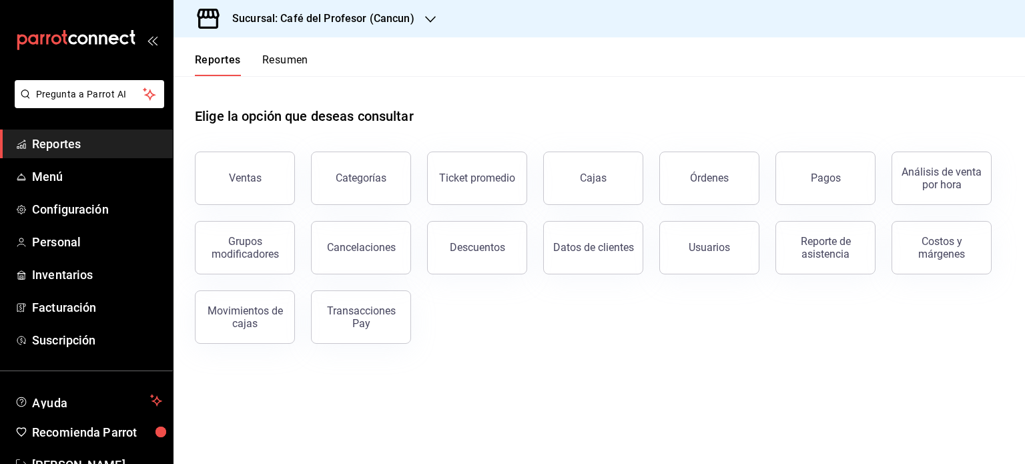
click at [429, 14] on icon "button" at bounding box center [430, 19] width 11 height 11
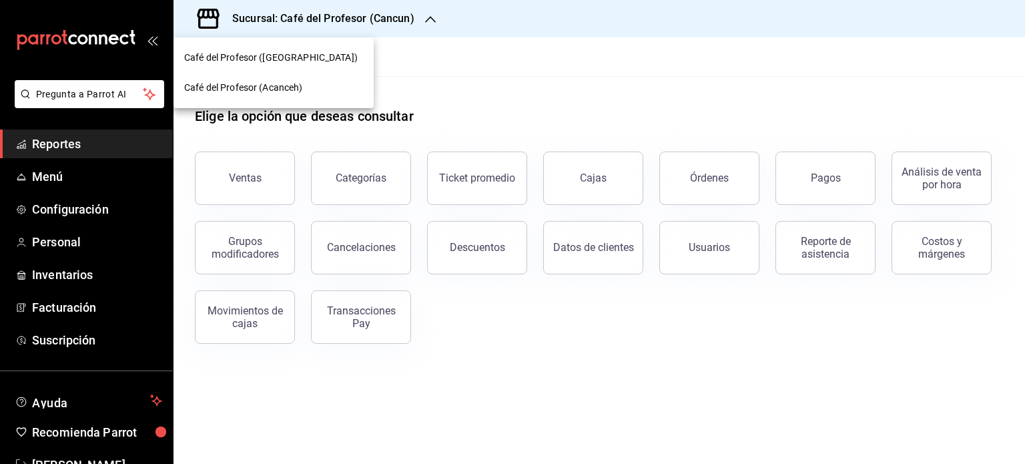
click at [334, 86] on div "Café del Profesor (Acanceh)" at bounding box center [273, 88] width 179 height 14
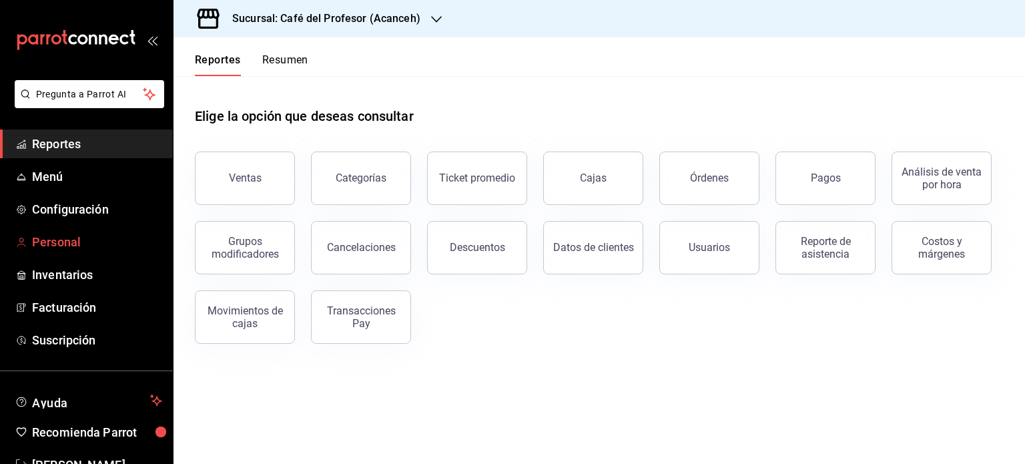
click at [79, 234] on span "Personal" at bounding box center [97, 242] width 130 height 18
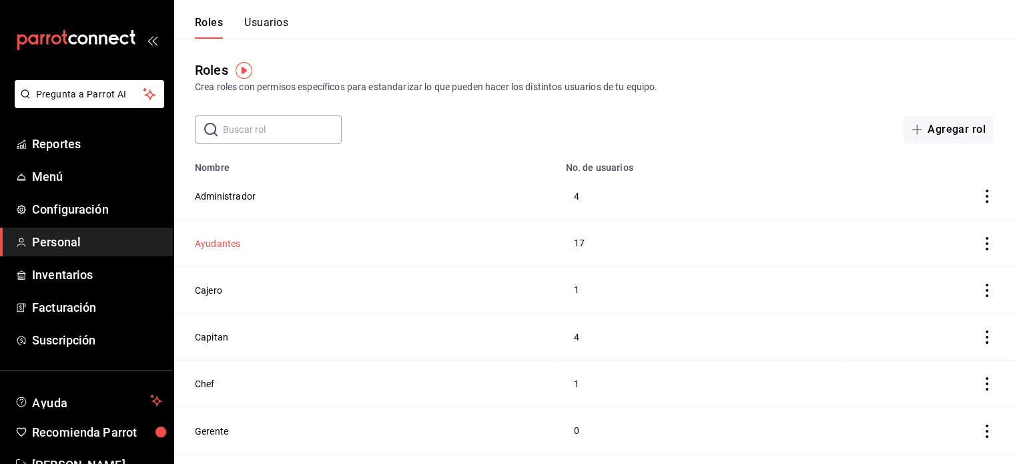
click at [238, 248] on button "Ayudantes" at bounding box center [217, 243] width 45 height 13
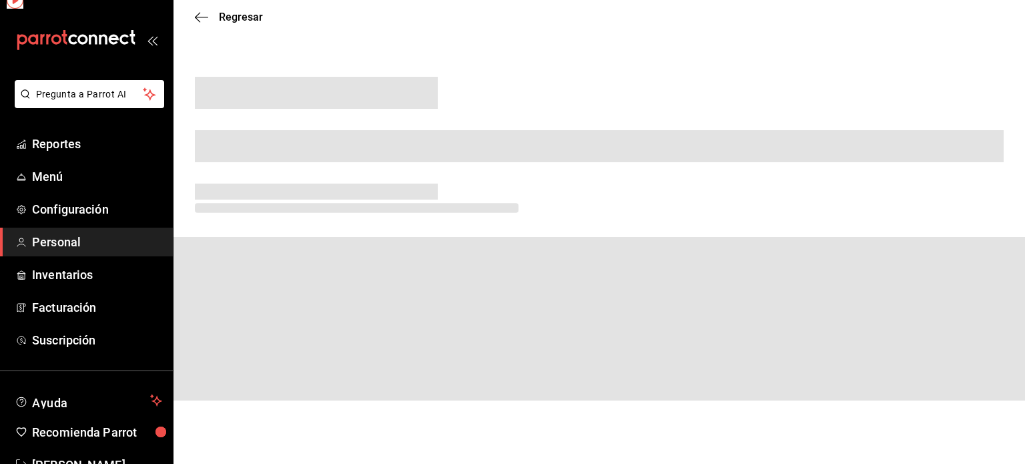
click at [238, 248] on span at bounding box center [600, 319] width 852 height 164
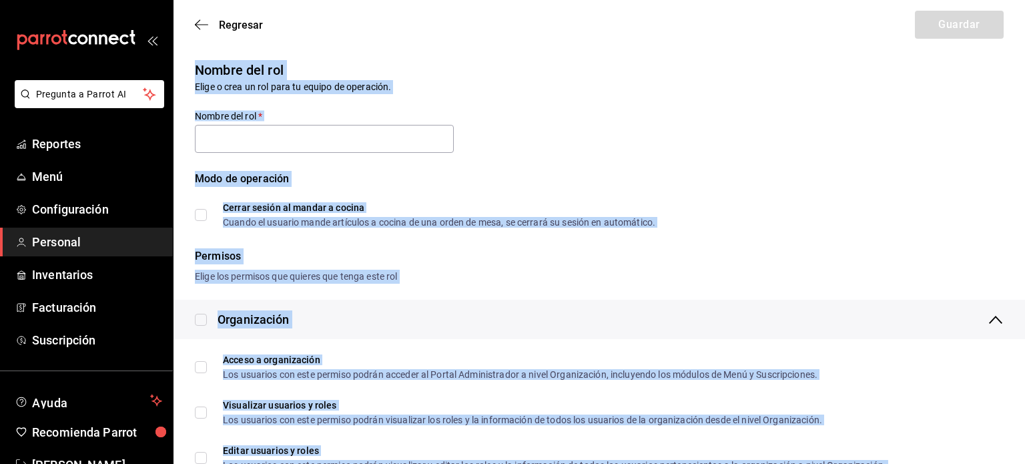
type input "Ayudantes"
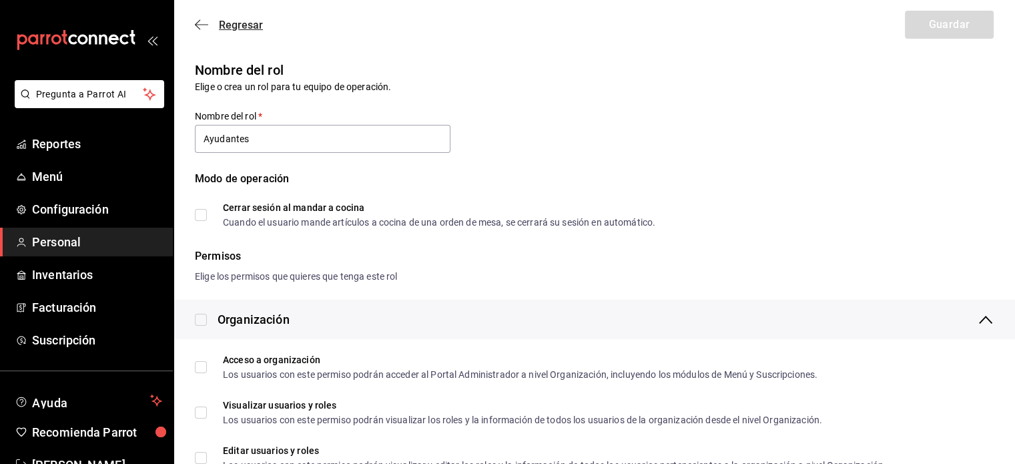
click at [206, 24] on icon "button" at bounding box center [201, 24] width 13 height 1
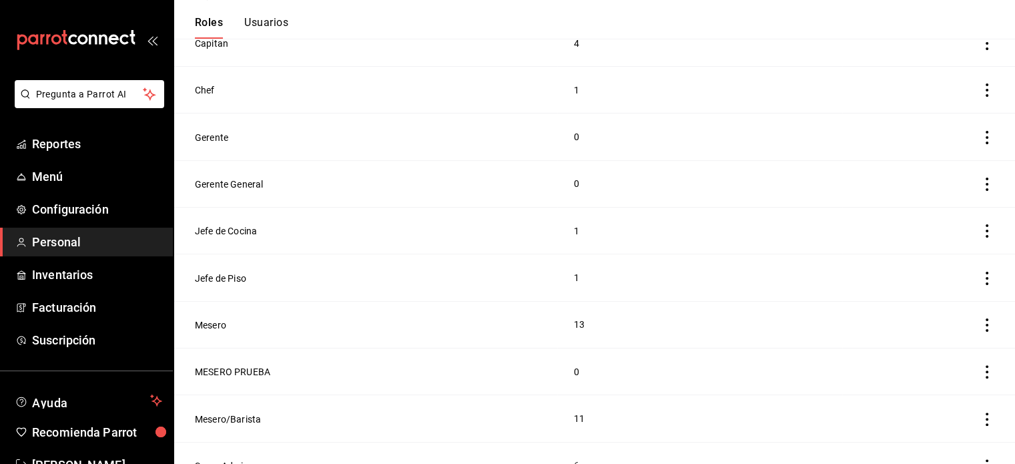
scroll to position [318, 0]
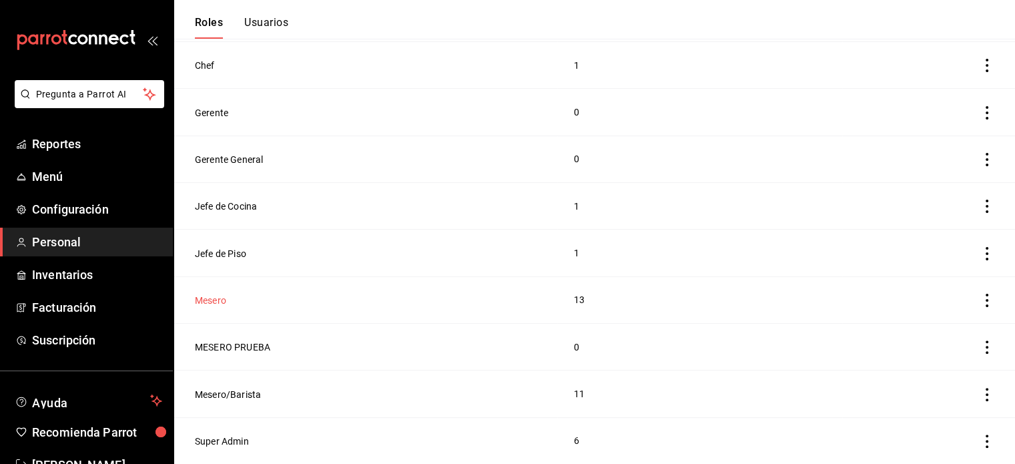
click at [216, 302] on button "Mesero" at bounding box center [210, 300] width 31 height 13
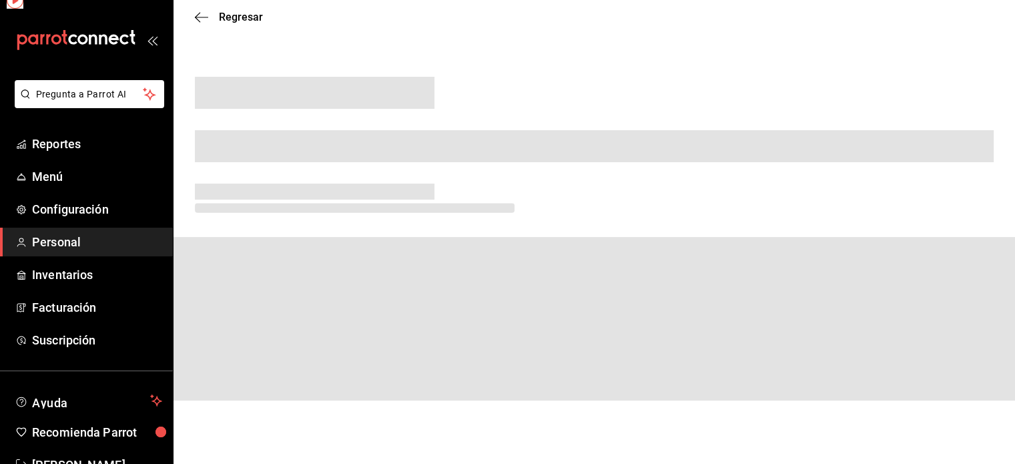
click at [216, 302] on span at bounding box center [595, 319] width 842 height 164
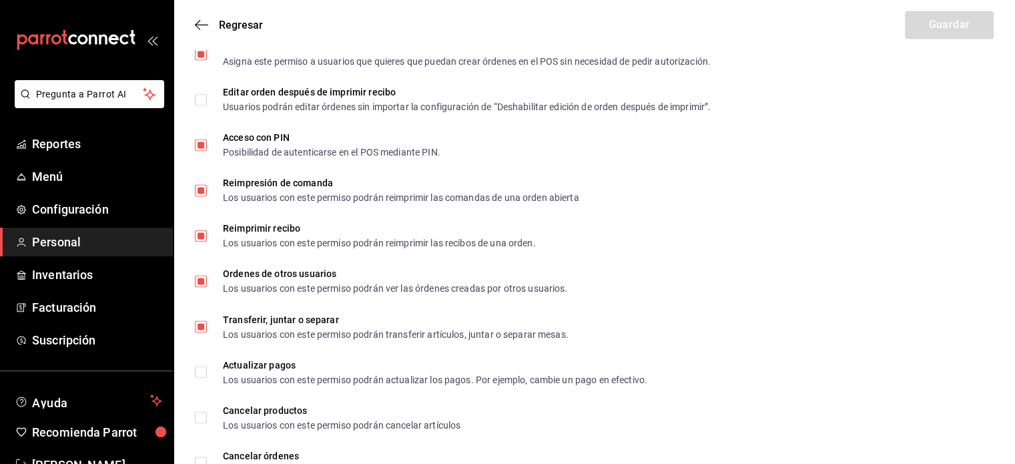
scroll to position [2278, 0]
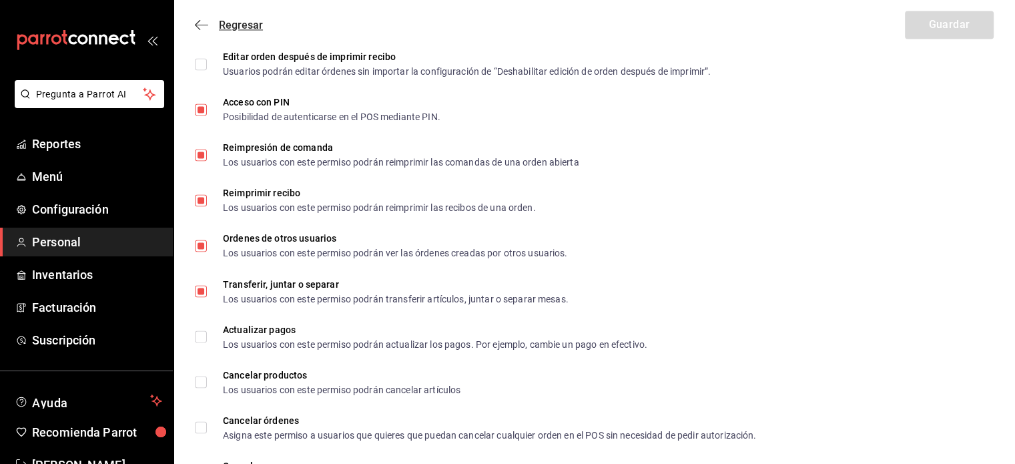
click at [203, 23] on icon "button" at bounding box center [201, 25] width 13 height 12
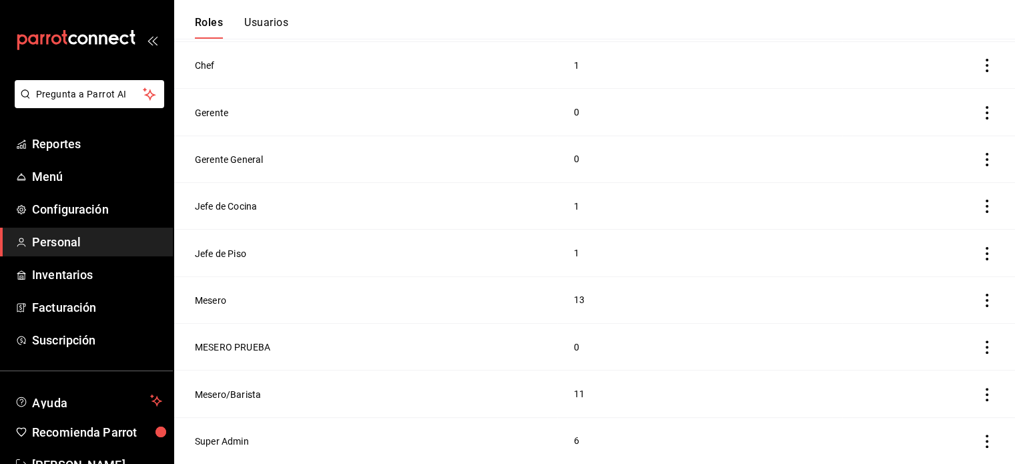
scroll to position [318, 0]
click at [237, 443] on button "Super Admin" at bounding box center [222, 441] width 54 height 13
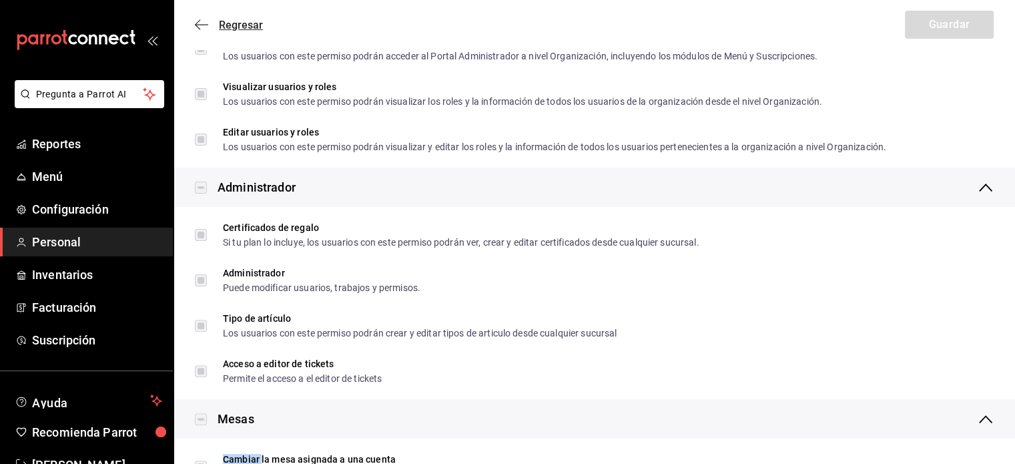
click at [198, 27] on icon "button" at bounding box center [201, 25] width 13 height 12
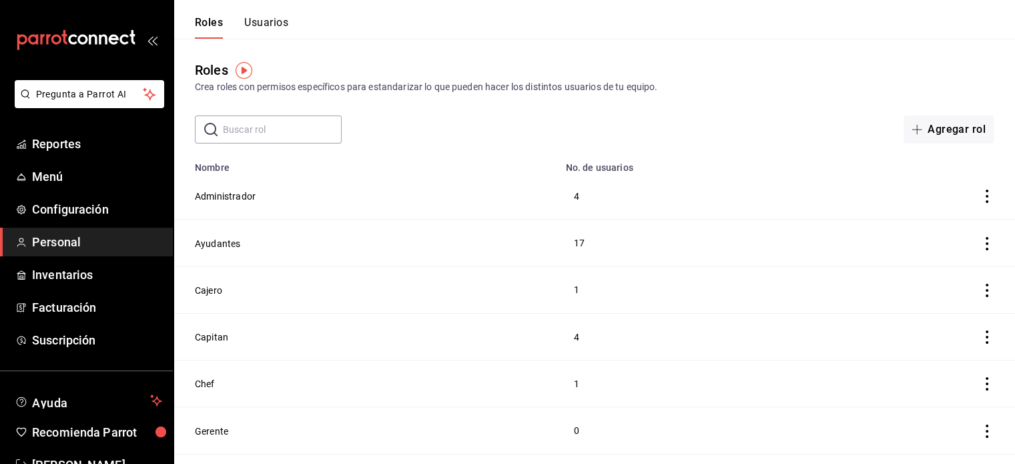
click at [262, 18] on button "Usuarios" at bounding box center [266, 27] width 44 height 23
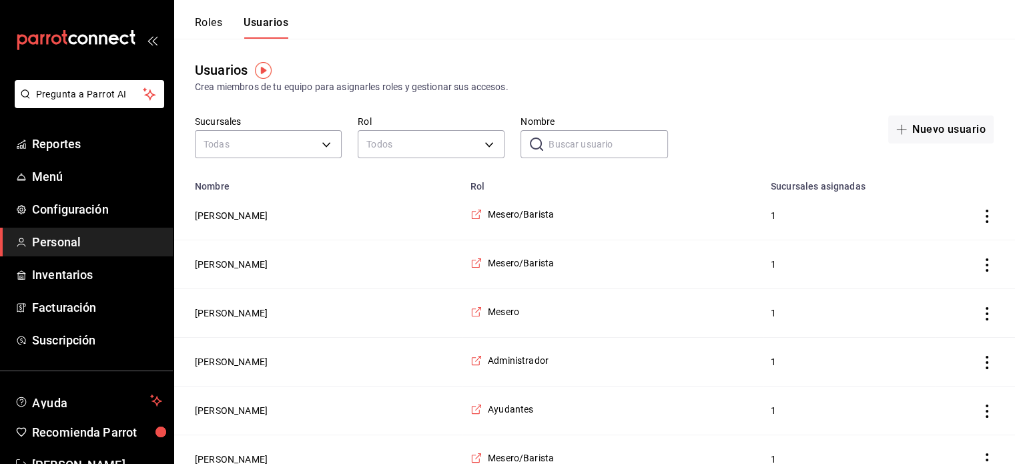
click at [579, 138] on input "Nombre" at bounding box center [608, 144] width 119 height 27
type input "[PERSON_NAME]"
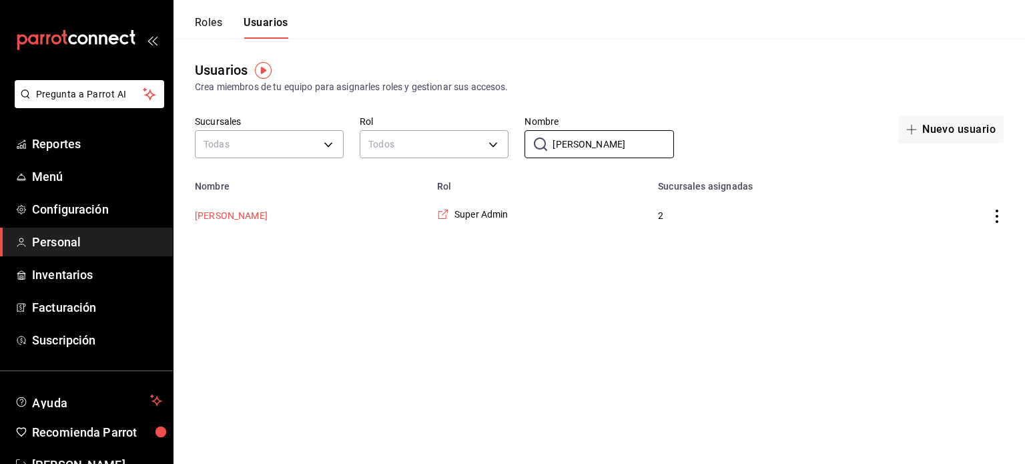
click at [268, 216] on button "[PERSON_NAME]" at bounding box center [231, 215] width 73 height 13
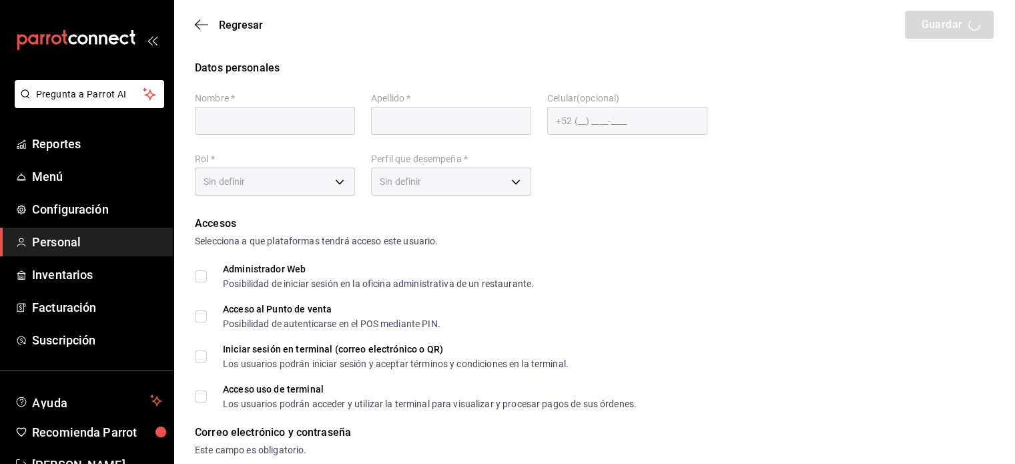
type input "[PERSON_NAME]"
checkbox input "true"
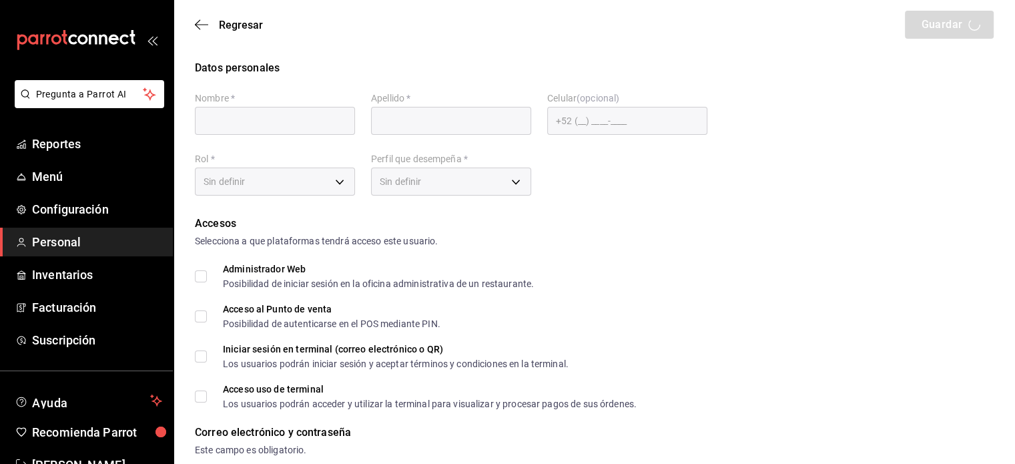
checkbox input "true"
type input "[EMAIL_ADDRESS][DOMAIN_NAME]"
type input "2025"
checkbox input "true"
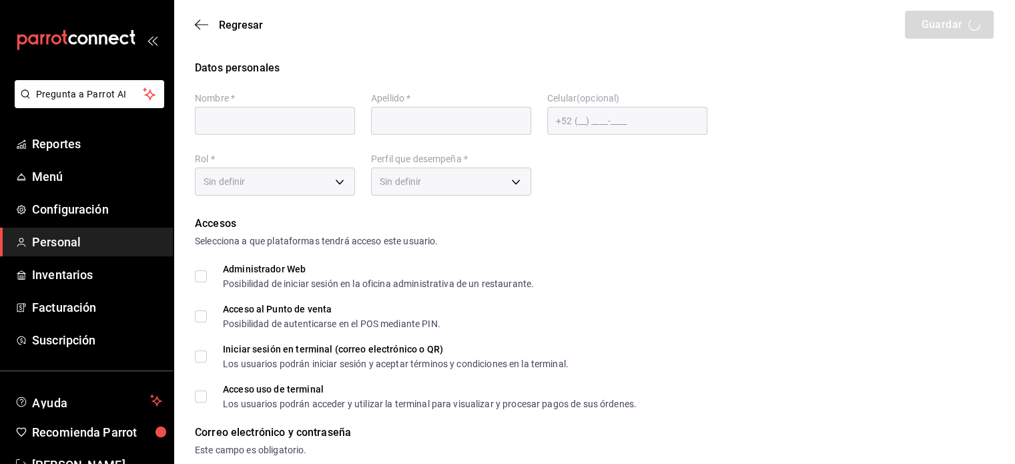
checkbox input "true"
type input "2aa0bebf-de37-4608-80c0-efc88eae4c1e"
type input "MANAGER"
checkbox input "true"
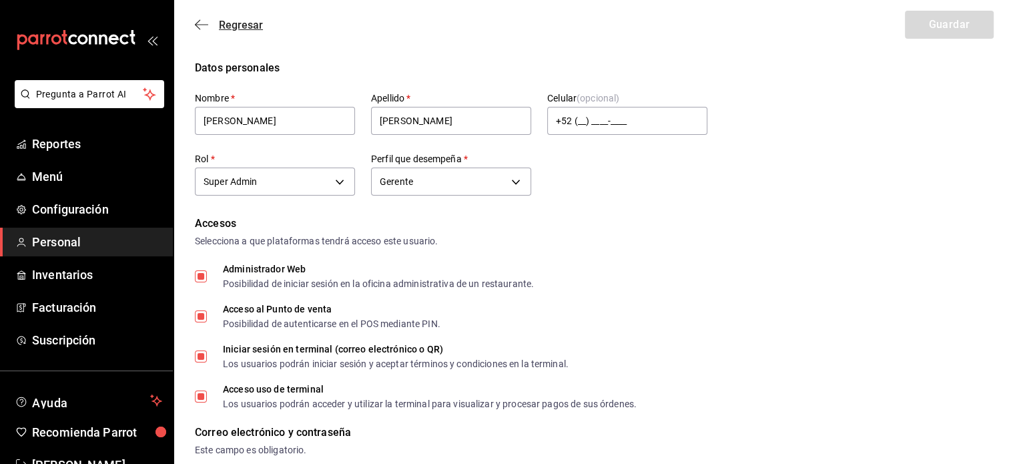
click at [202, 23] on icon "button" at bounding box center [201, 25] width 13 height 12
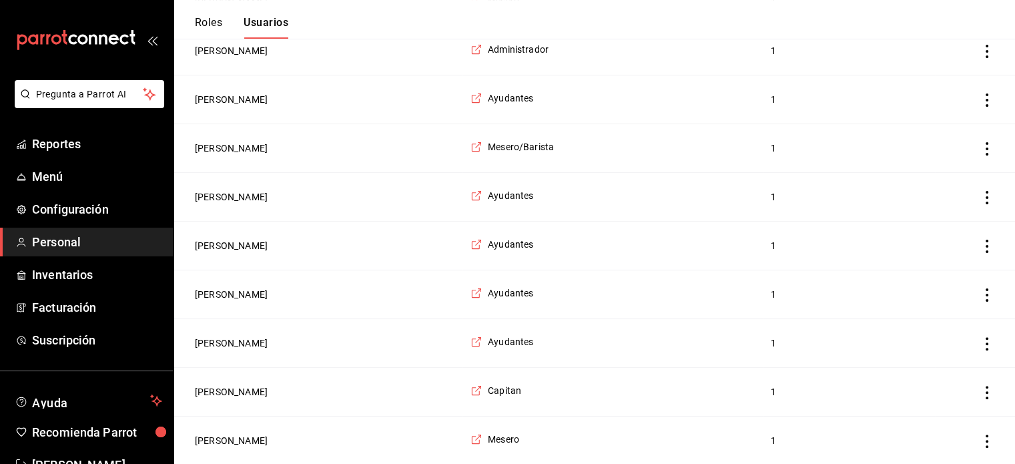
scroll to position [328, 0]
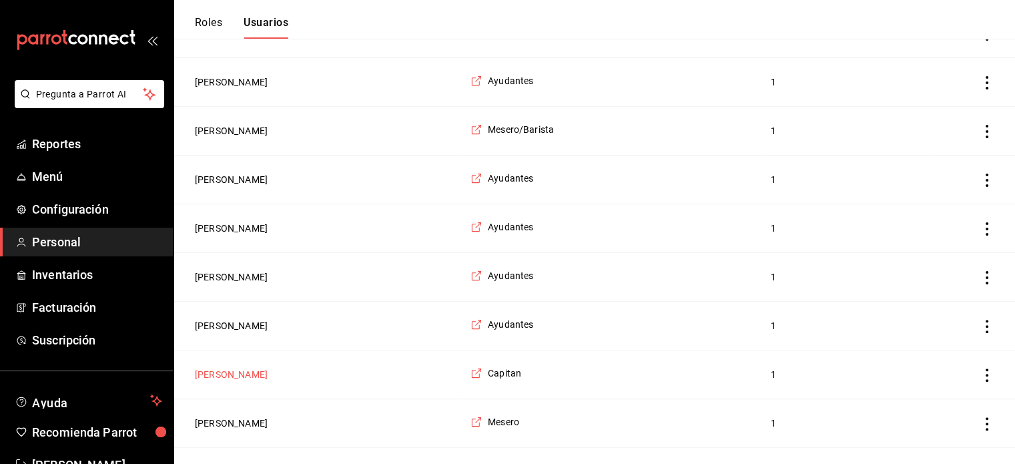
click at [222, 371] on button "[PERSON_NAME]" at bounding box center [231, 374] width 73 height 13
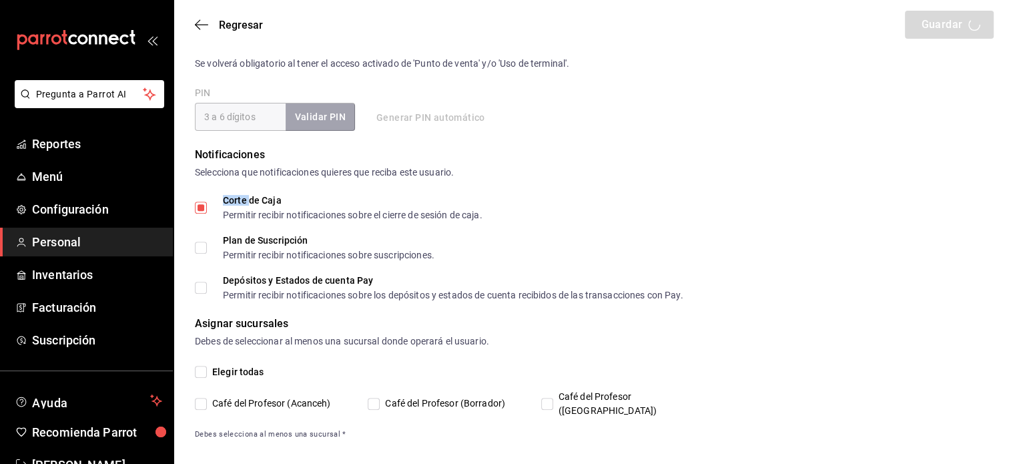
type input "Yeray"
type input "[PERSON_NAME]"
checkbox input "true"
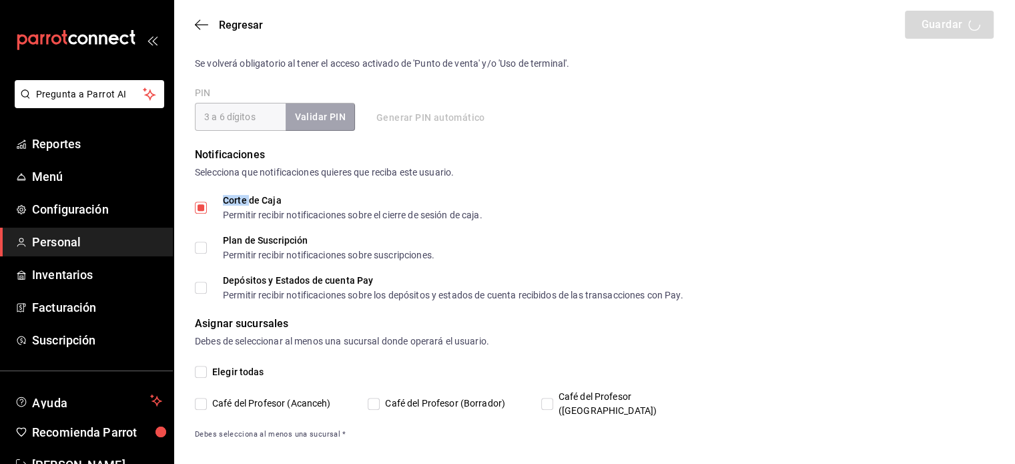
checkbox input "true"
type input "[EMAIL_ADDRESS][DOMAIN_NAME]"
type input "74140"
checkbox input "false"
type input "91e438e9-b0da-4763-a122-36a59e2edcd7"
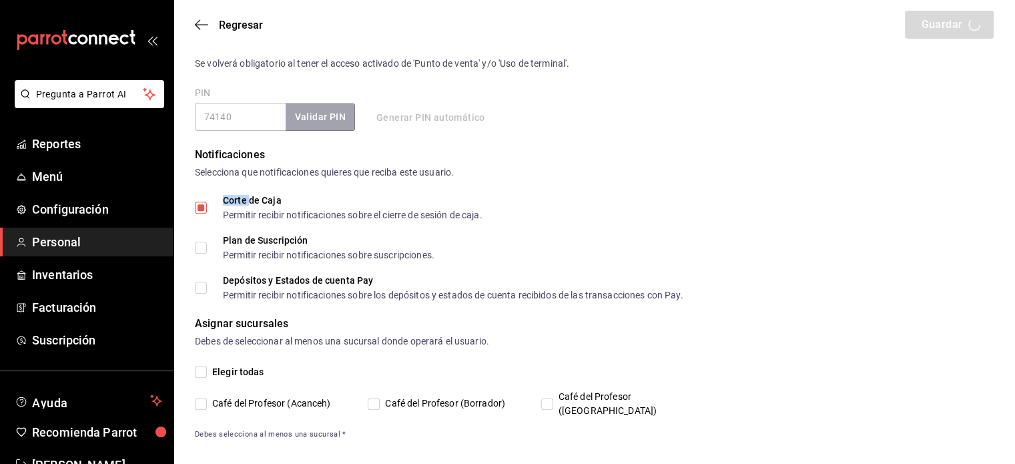
type input "WAITER"
checkbox input "true"
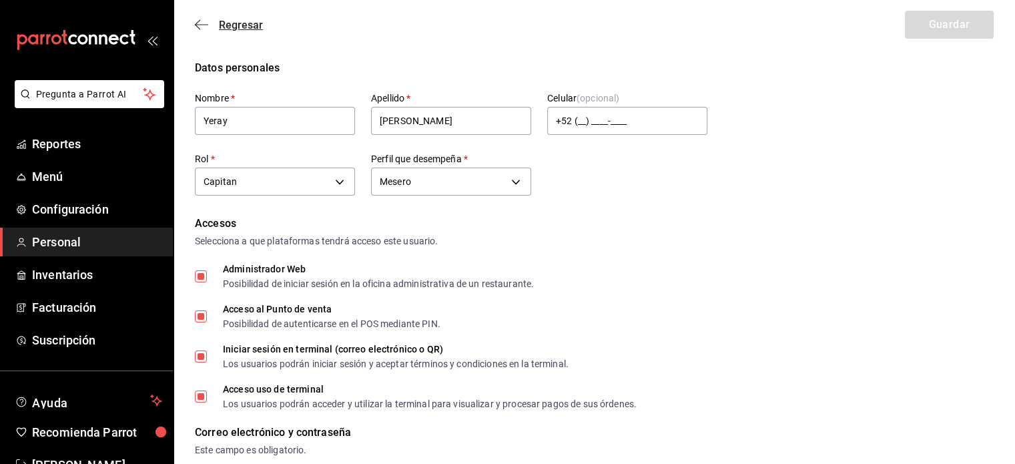
click at [197, 27] on icon "button" at bounding box center [201, 25] width 13 height 12
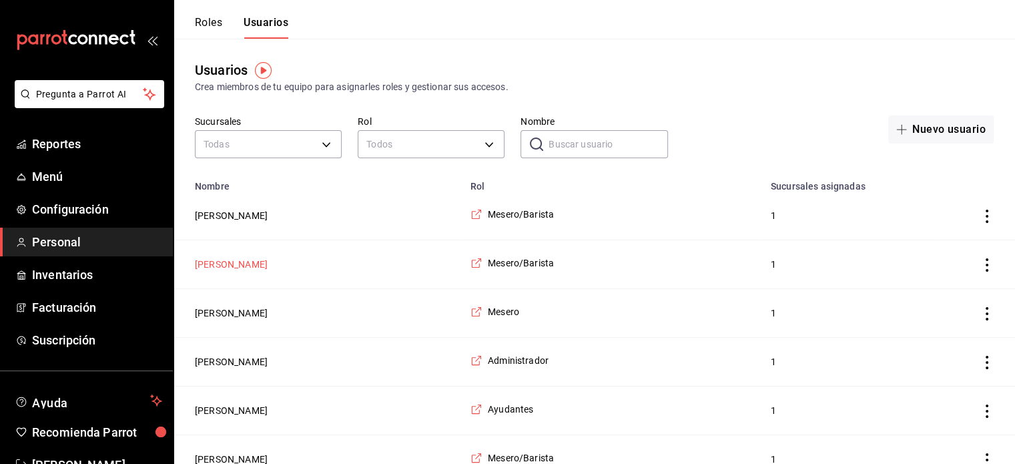
click at [225, 267] on button "[PERSON_NAME]" at bounding box center [231, 264] width 73 height 13
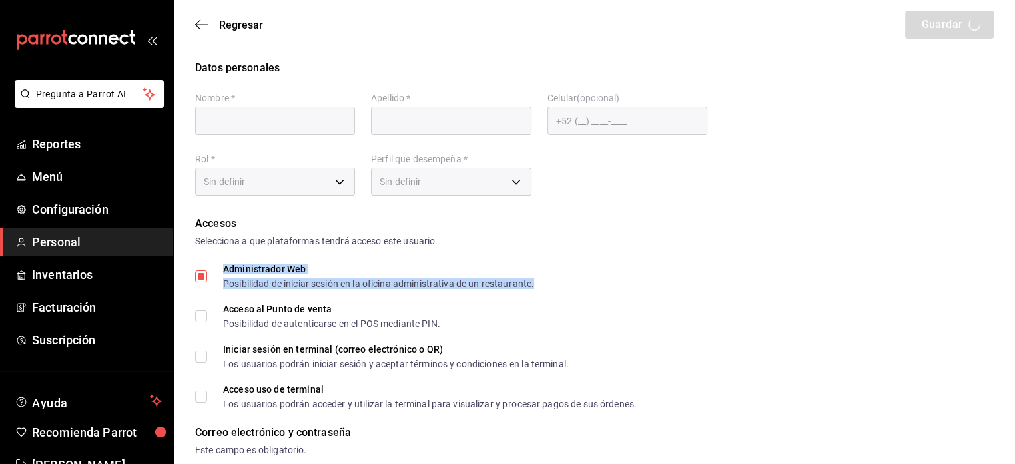
type input "Viki"
type input "[PERSON_NAME]"
checkbox input "false"
checkbox input "true"
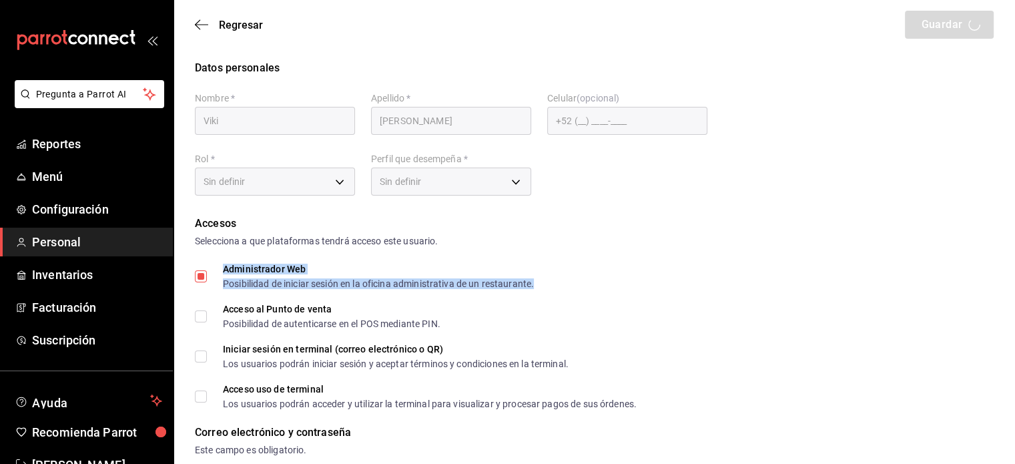
checkbox input "true"
type input "[EMAIL_ADDRESS][DOMAIN_NAME]"
type input "1201"
type input "f9c50c35-7d82-4388-8076-8e4bcaa1ebe8"
type input "UNDEFINED"
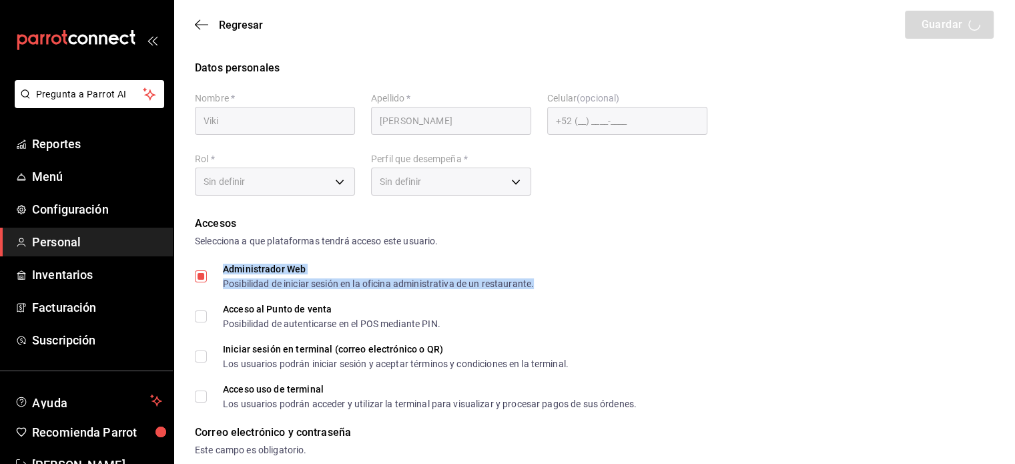
checkbox input "true"
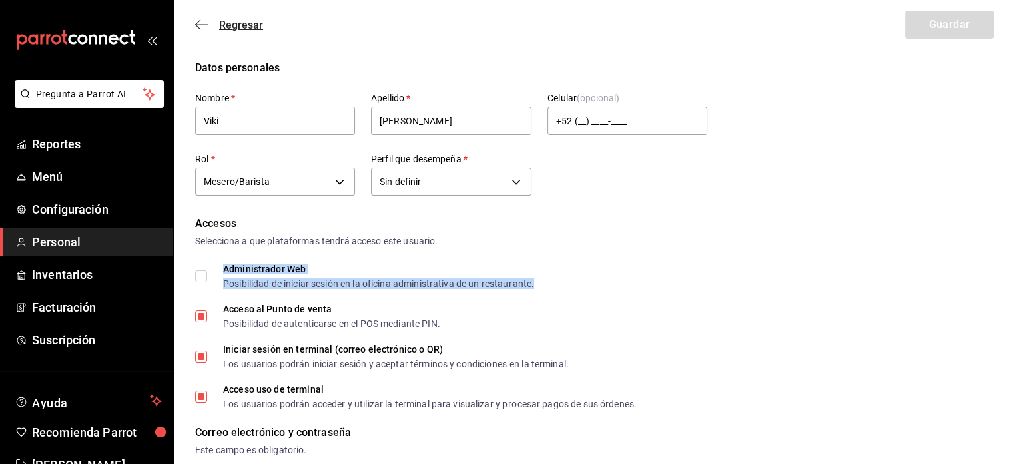
click at [198, 24] on icon "button" at bounding box center [201, 24] width 13 height 1
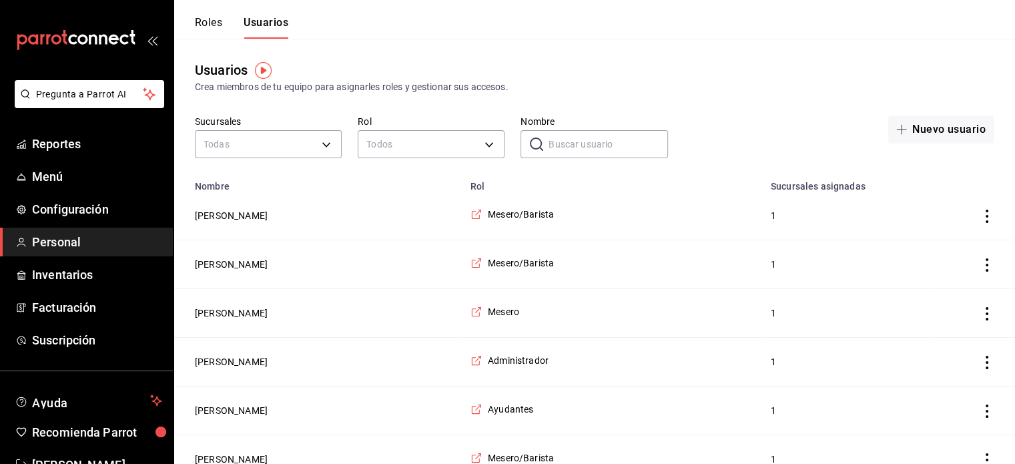
click at [555, 143] on input "Nombre" at bounding box center [608, 144] width 119 height 27
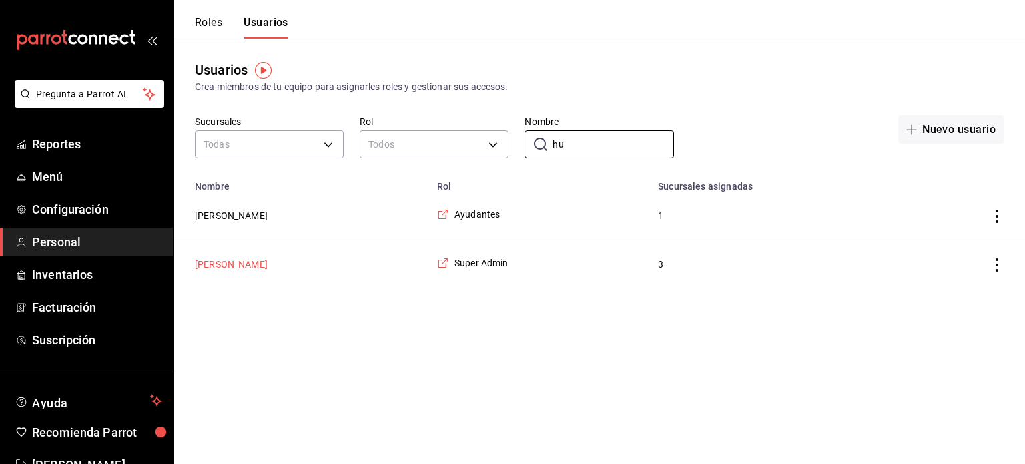
type input "hu"
click at [239, 264] on button "[PERSON_NAME]" at bounding box center [231, 264] width 73 height 13
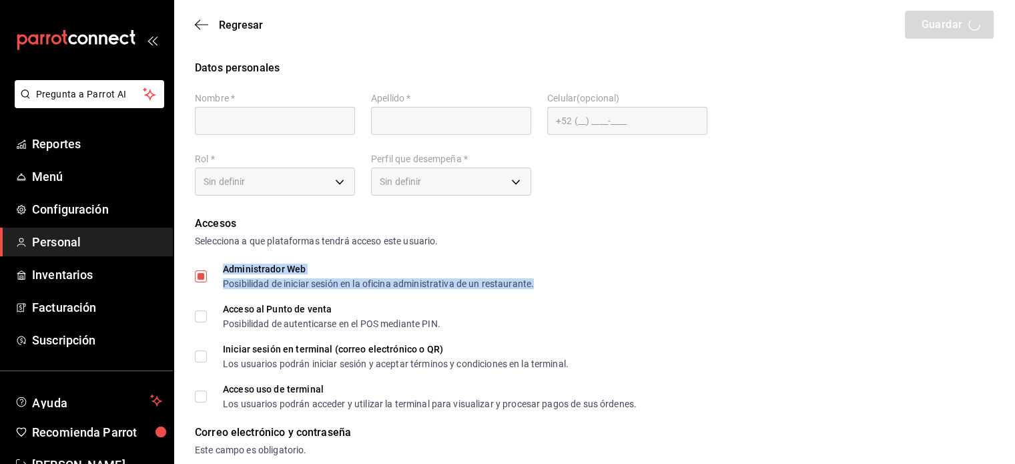
type input "[PERSON_NAME]"
checkbox input "true"
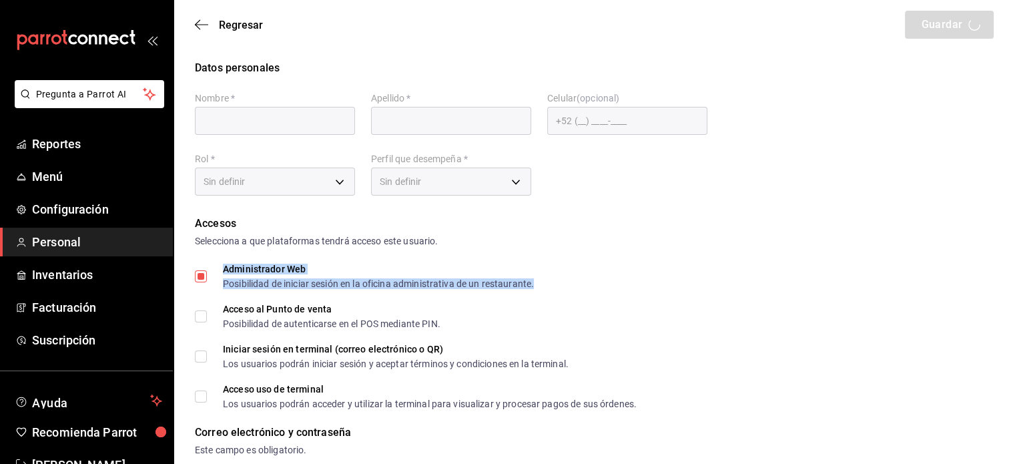
type input "[EMAIL_ADDRESS][DOMAIN_NAME]"
type input "4352"
checkbox input "true"
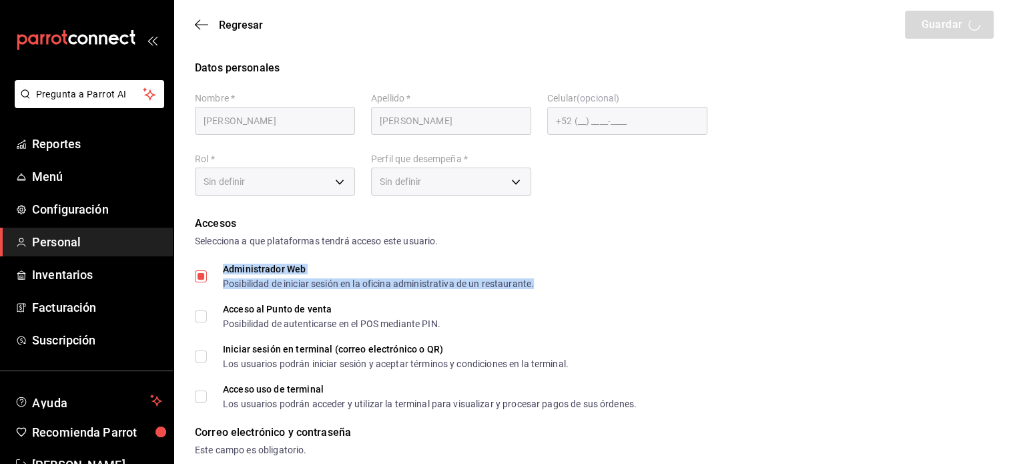
type input "2aa0bebf-de37-4608-80c0-efc88eae4c1e"
type input "UNDEFINED"
checkbox input "true"
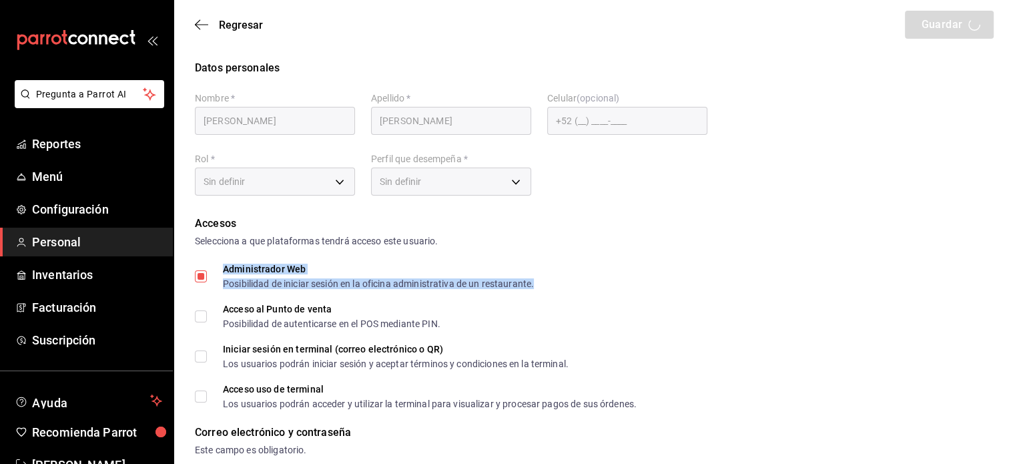
checkbox input "true"
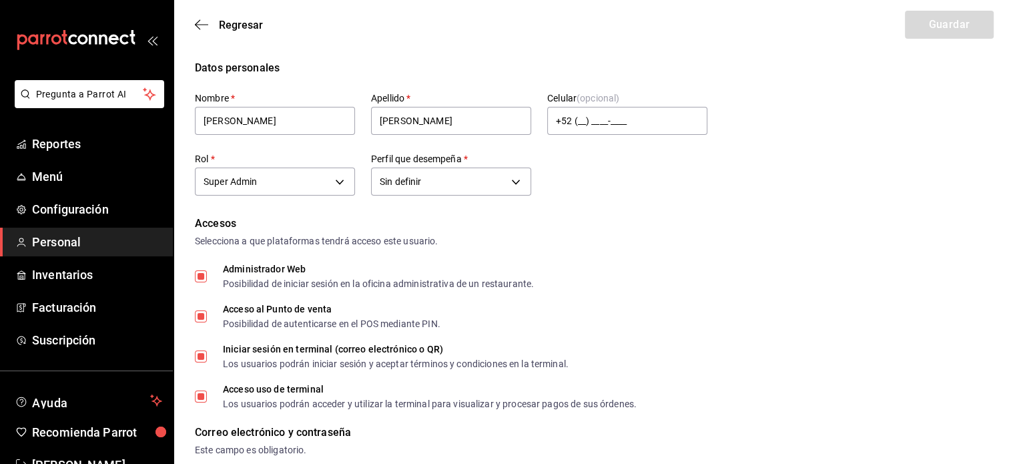
click at [194, 21] on div "Regresar Guardar" at bounding box center [595, 24] width 842 height 49
click at [196, 23] on icon "button" at bounding box center [197, 25] width 5 height 10
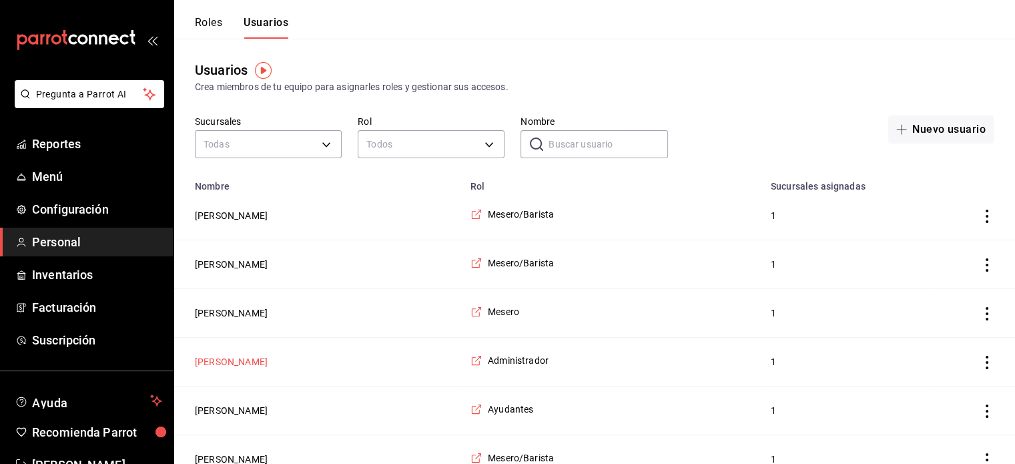
click at [240, 359] on button "[PERSON_NAME]" at bounding box center [231, 361] width 73 height 13
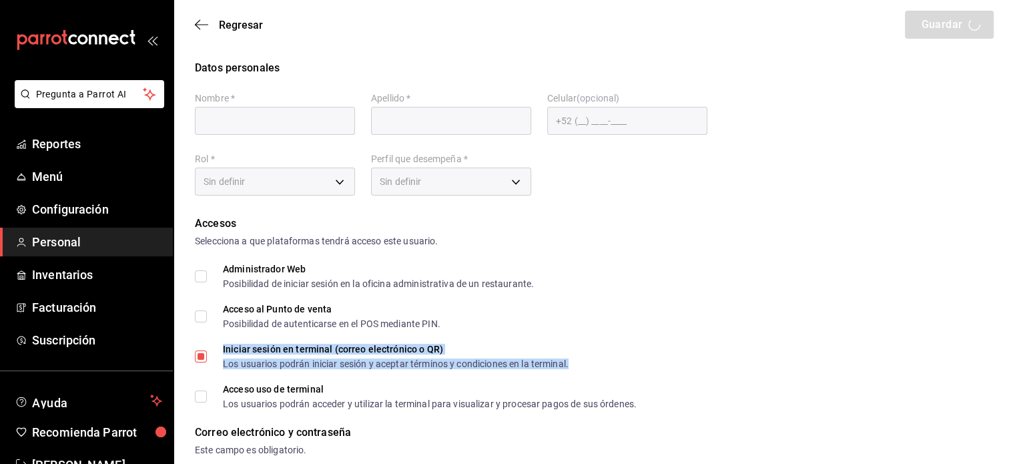
type input "Oyuki"
type input "[PERSON_NAME]"
checkbox input "true"
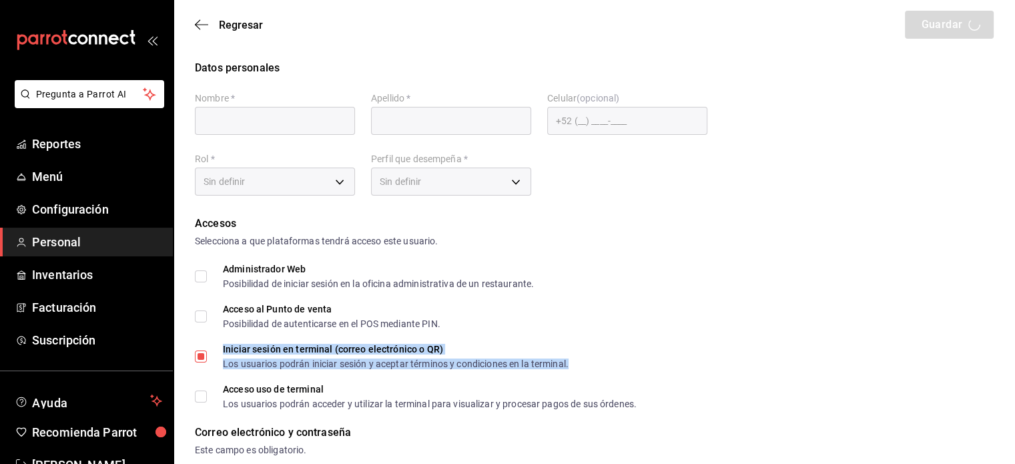
type input "[EMAIL_ADDRESS][DOMAIN_NAME]"
type input "9454"
checkbox input "true"
type input "ea53f1a3-98f3-43af-ad9e-7adcaf8a0599"
type input "CASHIER"
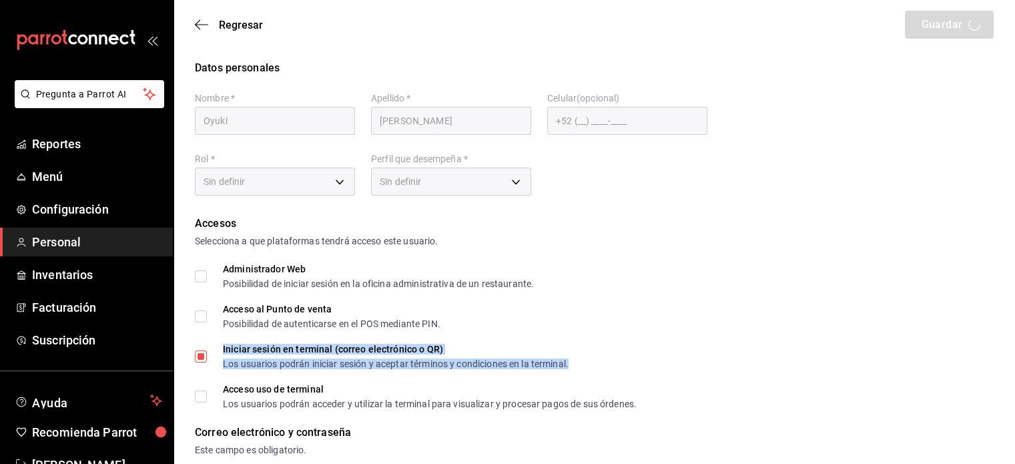
checkbox input "true"
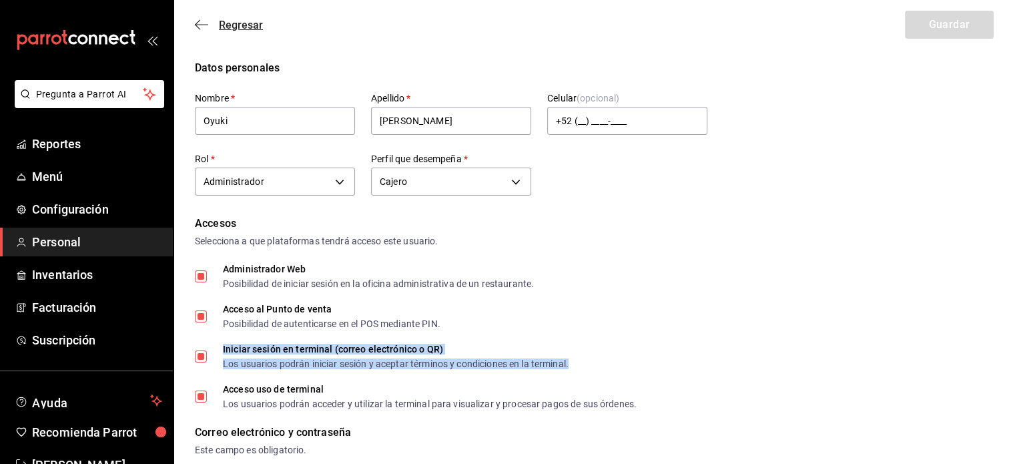
click at [200, 27] on icon "button" at bounding box center [201, 25] width 13 height 12
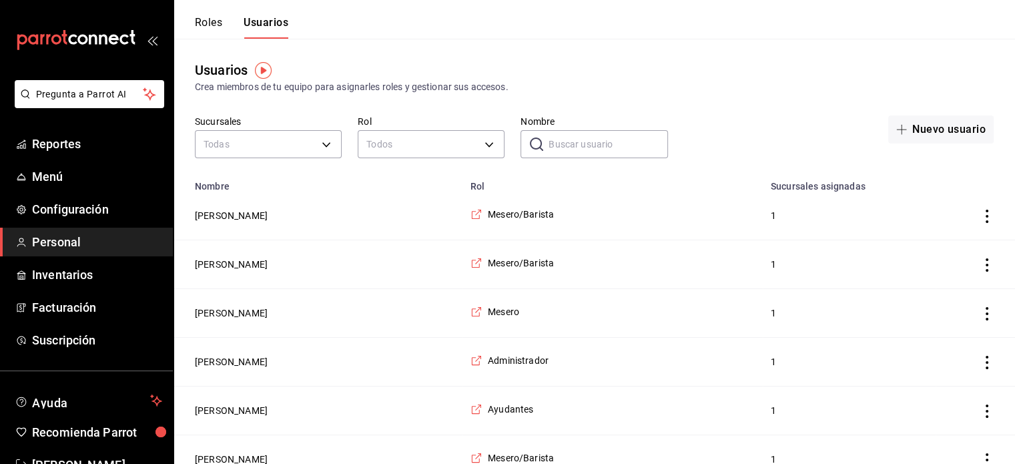
click at [200, 27] on button "Roles" at bounding box center [208, 27] width 27 height 23
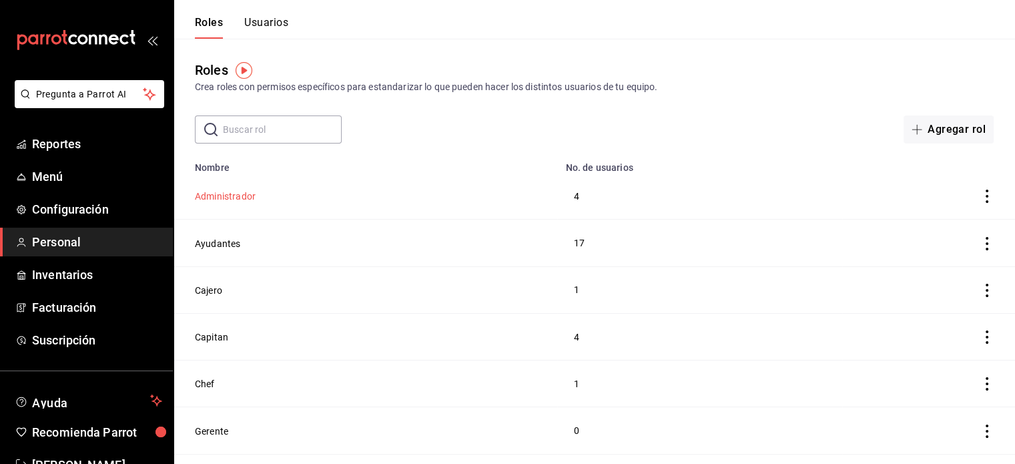
click at [244, 198] on button "Administrador" at bounding box center [225, 196] width 61 height 13
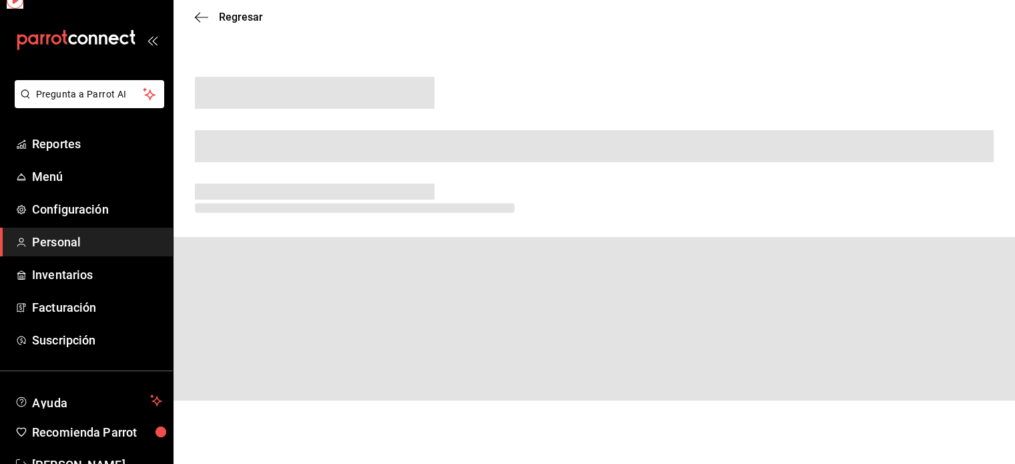
click at [244, 198] on span at bounding box center [315, 192] width 240 height 16
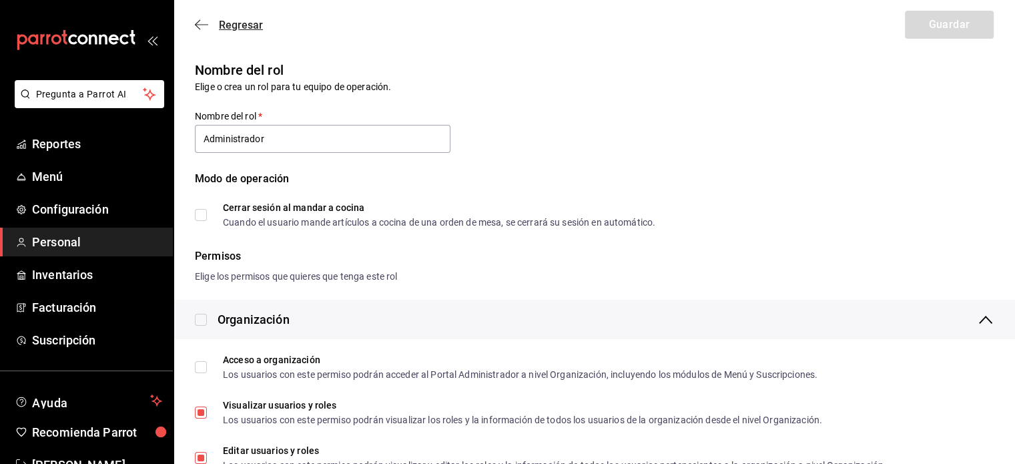
click at [200, 27] on icon "button" at bounding box center [201, 25] width 13 height 12
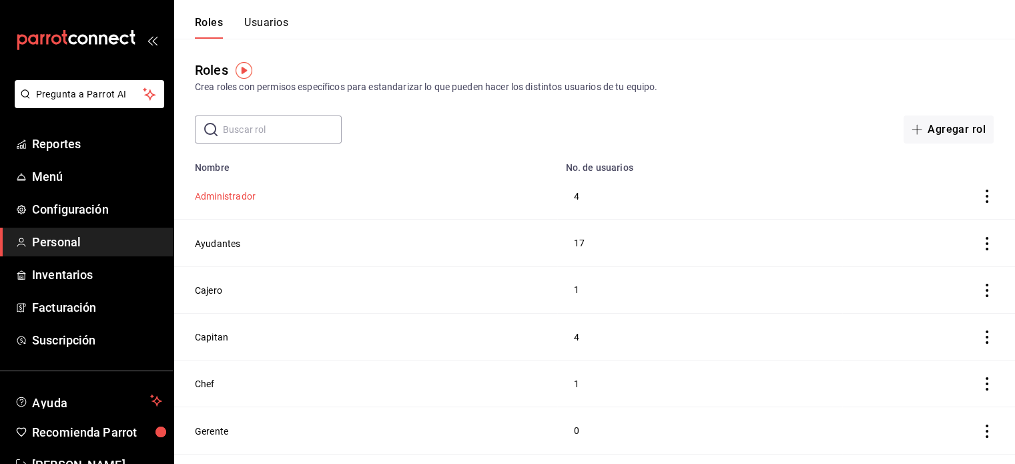
click at [241, 199] on button "Administrador" at bounding box center [225, 196] width 61 height 13
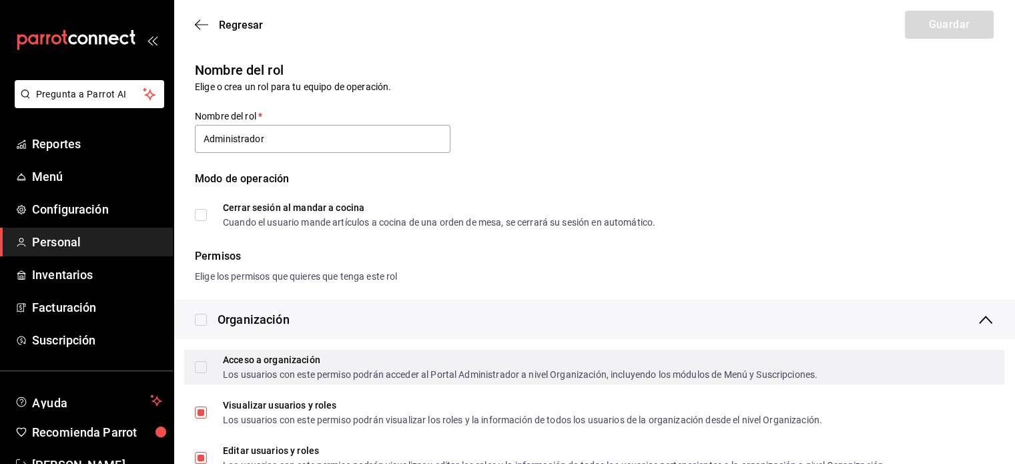
click at [203, 372] on input "Acceso a organización Los usuarios con este permiso podrán acceder al Portal Ad…" at bounding box center [201, 367] width 12 height 12
checkbox input "true"
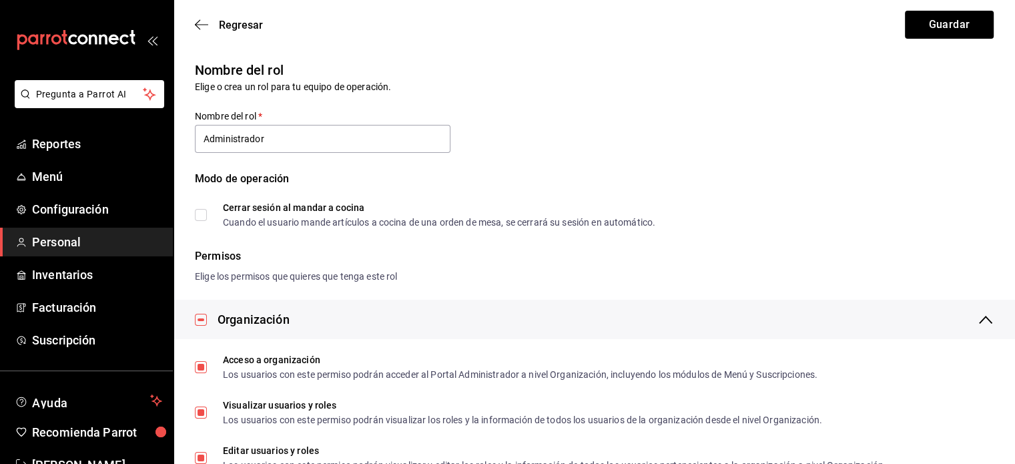
click at [202, 218] on input "Cerrar sesión al mandar a cocina Cuando el usuario mande artículos a cocina de …" at bounding box center [201, 215] width 12 height 12
checkbox input "true"
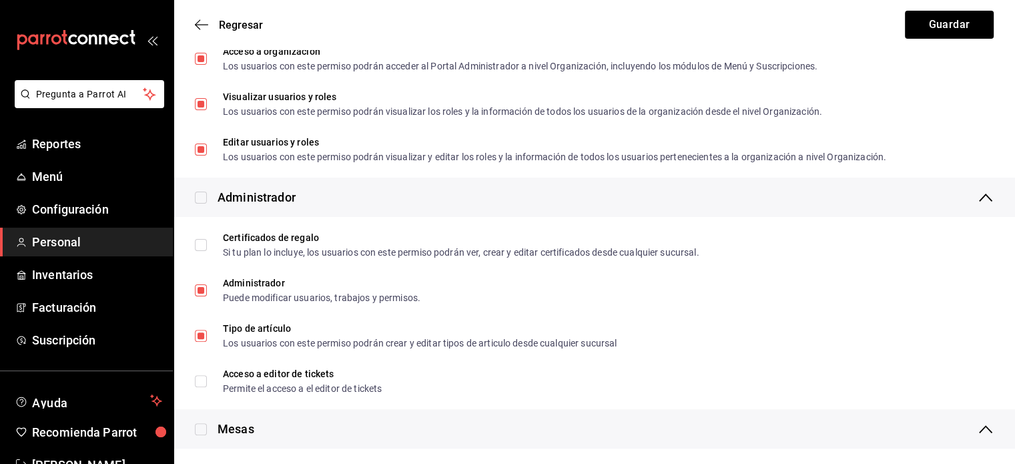
scroll to position [316, 0]
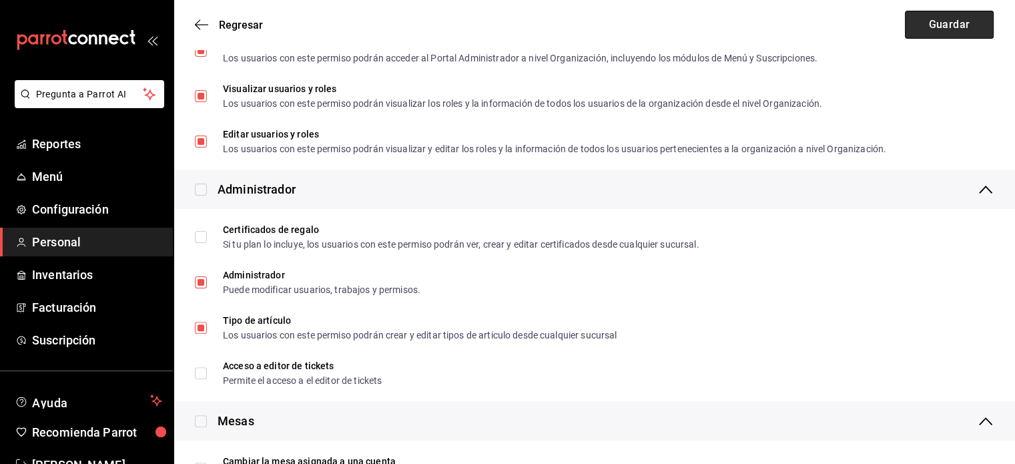
click at [965, 28] on button "Guardar" at bounding box center [949, 25] width 89 height 28
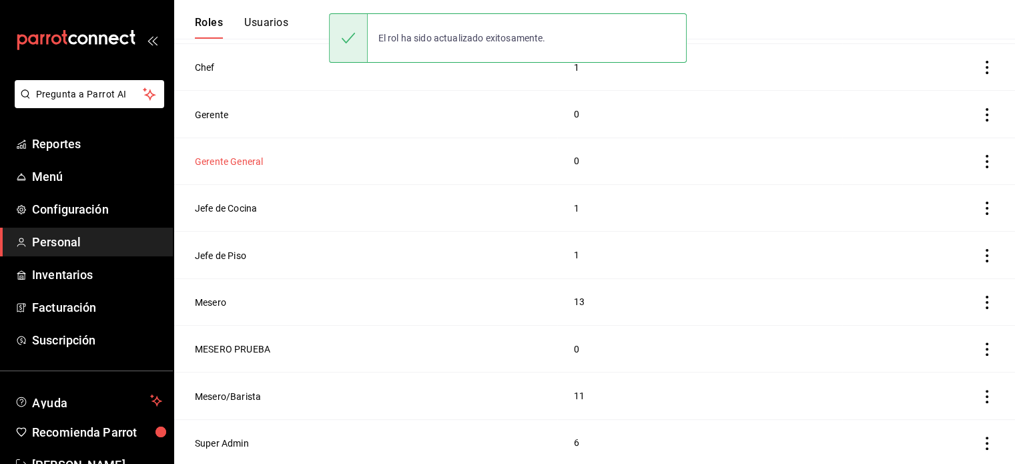
click at [250, 158] on button "Gerente General" at bounding box center [229, 161] width 68 height 13
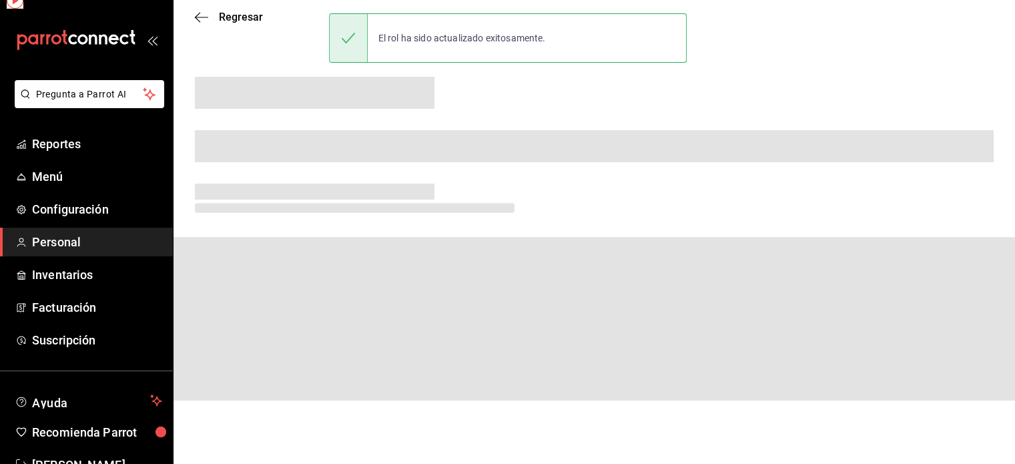
click at [250, 158] on span at bounding box center [594, 146] width 799 height 32
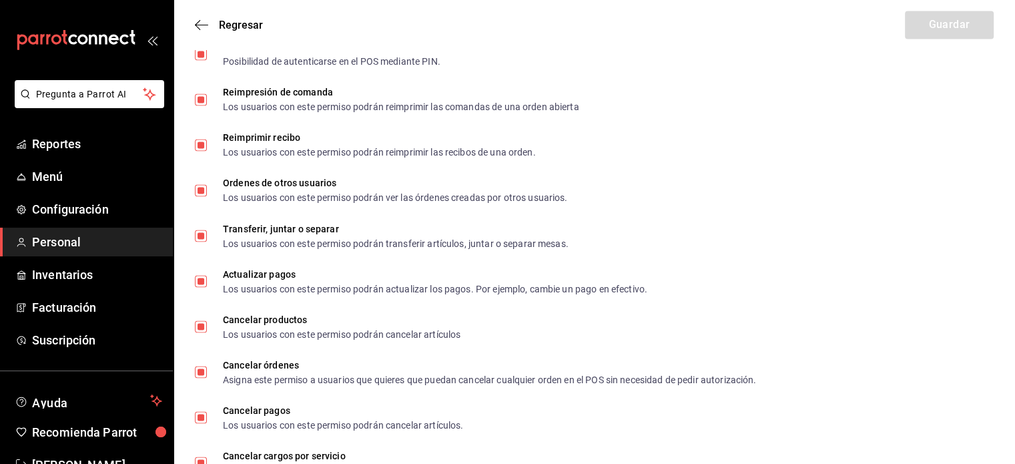
scroll to position [2382, 0]
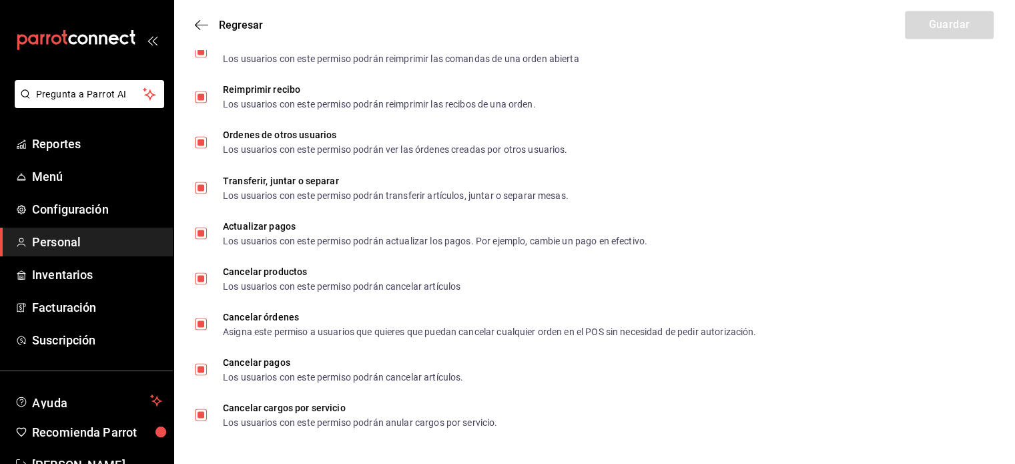
click at [1014, 431] on li "Cancelar cargos por servicio Los usuarios con este permiso podrán anular cargos…" at bounding box center [595, 414] width 842 height 45
drag, startPoint x: 1003, startPoint y: 43, endPoint x: 203, endPoint y: 24, distance: 799.9
click at [203, 24] on icon "button" at bounding box center [201, 25] width 13 height 12
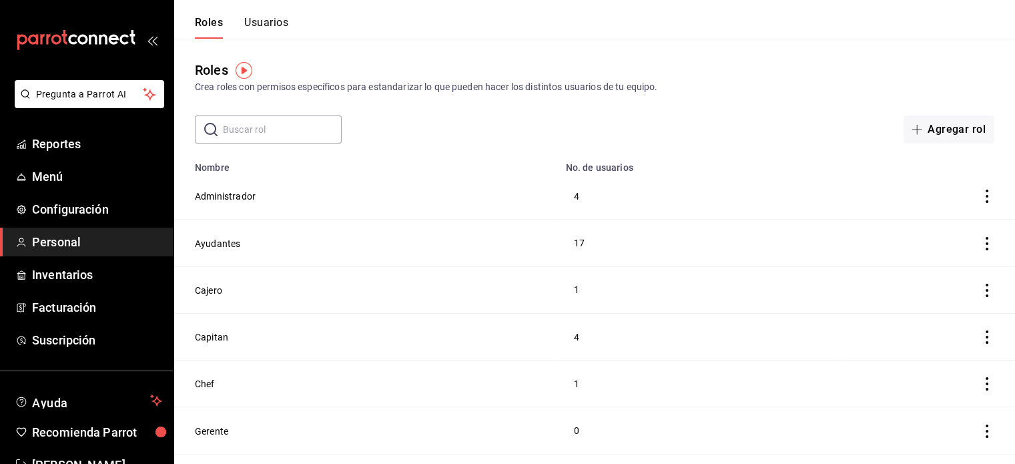
click at [269, 21] on button "Usuarios" at bounding box center [266, 27] width 44 height 23
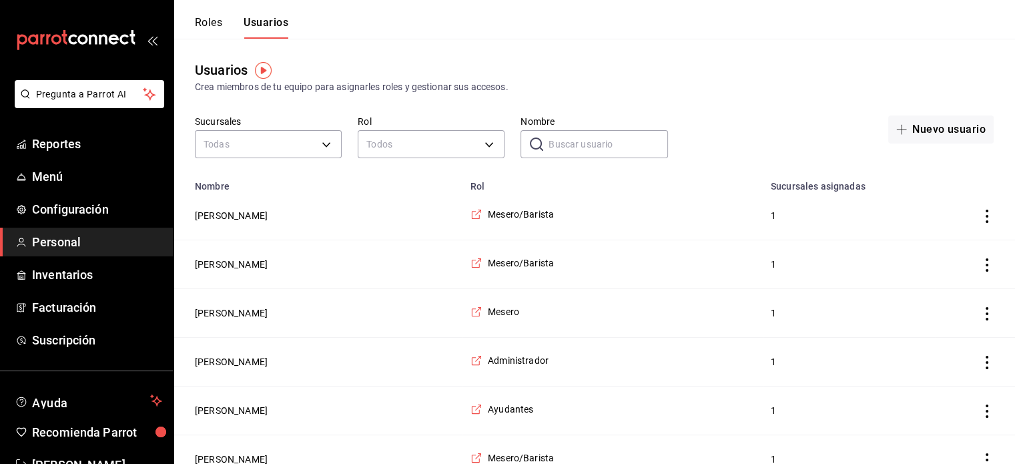
click at [567, 136] on input "Nombre" at bounding box center [608, 144] width 119 height 27
type input "[PERSON_NAME]"
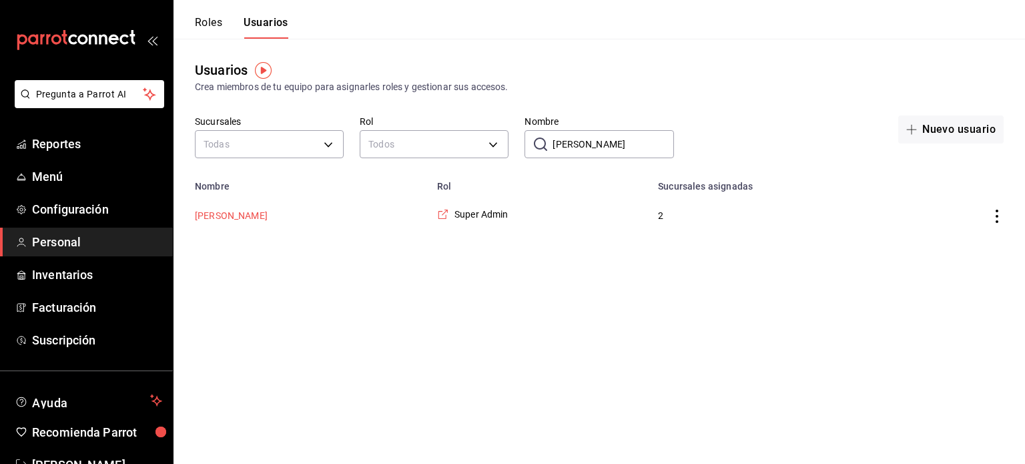
click at [268, 218] on button "[PERSON_NAME]" at bounding box center [231, 215] width 73 height 13
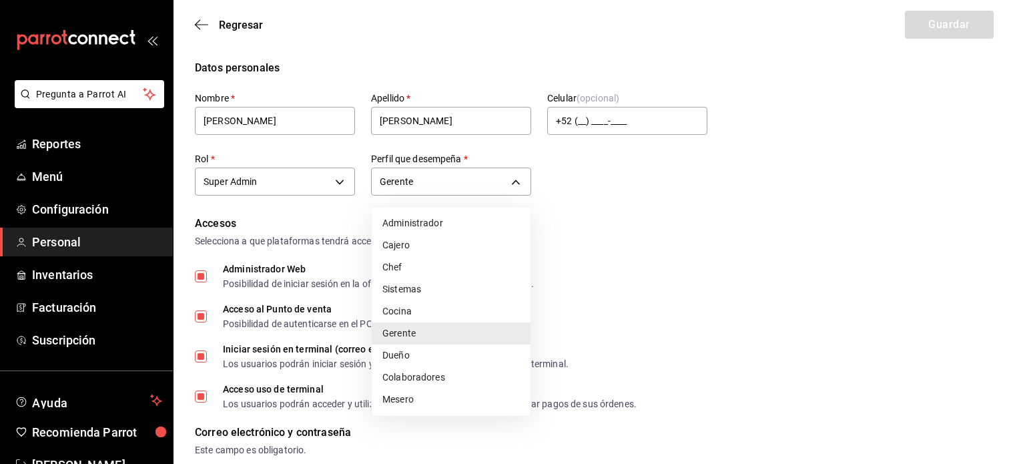
click at [432, 329] on li "Gerente" at bounding box center [451, 333] width 159 height 22
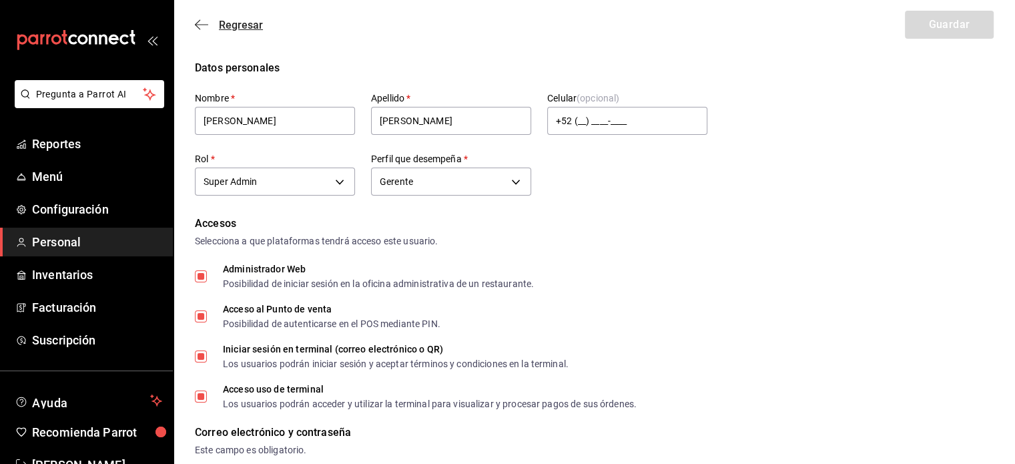
click at [198, 23] on icon "button" at bounding box center [201, 25] width 13 height 12
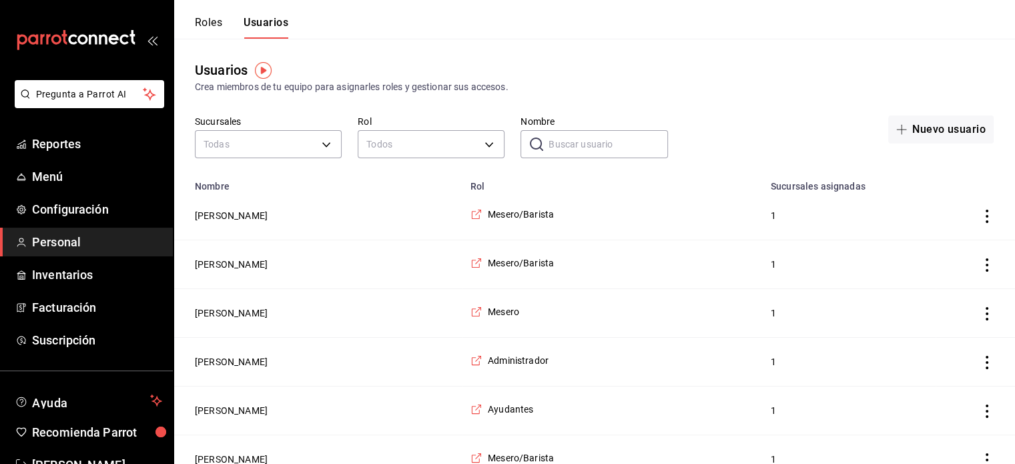
click at [216, 22] on button "Roles" at bounding box center [208, 27] width 27 height 23
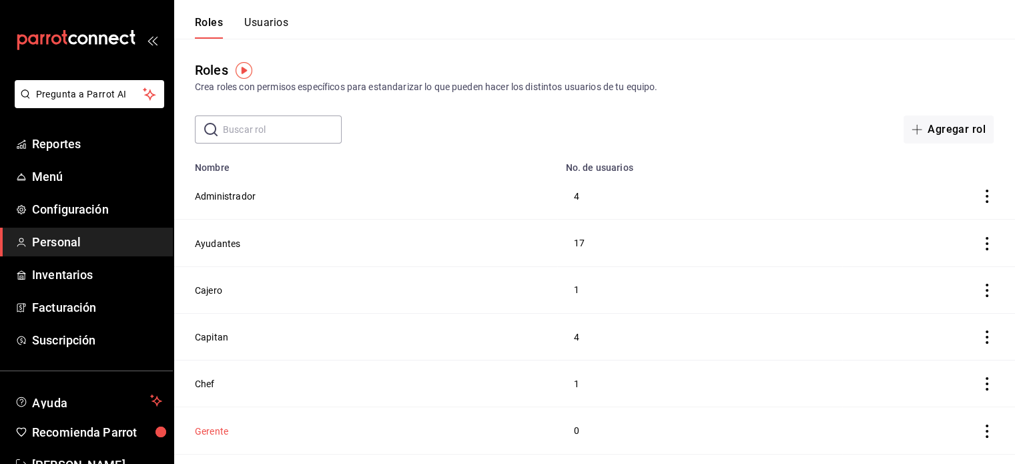
click at [220, 432] on button "Gerente" at bounding box center [211, 431] width 33 height 13
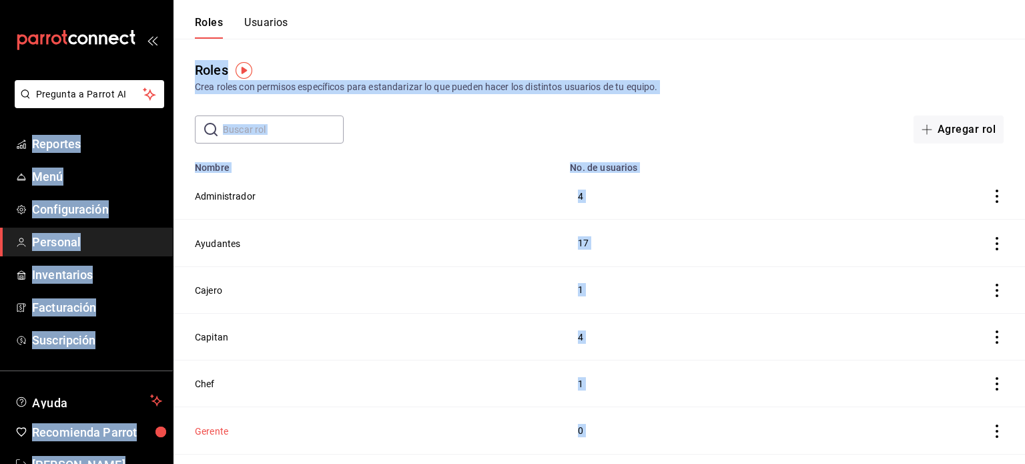
click at [220, 432] on html "Pregunta a Parrot AI Reportes Menú Configuración Personal Inventarios Facturaci…" at bounding box center [512, 391] width 1025 height 782
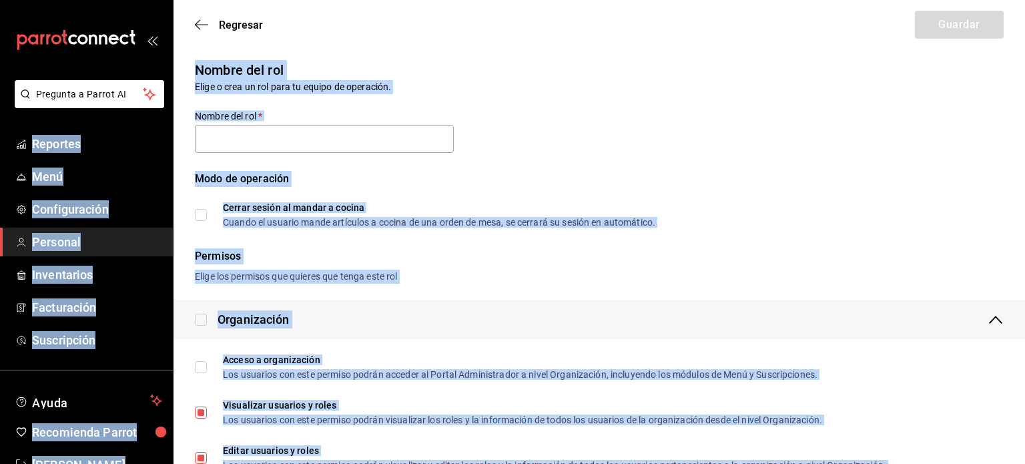
type input "Gerente"
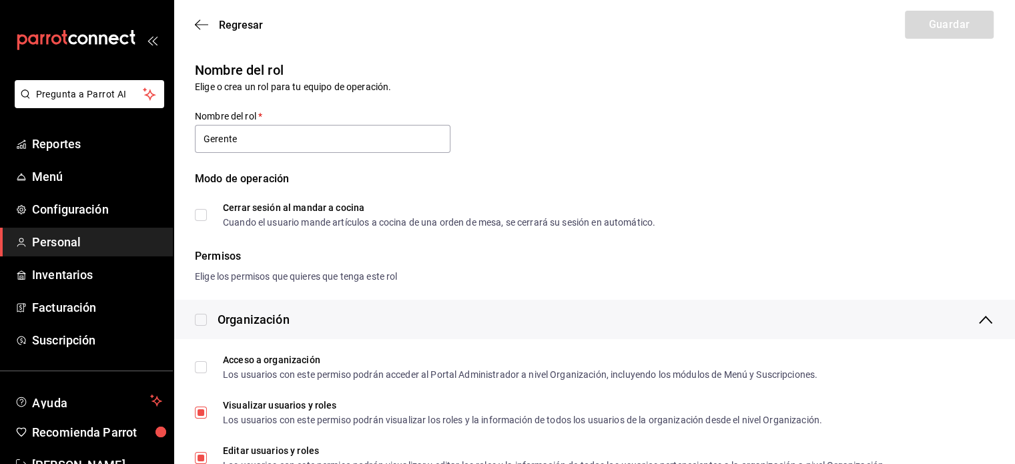
click at [203, 326] on div at bounding box center [206, 319] width 23 height 14
click at [201, 321] on input "checkbox" at bounding box center [201, 320] width 12 height 12
checkbox input "true"
click at [202, 214] on input "Cerrar sesión al mandar a cocina Cuando el usuario mande artículos a cocina de …" at bounding box center [201, 215] width 12 height 12
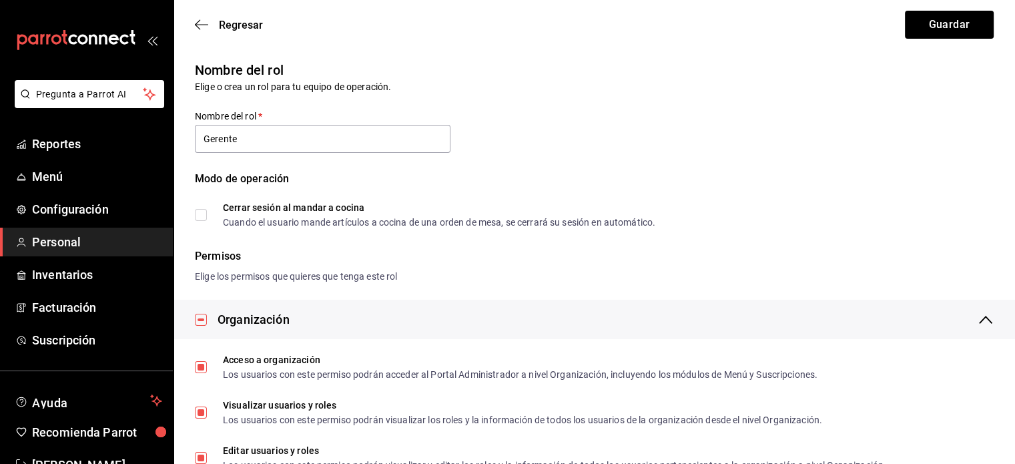
checkbox input "true"
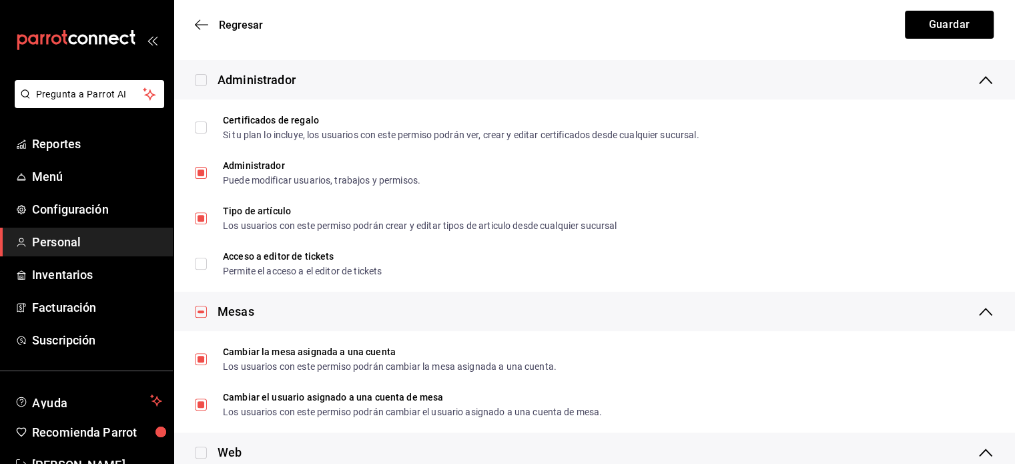
scroll to position [429, 0]
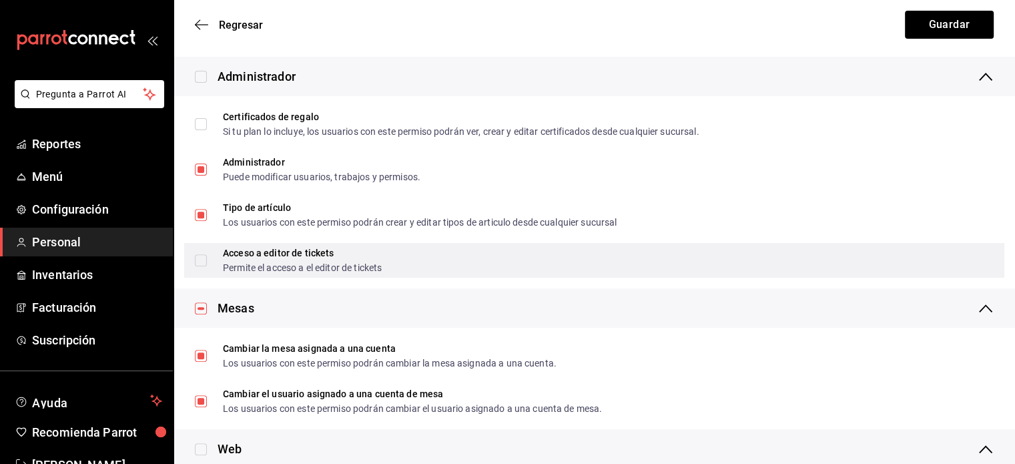
click at [206, 268] on label "Acceso a editor de tickets Permite el acceso a el editor de tickets" at bounding box center [288, 260] width 187 height 24
click at [206, 266] on input "Acceso a editor de tickets Permite el acceso a el editor de tickets" at bounding box center [201, 260] width 12 height 12
checkbox input "true"
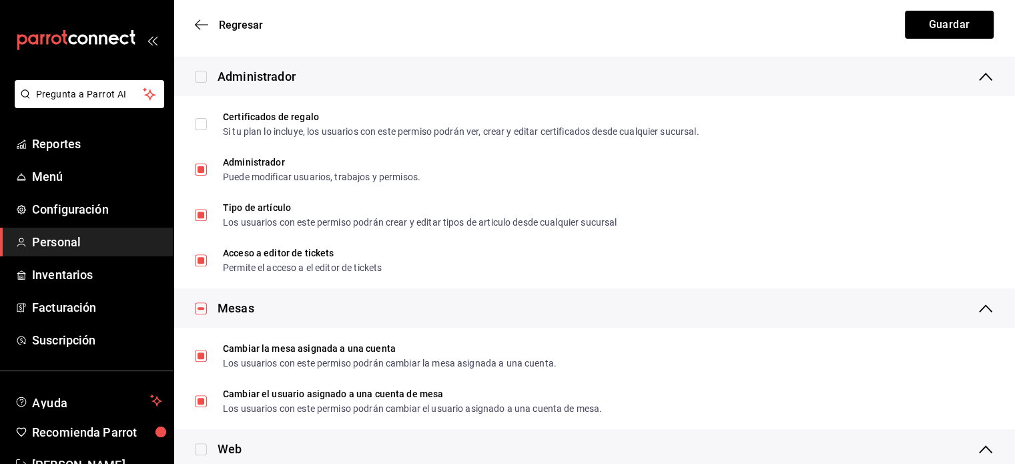
click at [204, 74] on input "checkbox" at bounding box center [201, 77] width 12 height 12
checkbox input "true"
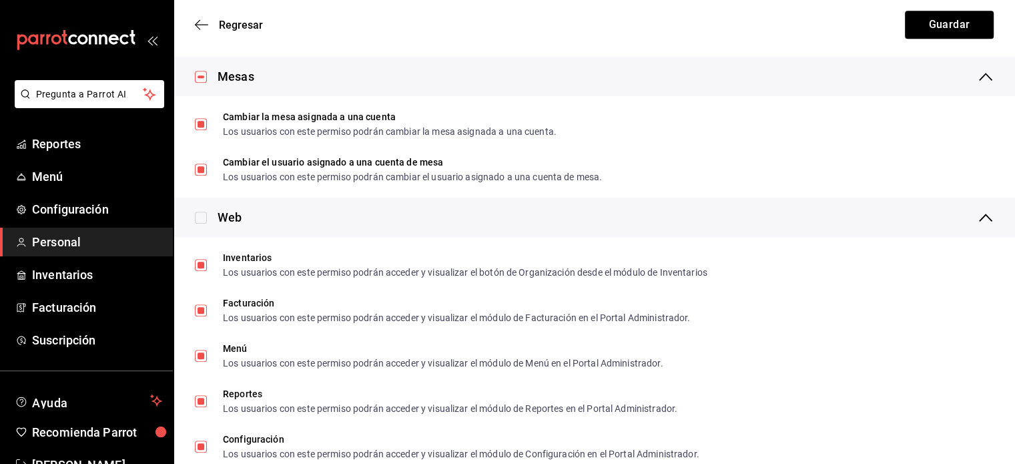
scroll to position [688, 0]
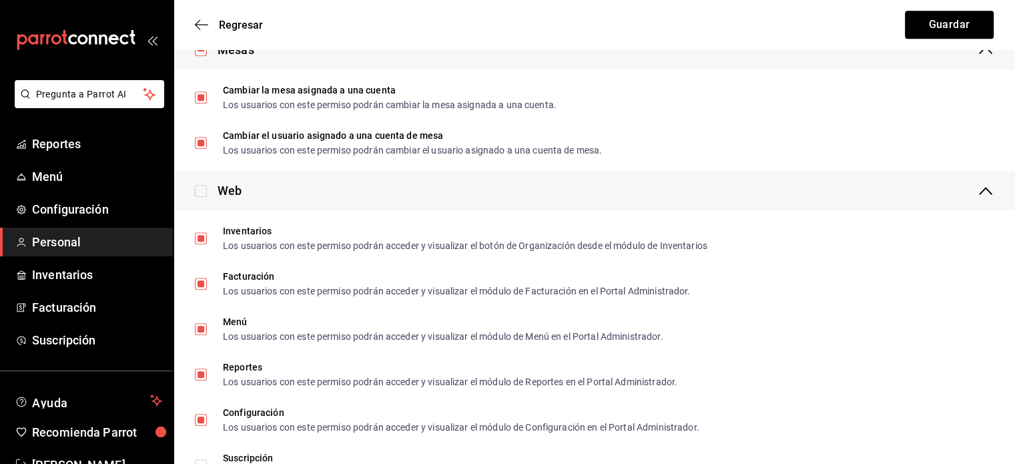
click at [197, 189] on input "checkbox" at bounding box center [201, 191] width 12 height 12
checkbox input "true"
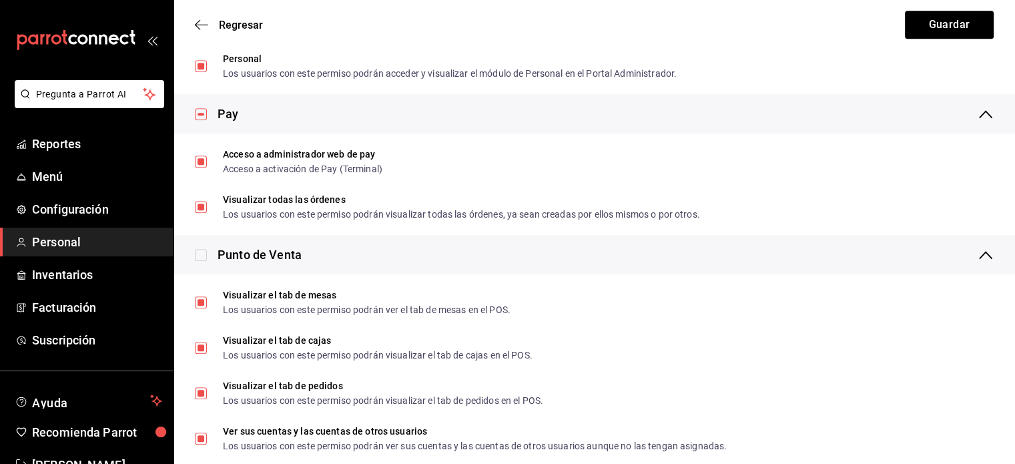
scroll to position [1221, 0]
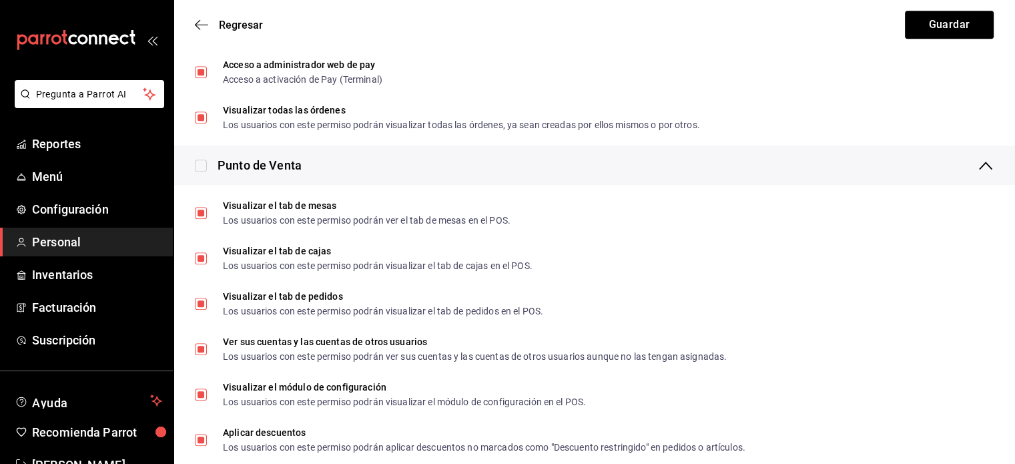
click at [198, 165] on input "checkbox" at bounding box center [201, 166] width 12 height 12
checkbox input "true"
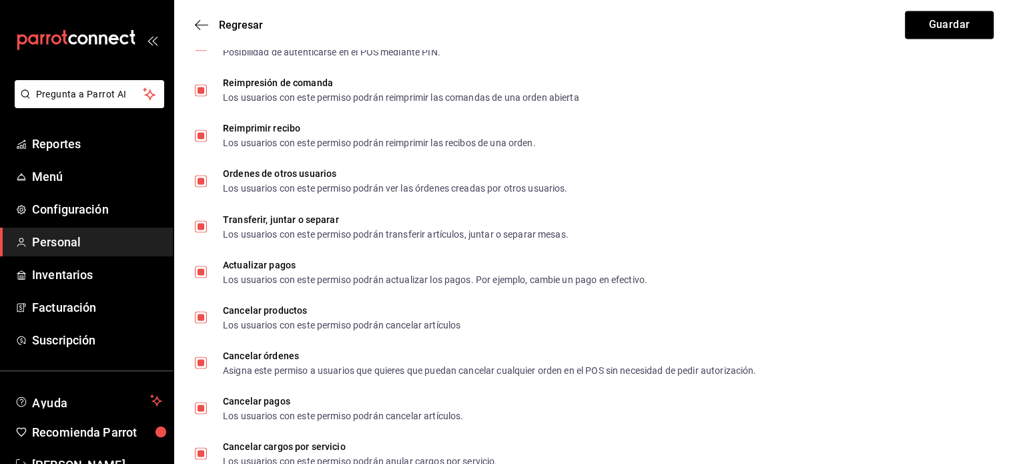
scroll to position [2382, 0]
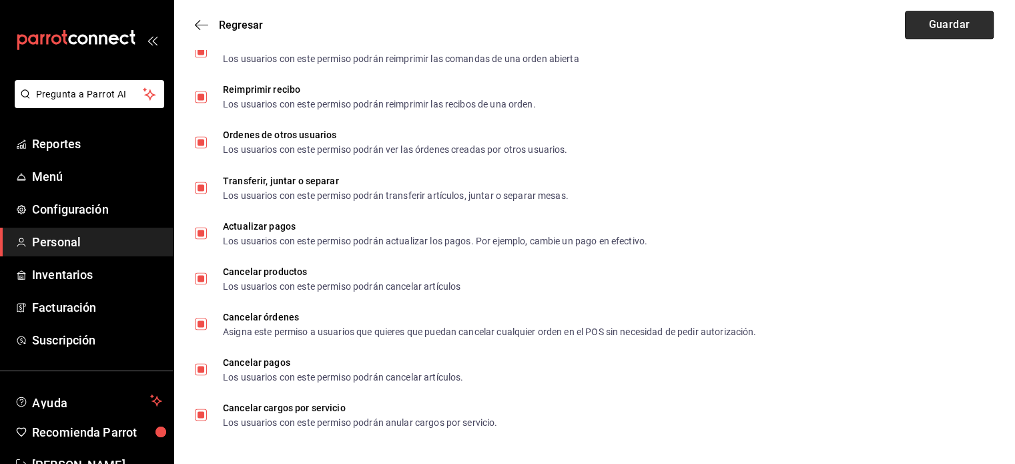
click at [969, 23] on button "Guardar" at bounding box center [949, 25] width 89 height 28
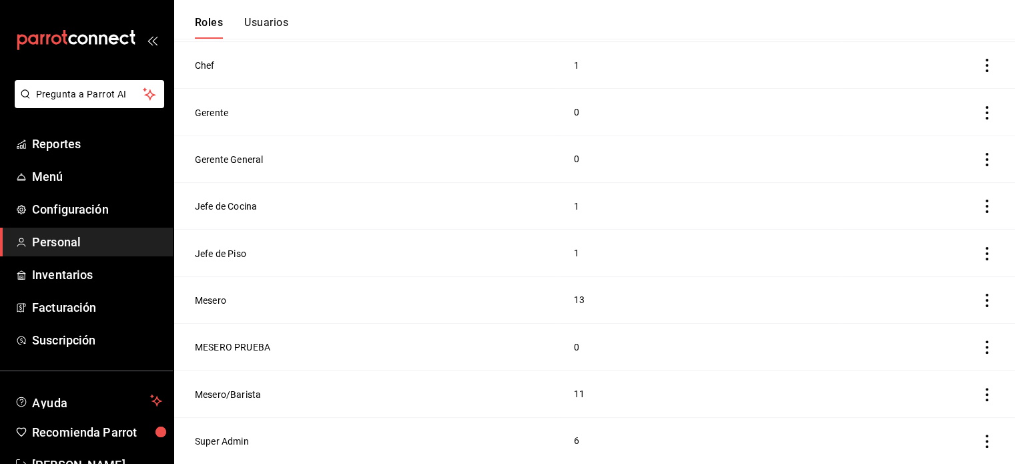
scroll to position [237, 0]
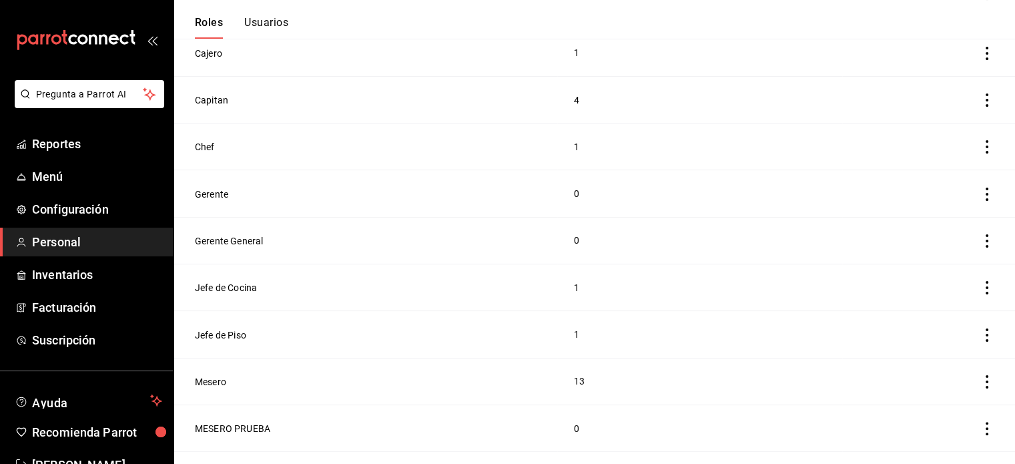
click at [263, 25] on button "Usuarios" at bounding box center [266, 27] width 44 height 23
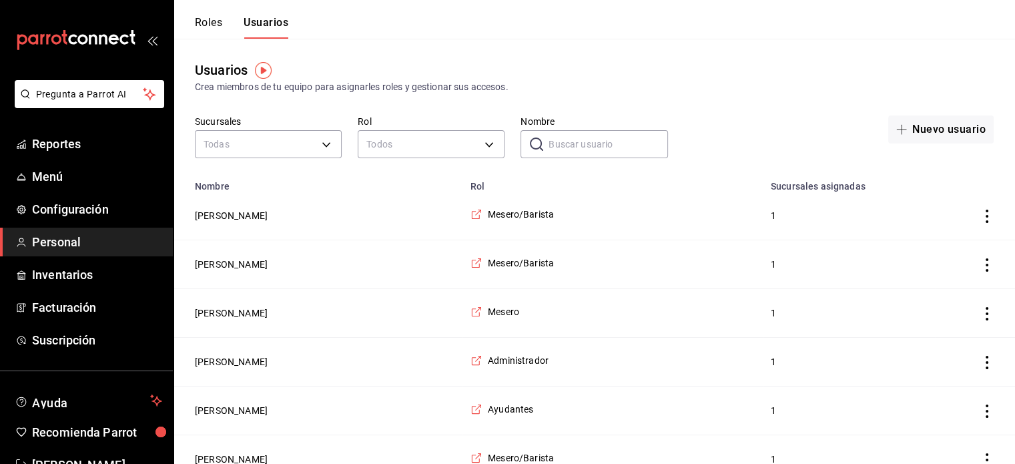
click at [603, 156] on input "Nombre" at bounding box center [608, 144] width 119 height 27
type input "[PERSON_NAME]"
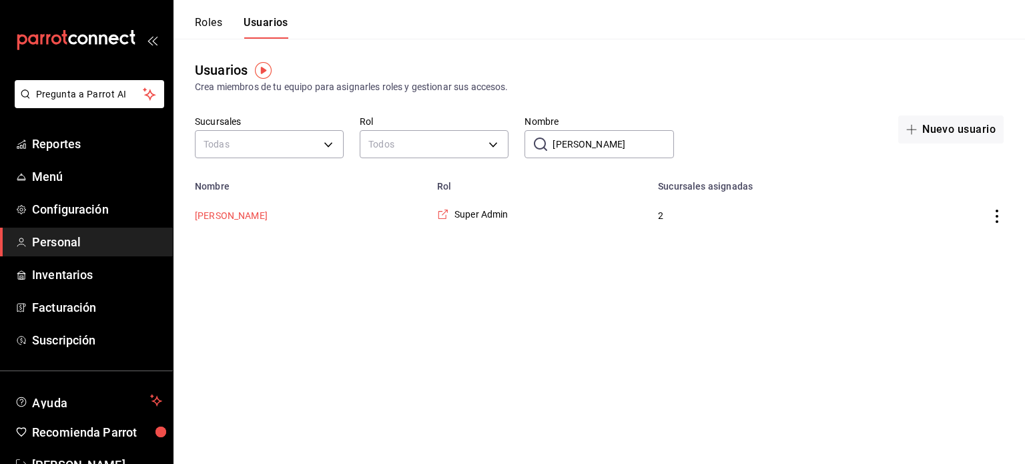
click at [268, 214] on button "[PERSON_NAME]" at bounding box center [231, 215] width 73 height 13
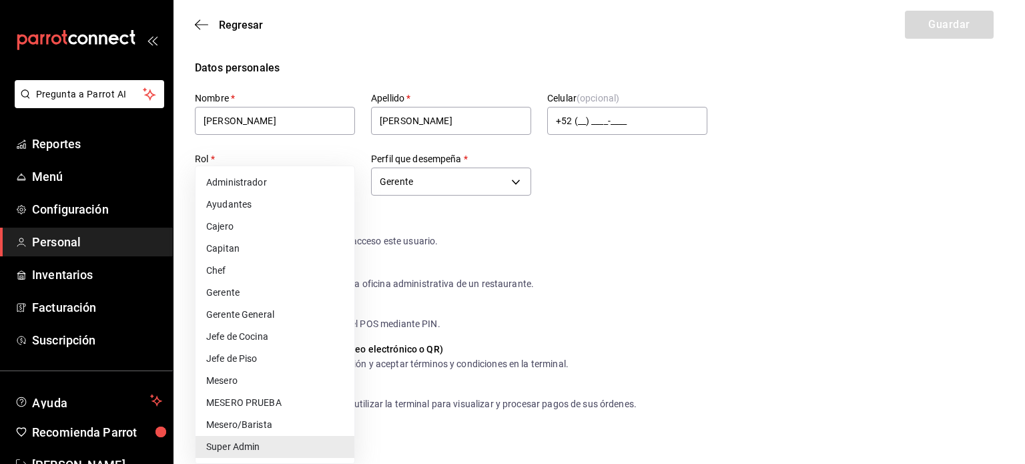
click at [300, 314] on li "Gerente General" at bounding box center [275, 315] width 159 height 22
type input "505bb2e4-9c4f-4c24-a7bd-6ff9d9ca3c5d"
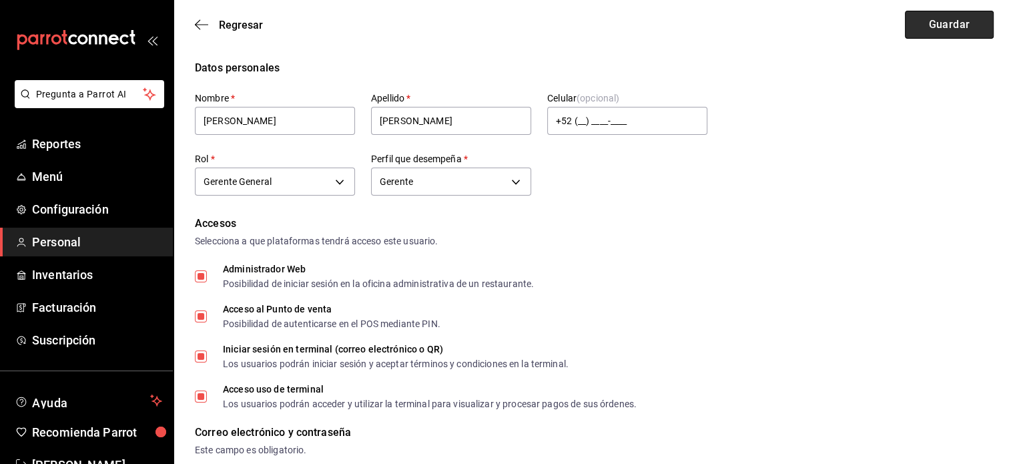
click at [969, 23] on button "Guardar" at bounding box center [949, 25] width 89 height 28
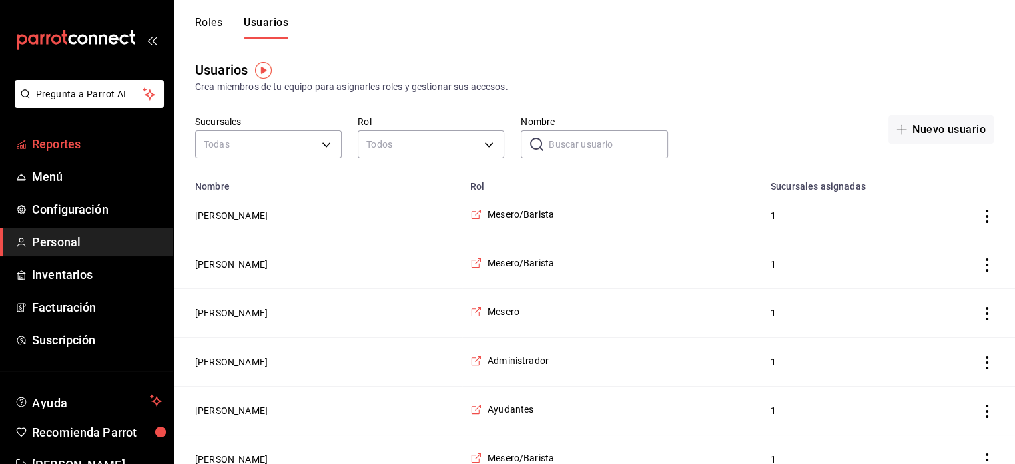
click at [78, 152] on span "Reportes" at bounding box center [97, 144] width 130 height 18
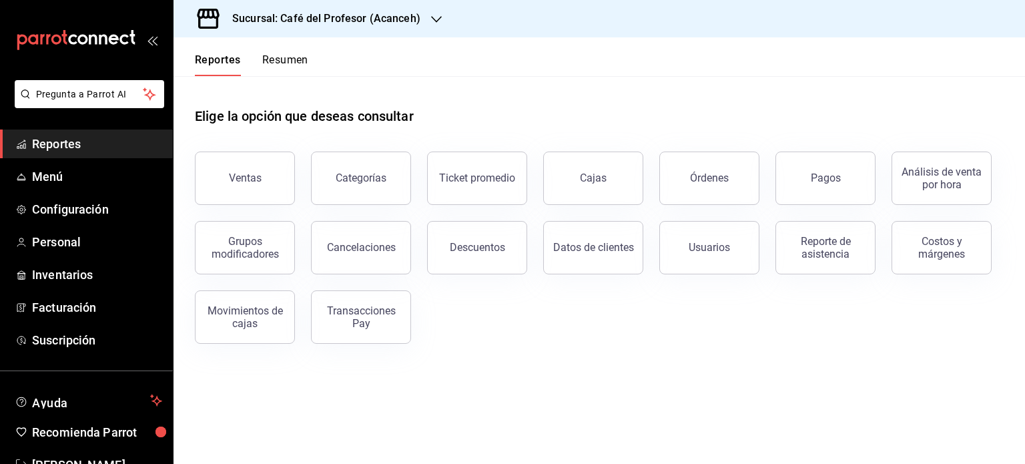
click at [286, 64] on button "Resumen" at bounding box center [285, 64] width 46 height 23
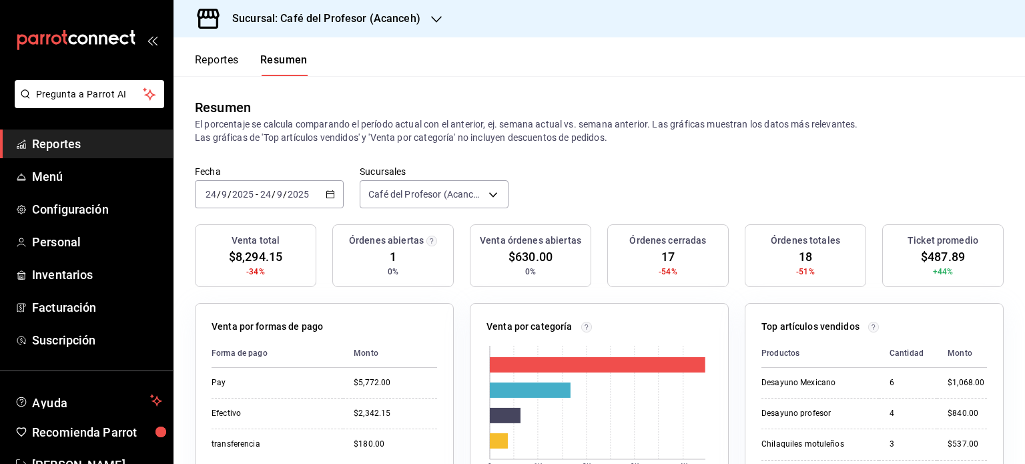
click at [438, 18] on icon "button" at bounding box center [436, 19] width 11 height 11
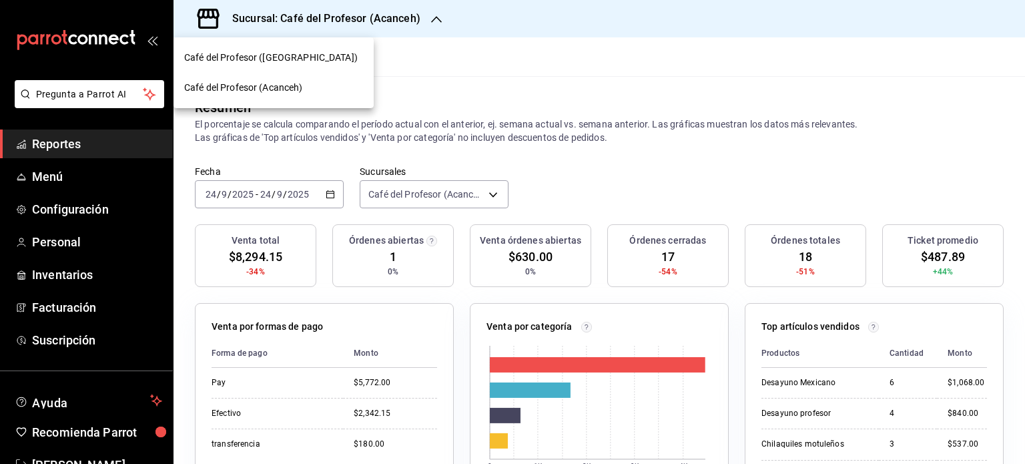
click at [323, 54] on div "Café del Profesor ([GEOGRAPHIC_DATA])" at bounding box center [273, 58] width 179 height 14
